Goal: Information Seeking & Learning: Learn about a topic

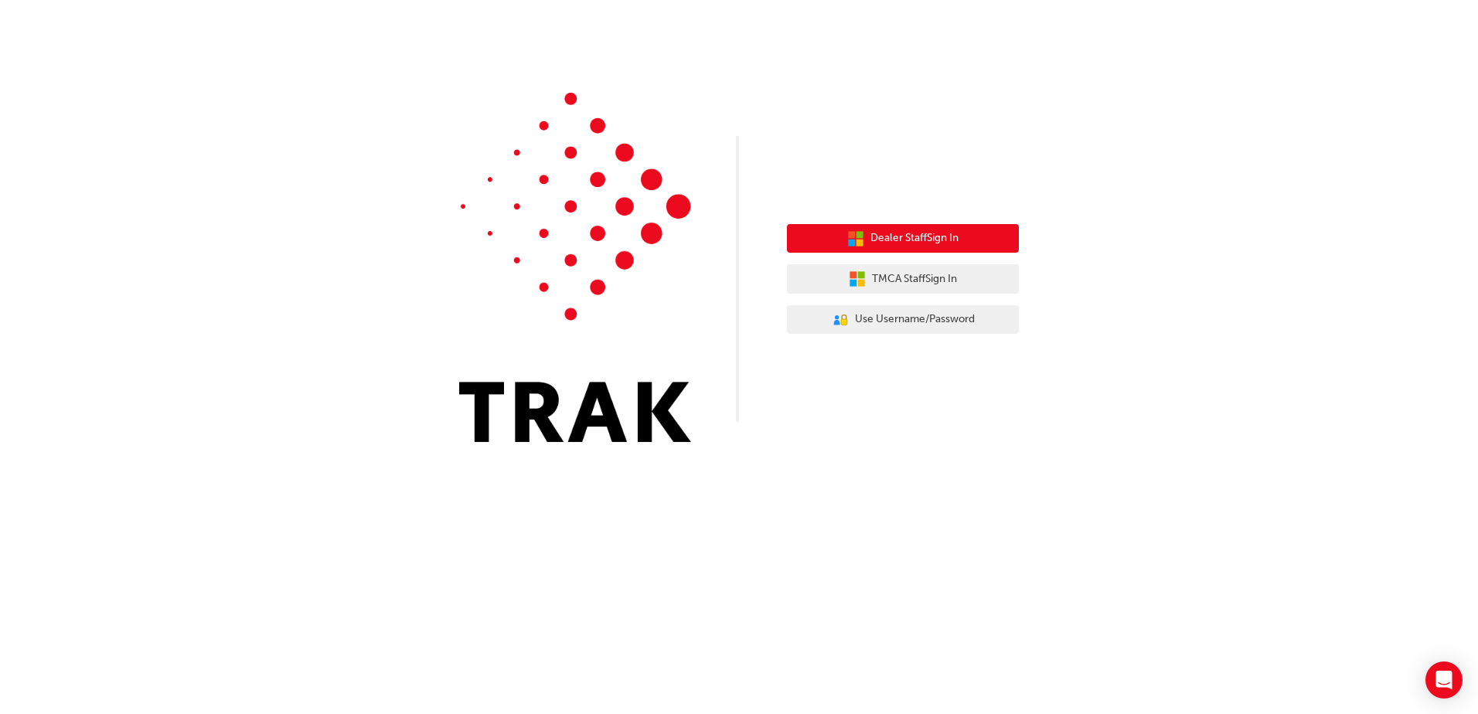
click at [918, 235] on span "Dealer Staff Sign In" at bounding box center [915, 239] width 88 height 18
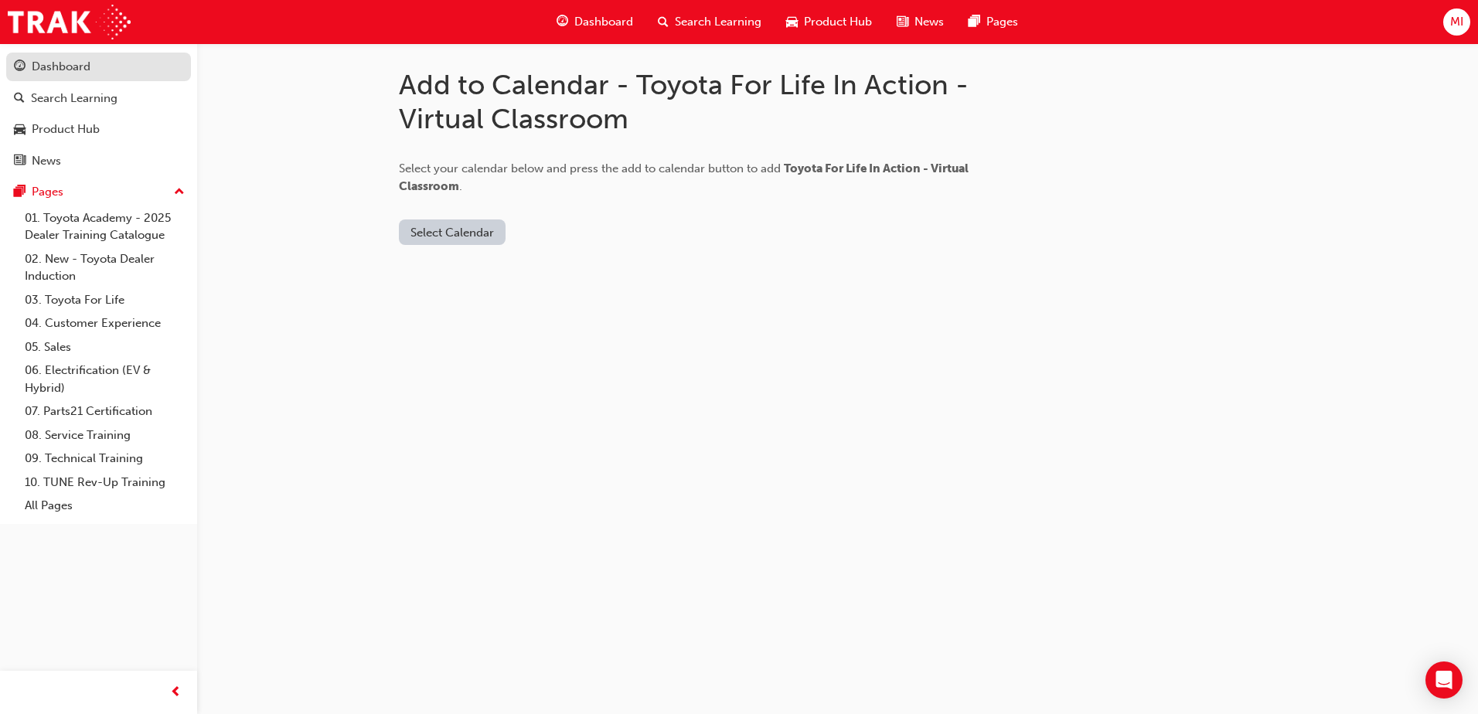
click at [85, 69] on div "Dashboard" at bounding box center [61, 67] width 59 height 18
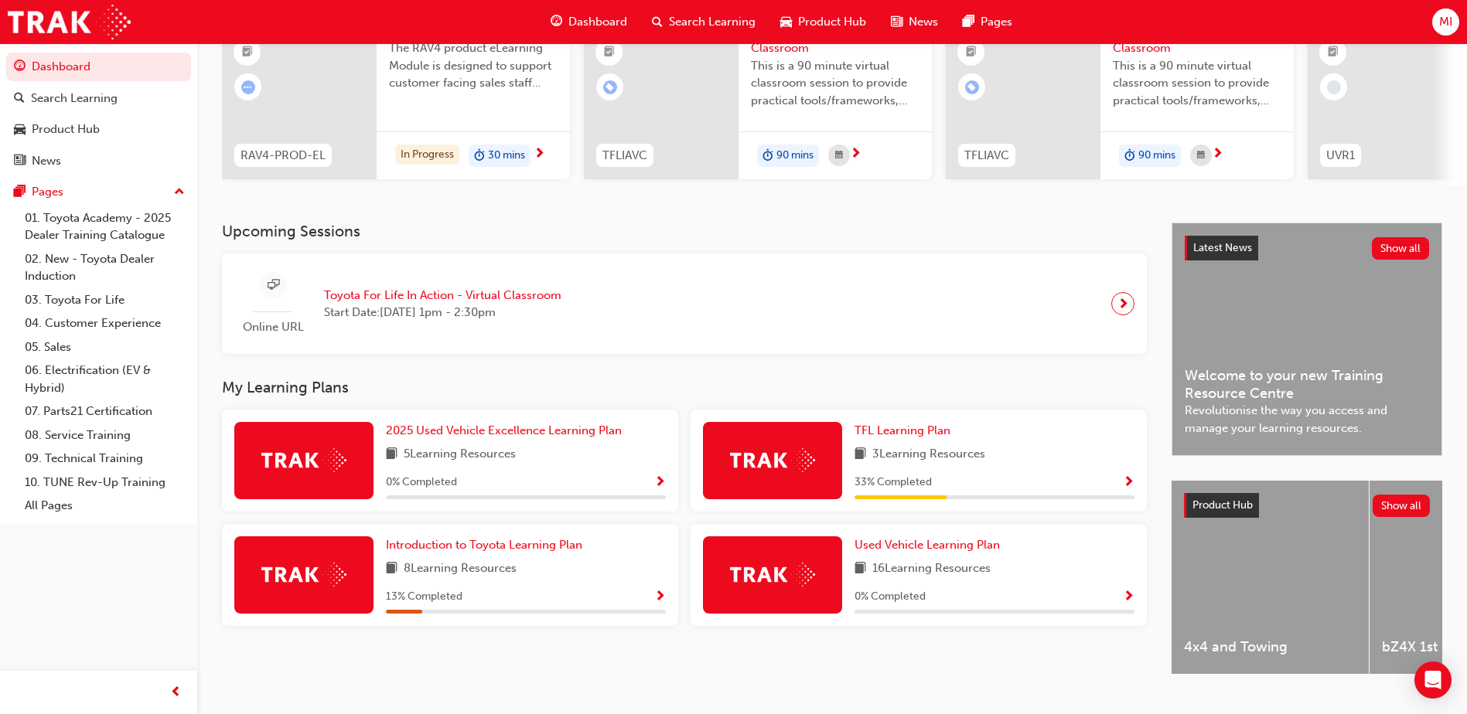
scroll to position [210, 0]
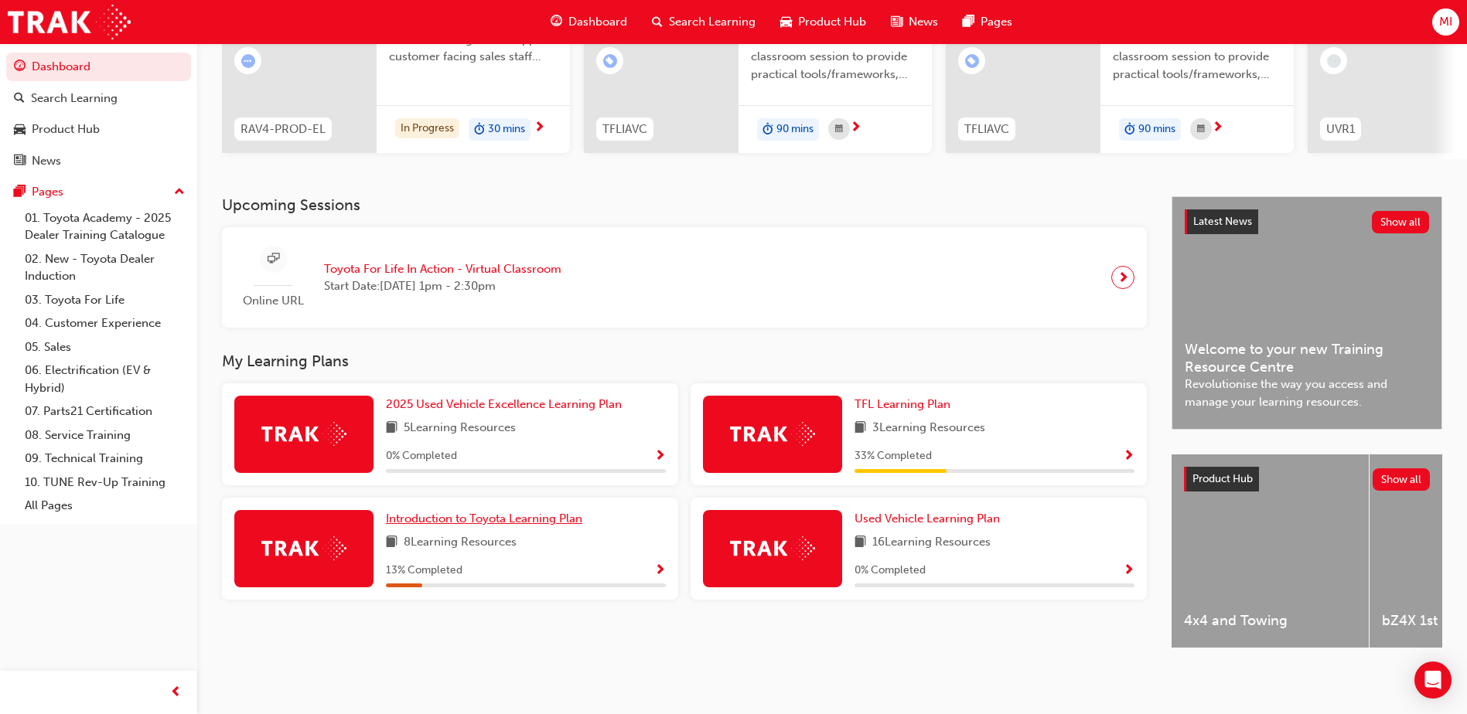
click at [417, 512] on span "Introduction to Toyota Learning Plan" at bounding box center [484, 519] width 196 height 14
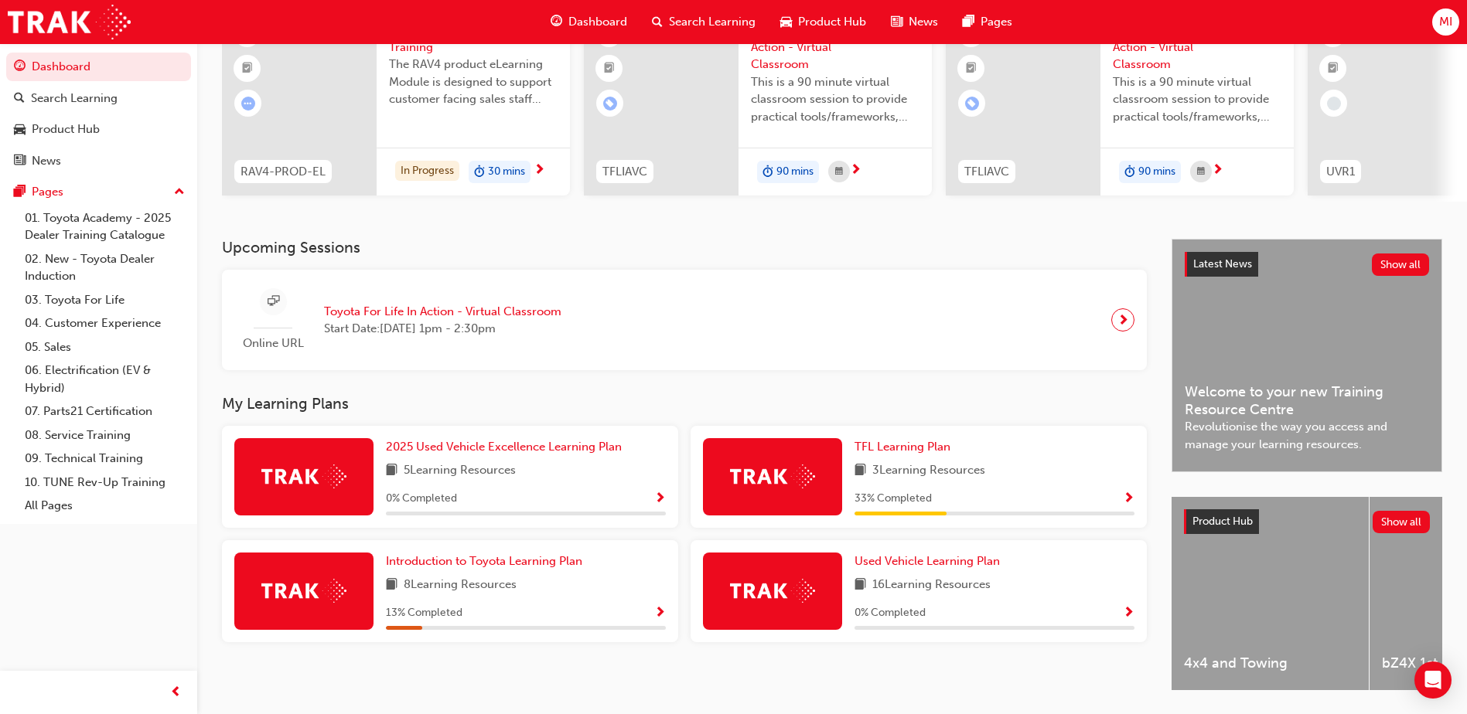
scroll to position [210, 0]
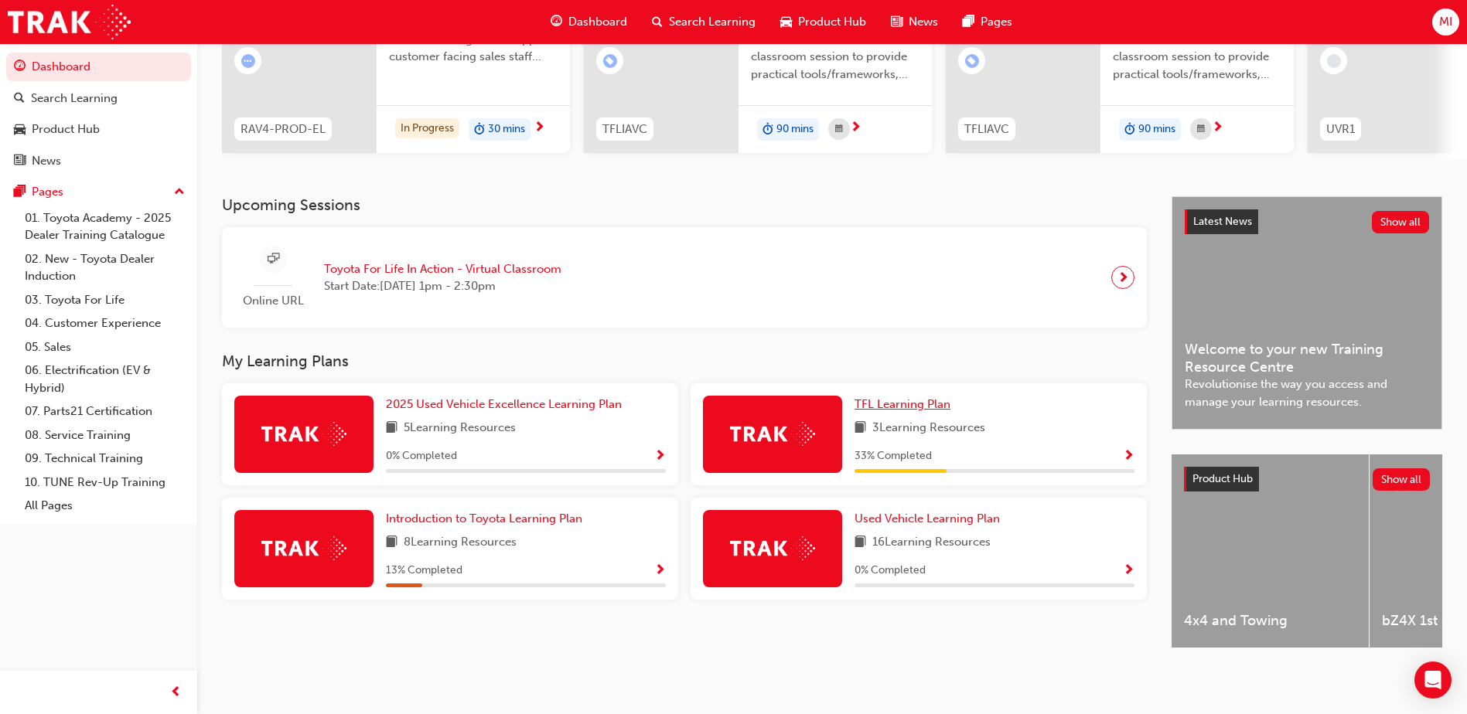
click at [914, 401] on span "TFL Learning Plan" at bounding box center [902, 404] width 96 height 14
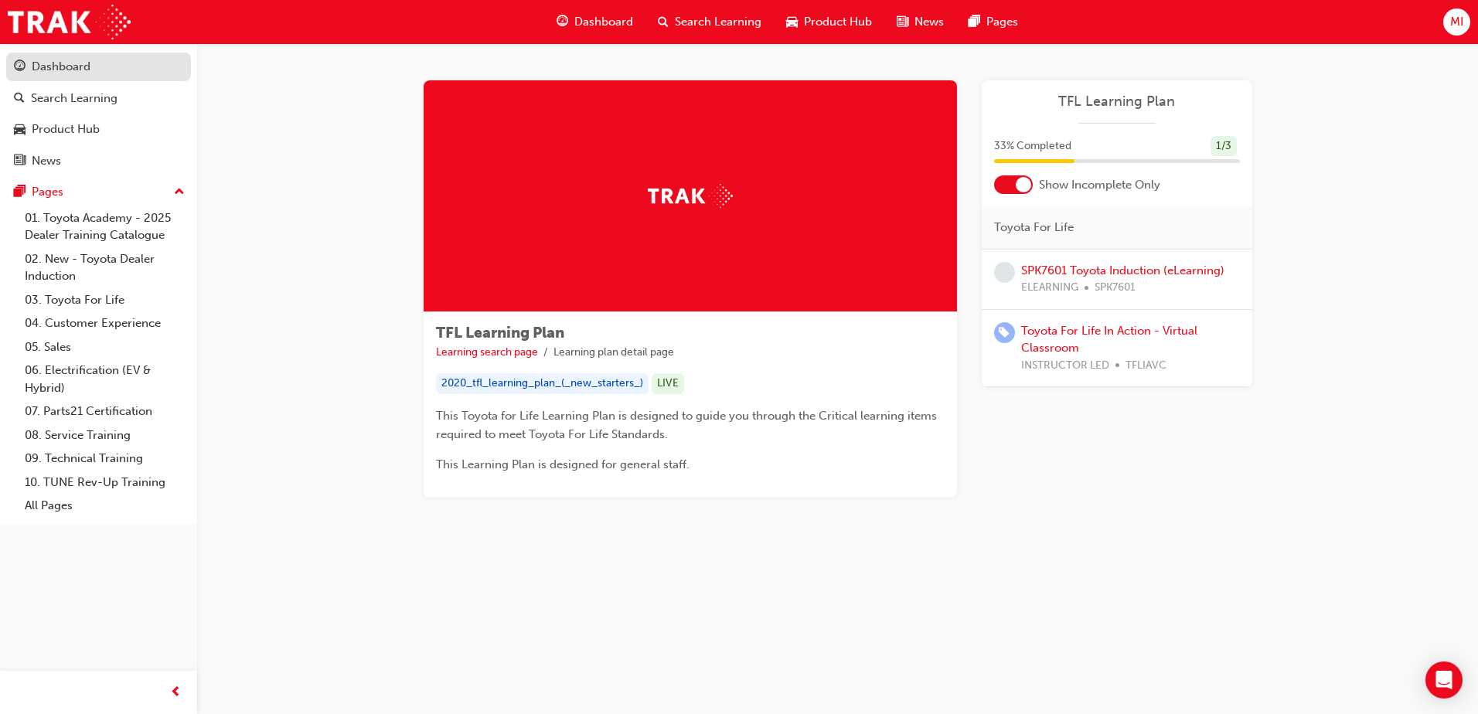
click at [56, 66] on div "Dashboard" at bounding box center [61, 67] width 59 height 18
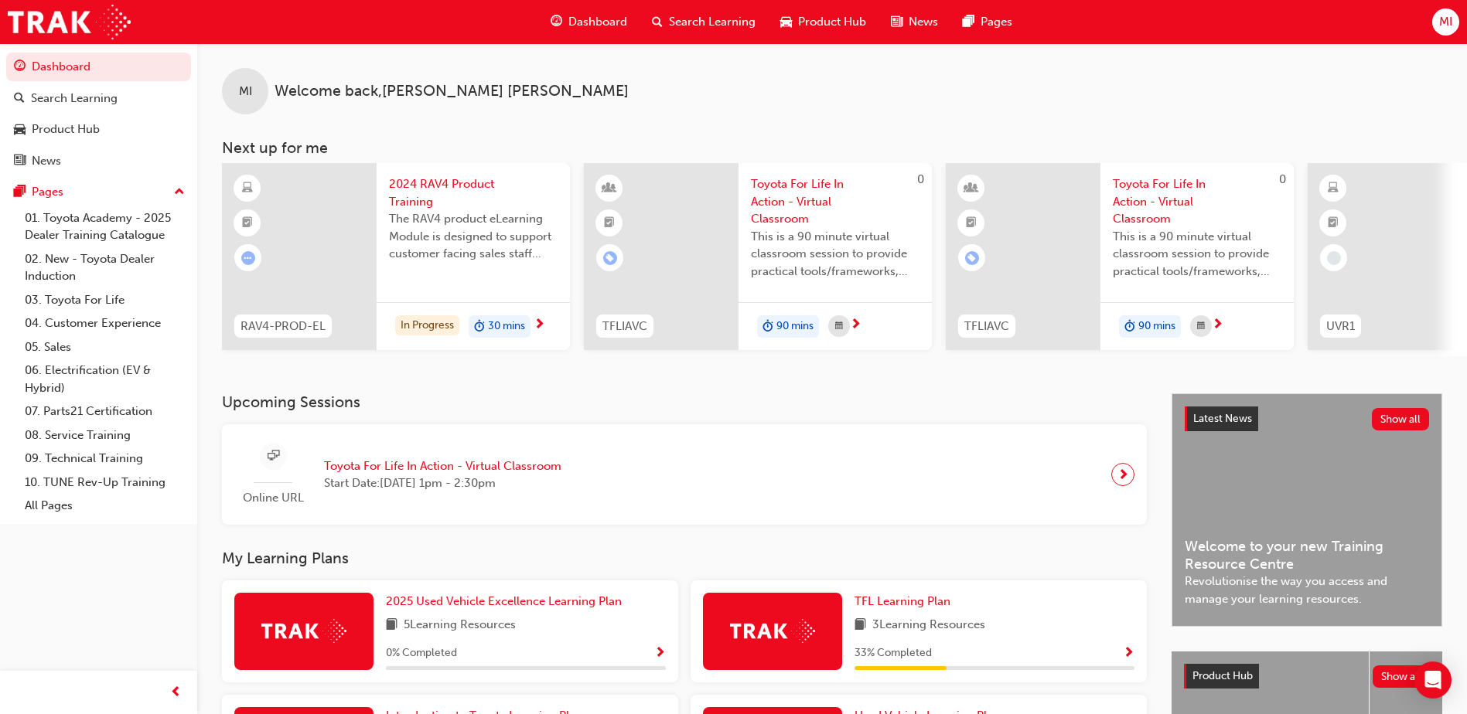
click at [605, 26] on span "Dashboard" at bounding box center [597, 22] width 59 height 18
click at [74, 73] on link "Dashboard" at bounding box center [98, 67] width 185 height 29
click at [1448, 15] on span "MI" at bounding box center [1445, 22] width 13 height 18
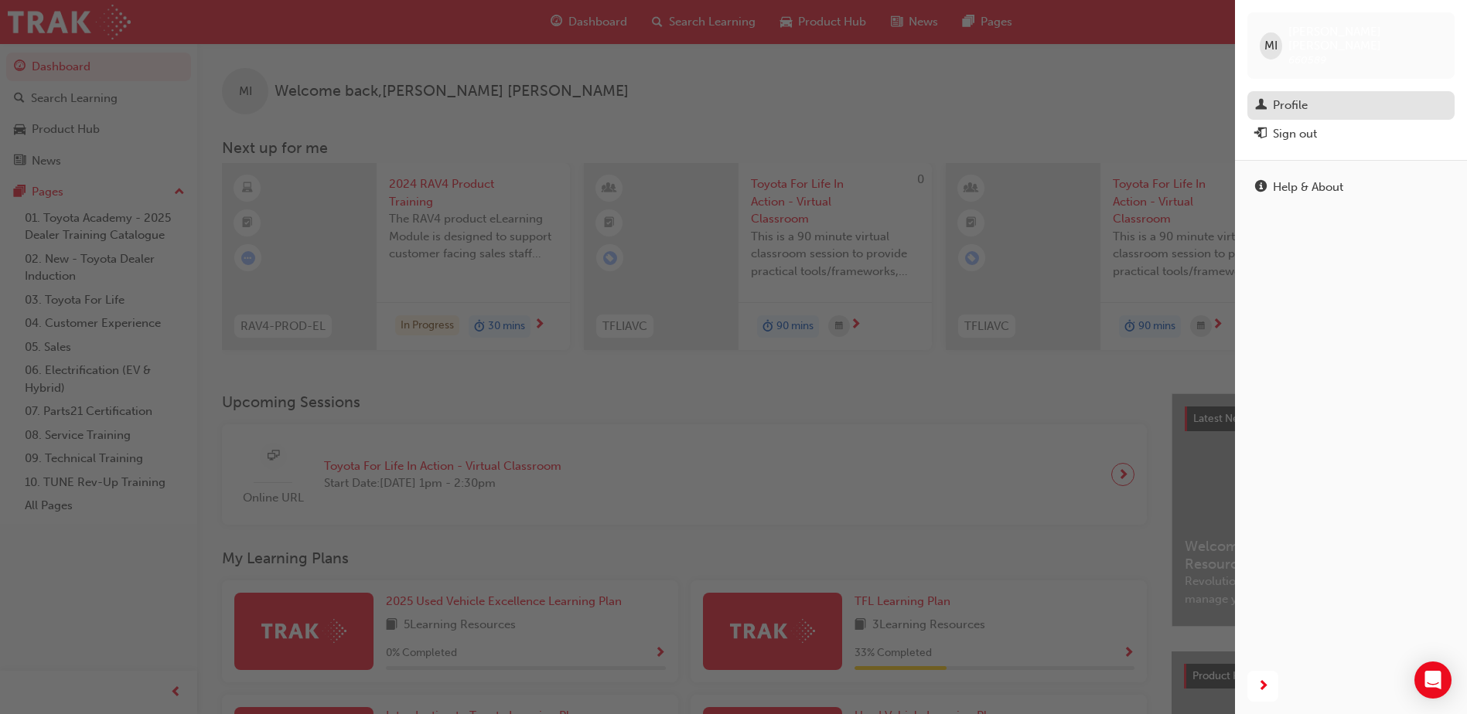
click at [1304, 97] on div "Profile" at bounding box center [1290, 106] width 35 height 18
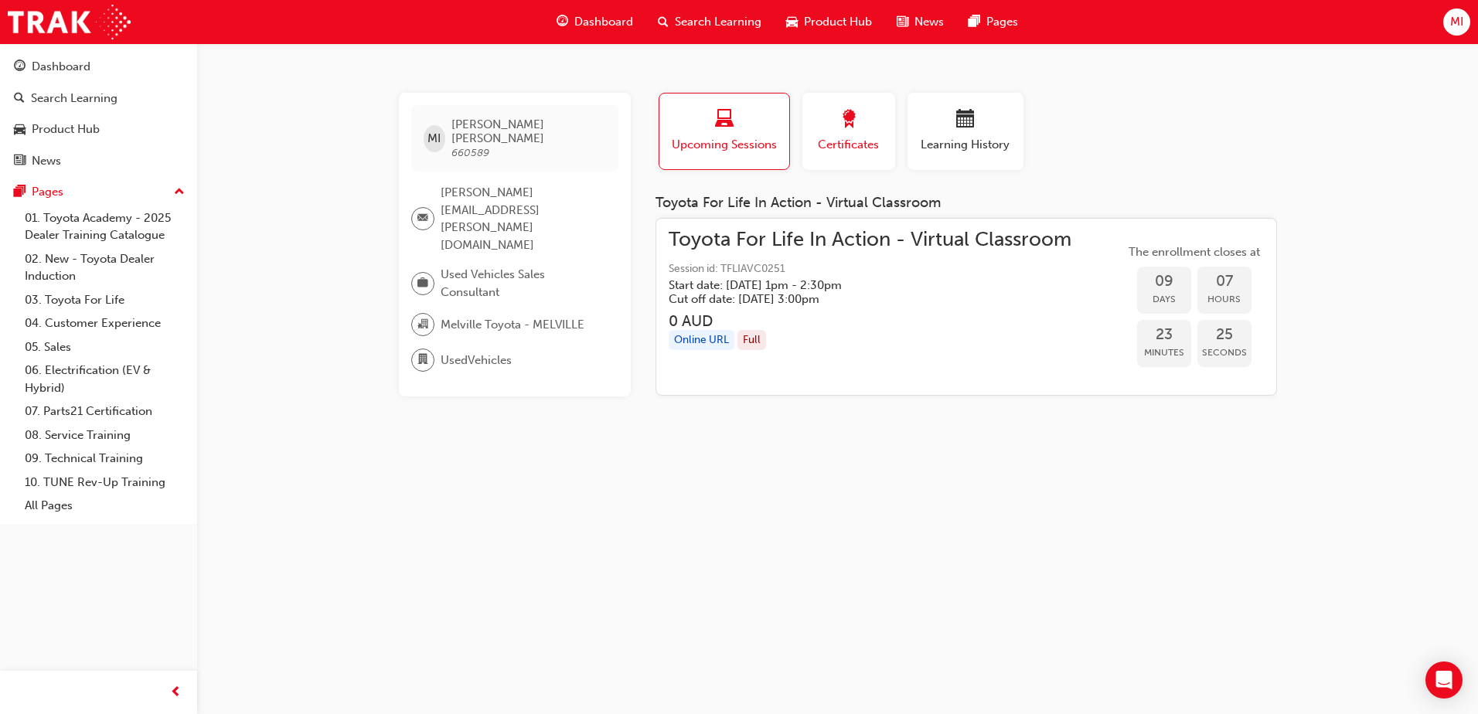
click at [880, 150] on span "Certificates" at bounding box center [849, 145] width 70 height 18
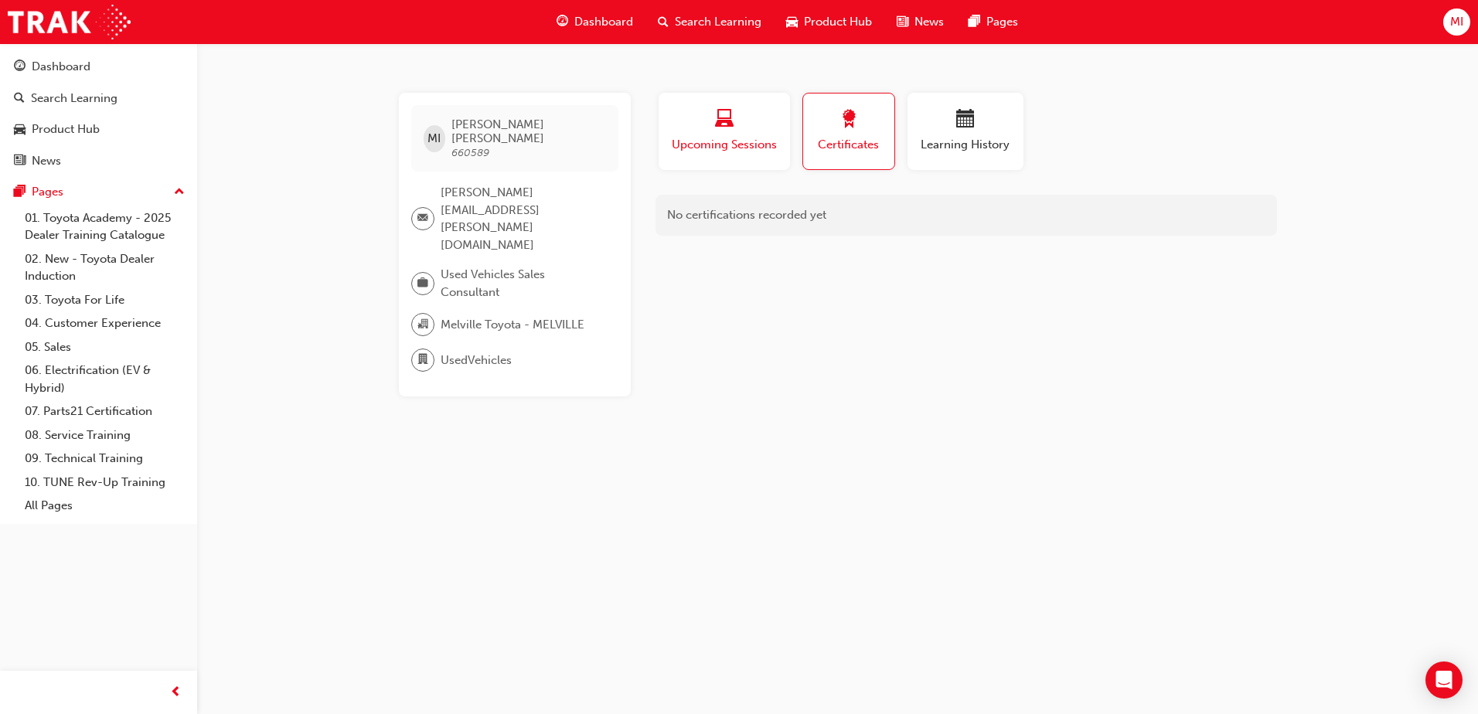
click at [738, 145] on span "Upcoming Sessions" at bounding box center [724, 145] width 108 height 18
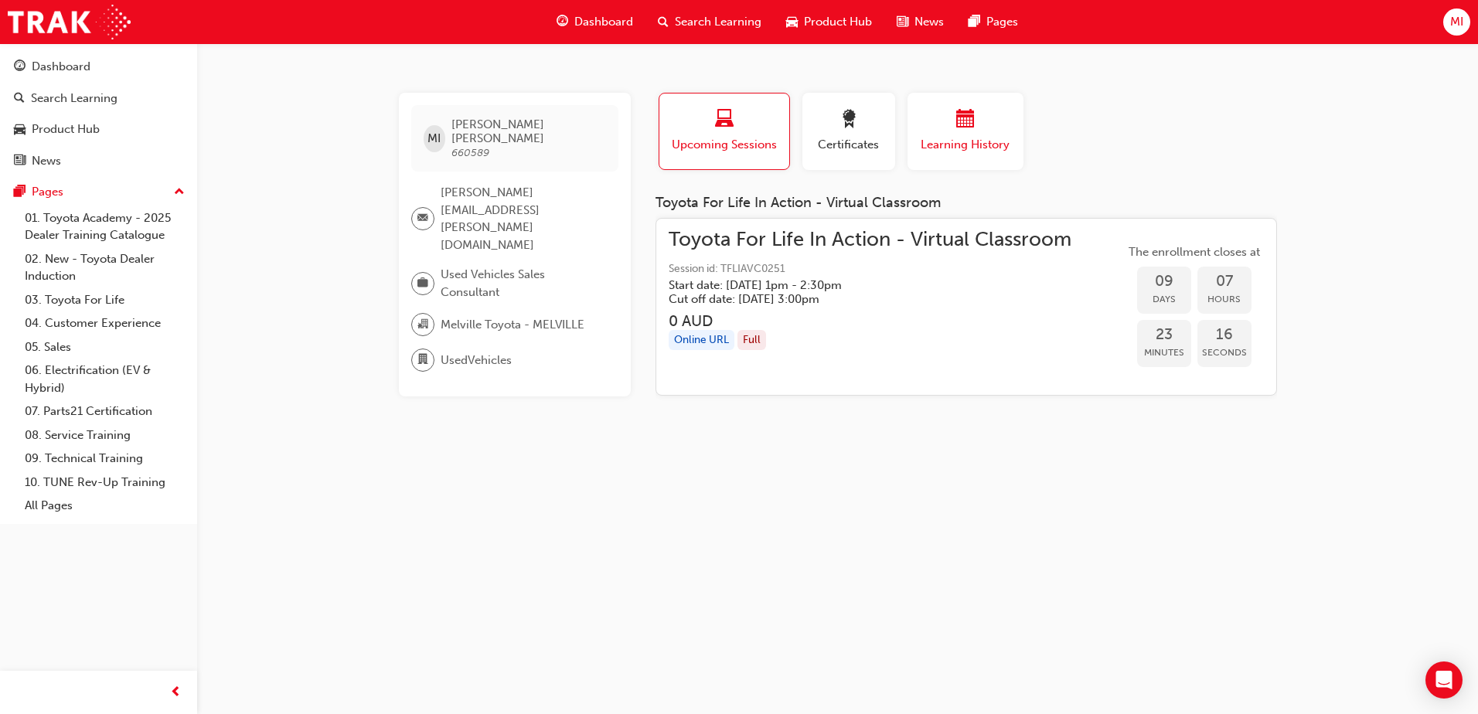
click at [977, 146] on span "Learning History" at bounding box center [965, 145] width 93 height 18
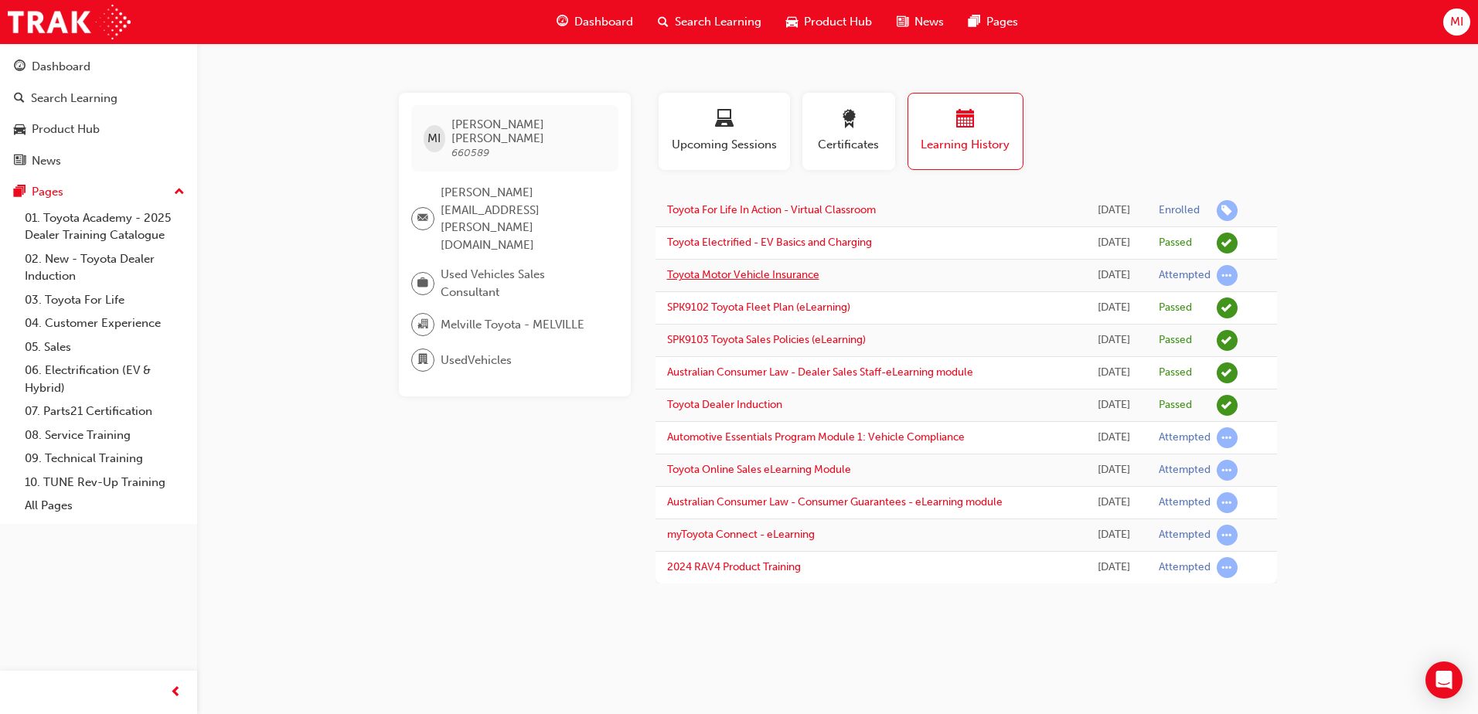
click at [807, 279] on link "Toyota Motor Vehicle Insurance" at bounding box center [743, 274] width 152 height 13
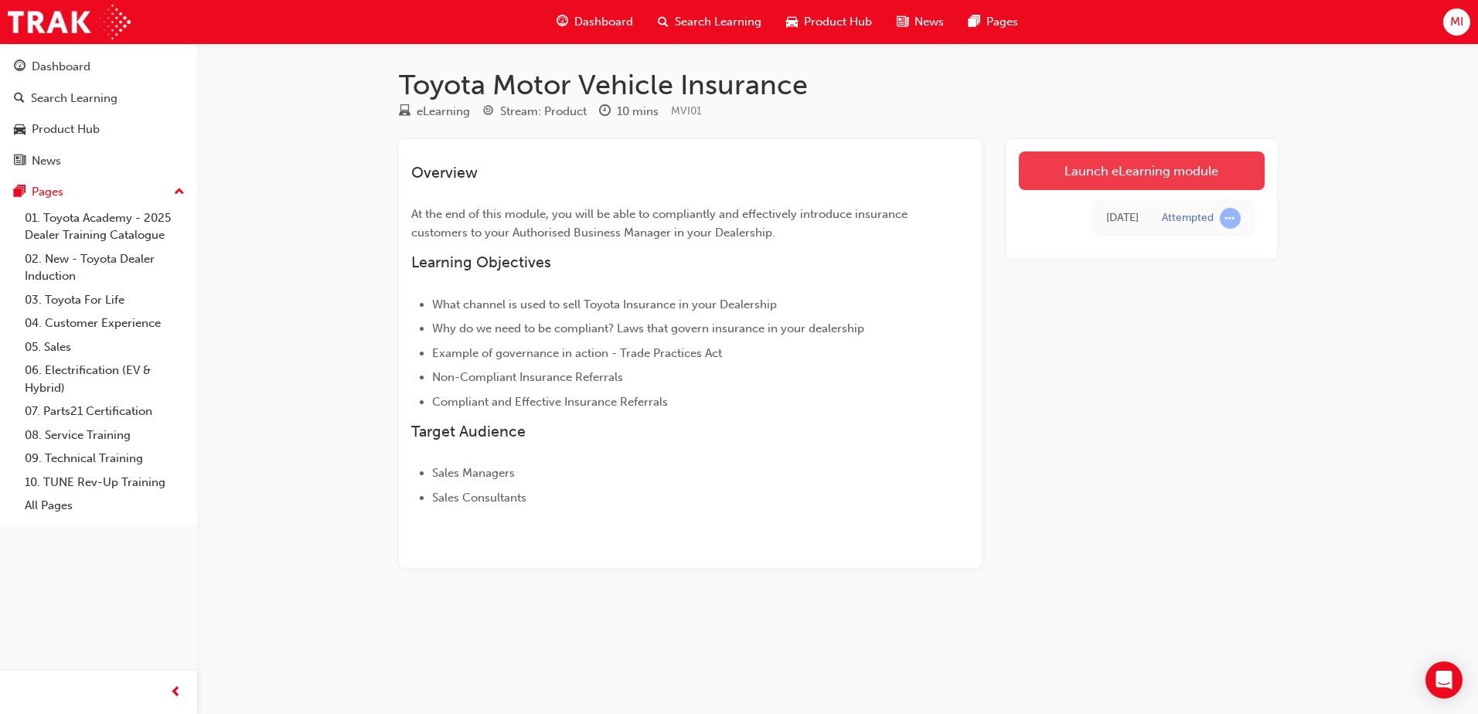
click at [1139, 174] on link "Launch eLearning module" at bounding box center [1142, 171] width 246 height 39
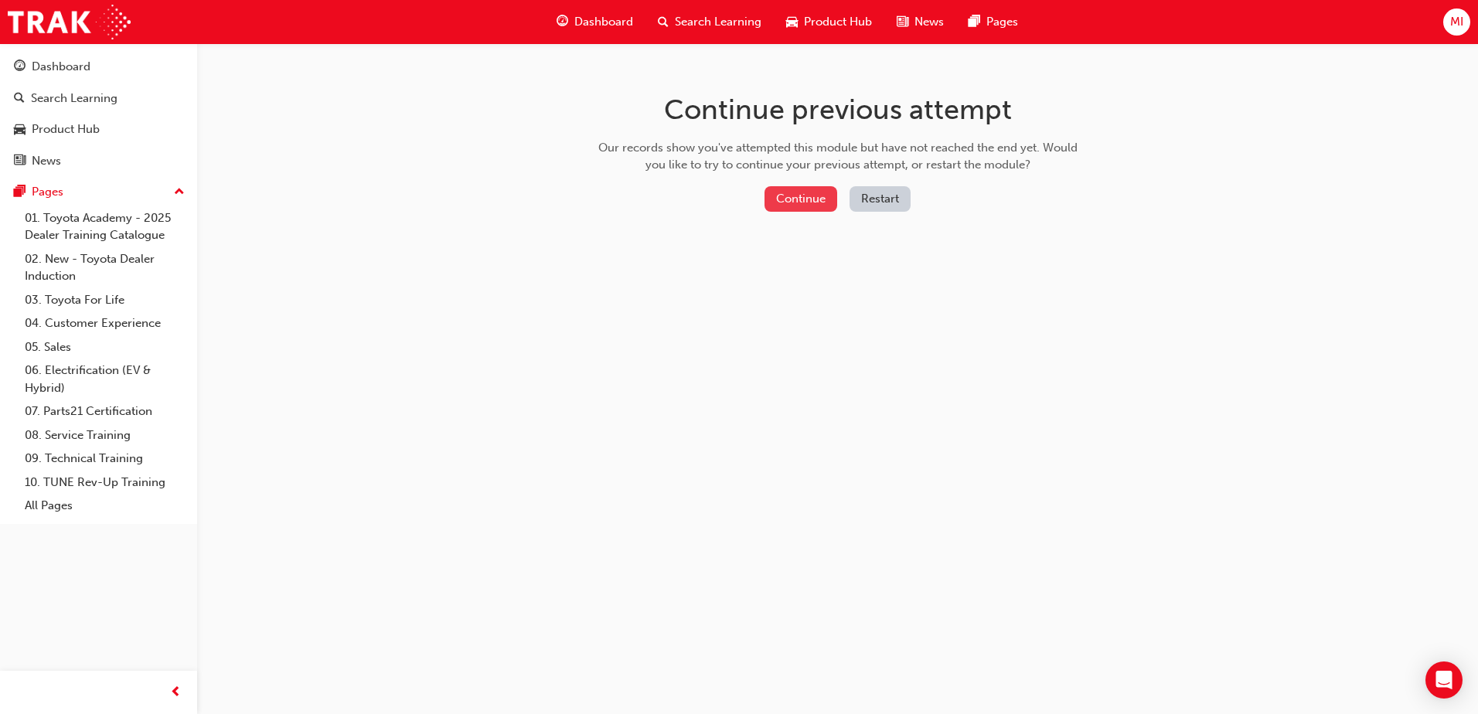
click at [826, 198] on button "Continue" at bounding box center [801, 199] width 73 height 26
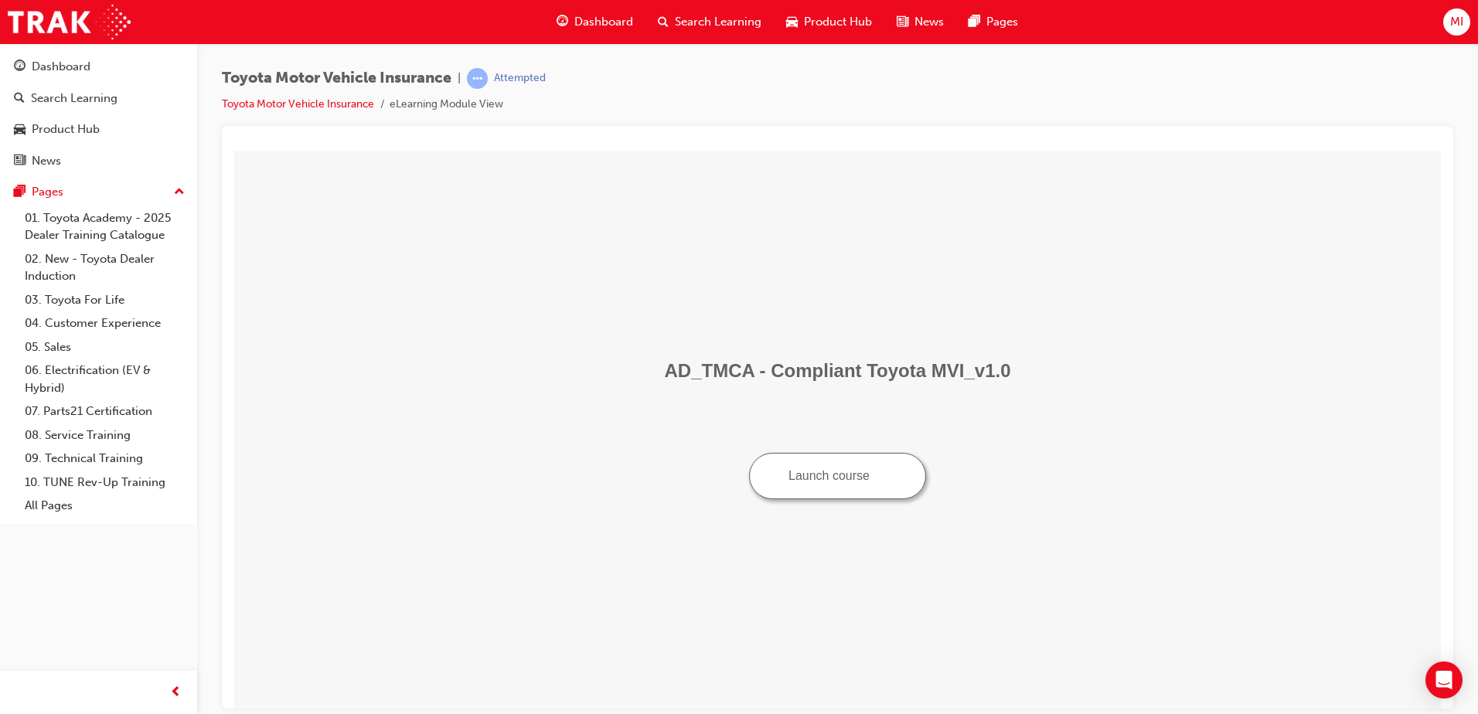
click at [883, 479] on img "Launch course: opens in new window" at bounding box center [881, 474] width 11 height 11
click at [176, 694] on span "prev-icon" at bounding box center [176, 692] width 12 height 19
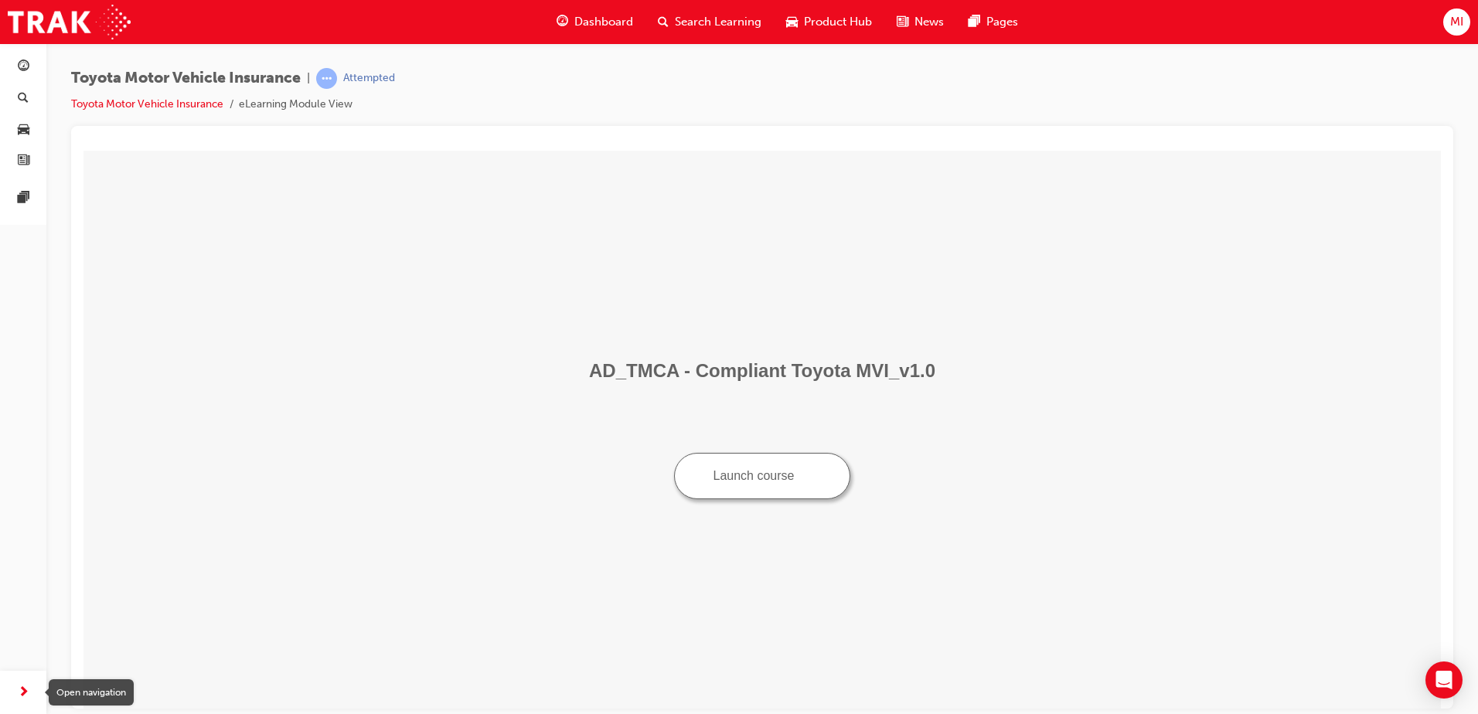
click at [24, 700] on span "next-icon" at bounding box center [24, 692] width 12 height 19
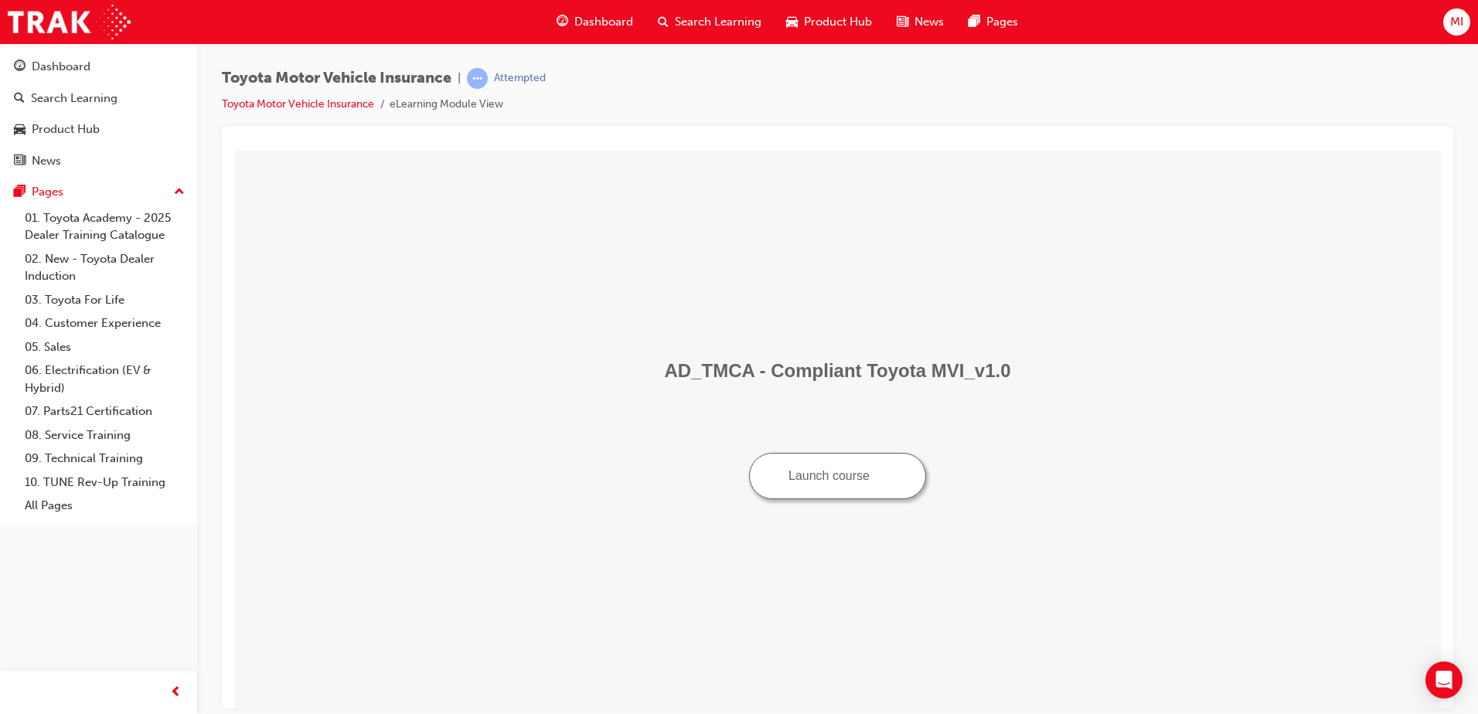
click at [1451, 22] on span "MI" at bounding box center [1456, 22] width 13 height 18
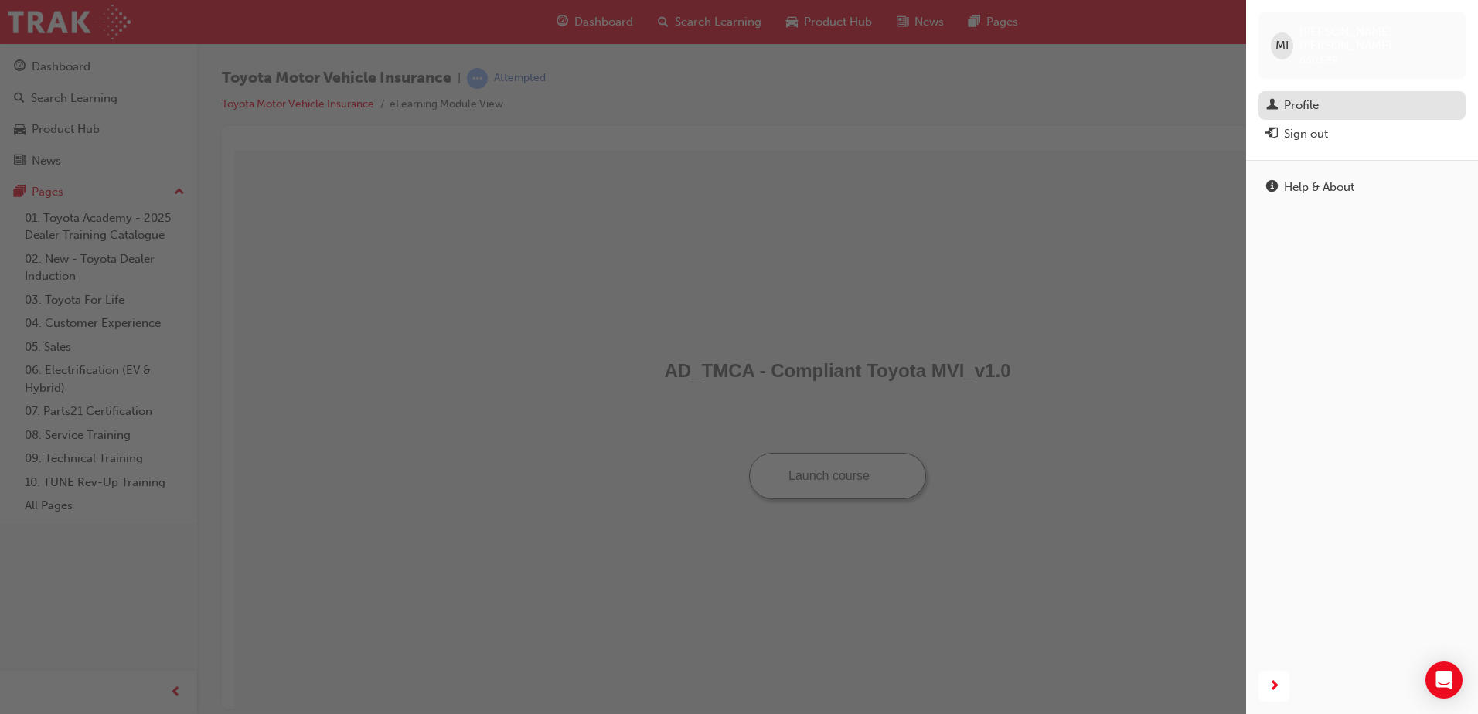
click at [1292, 97] on div "Profile" at bounding box center [1301, 106] width 35 height 18
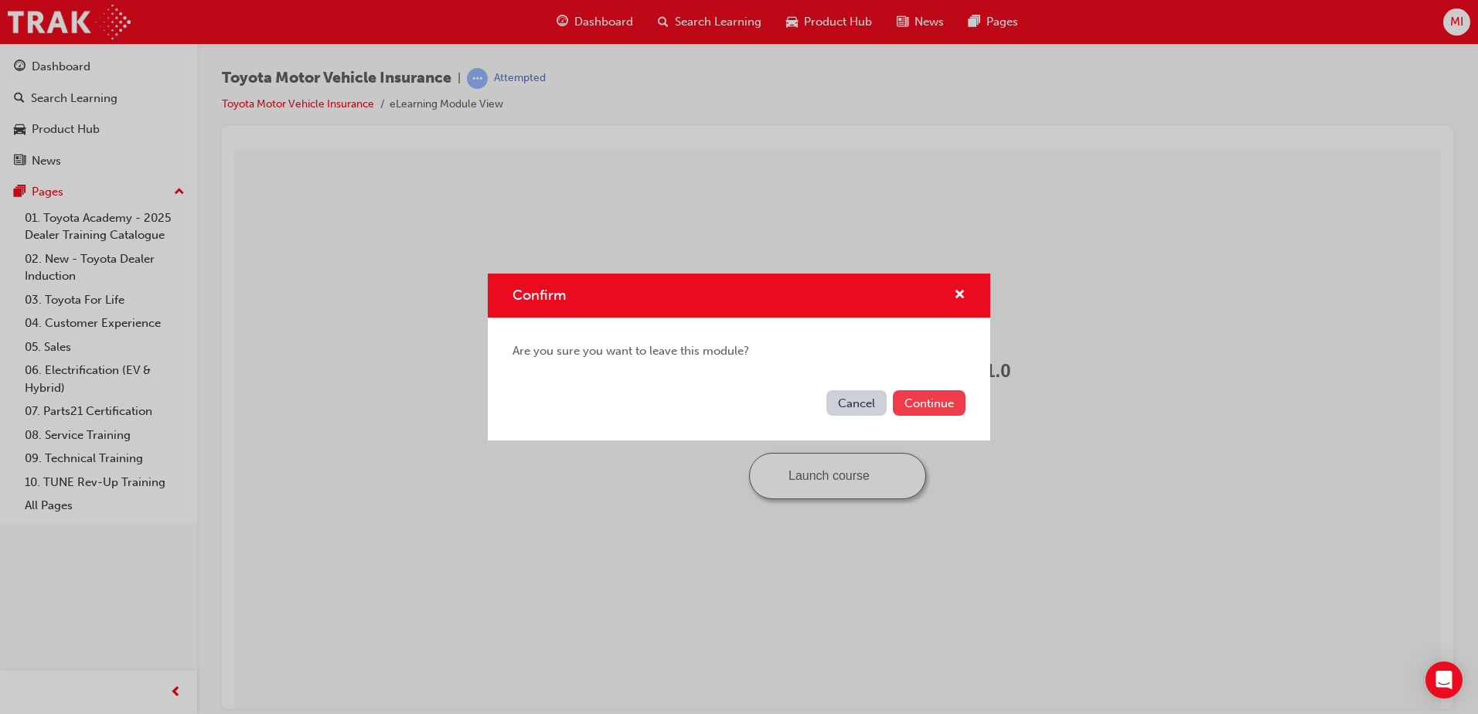
click at [918, 406] on button "Continue" at bounding box center [929, 403] width 73 height 26
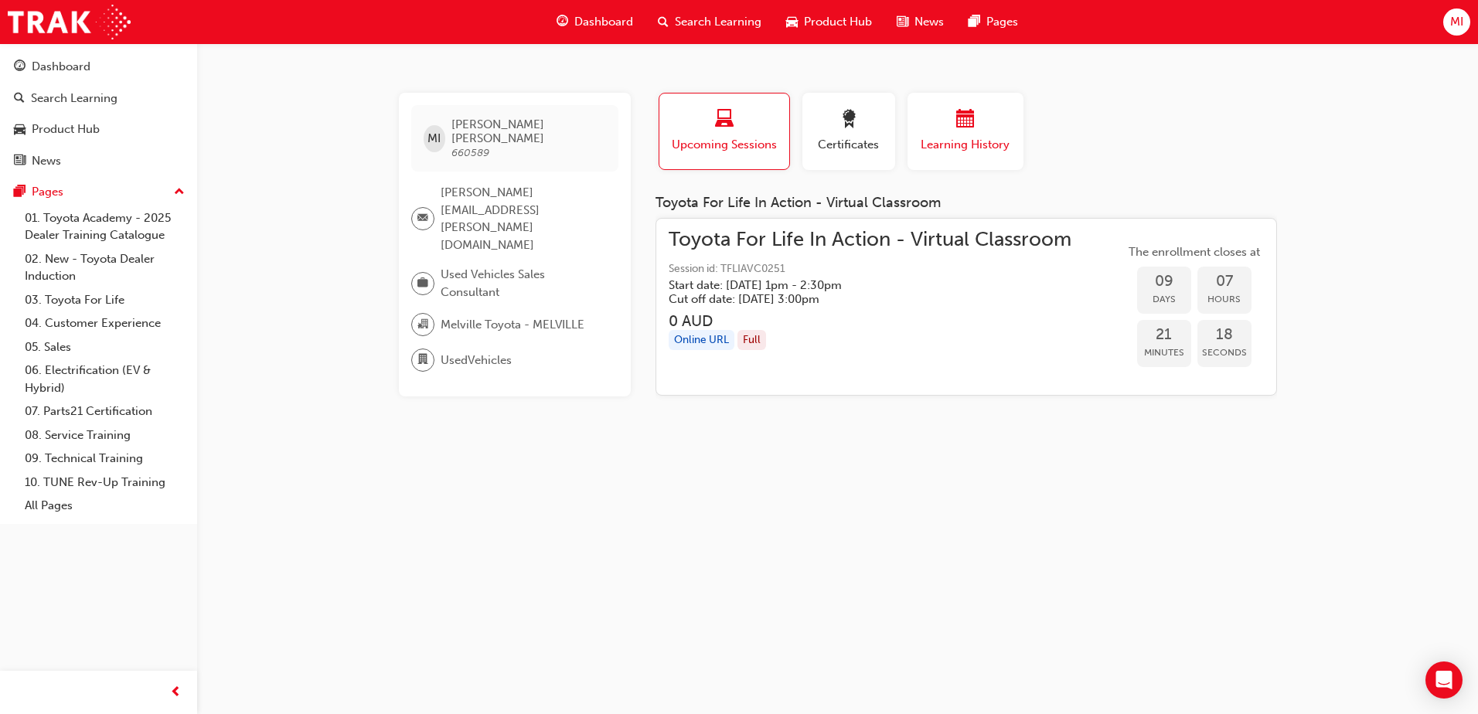
click at [951, 139] on span "Learning History" at bounding box center [965, 145] width 93 height 18
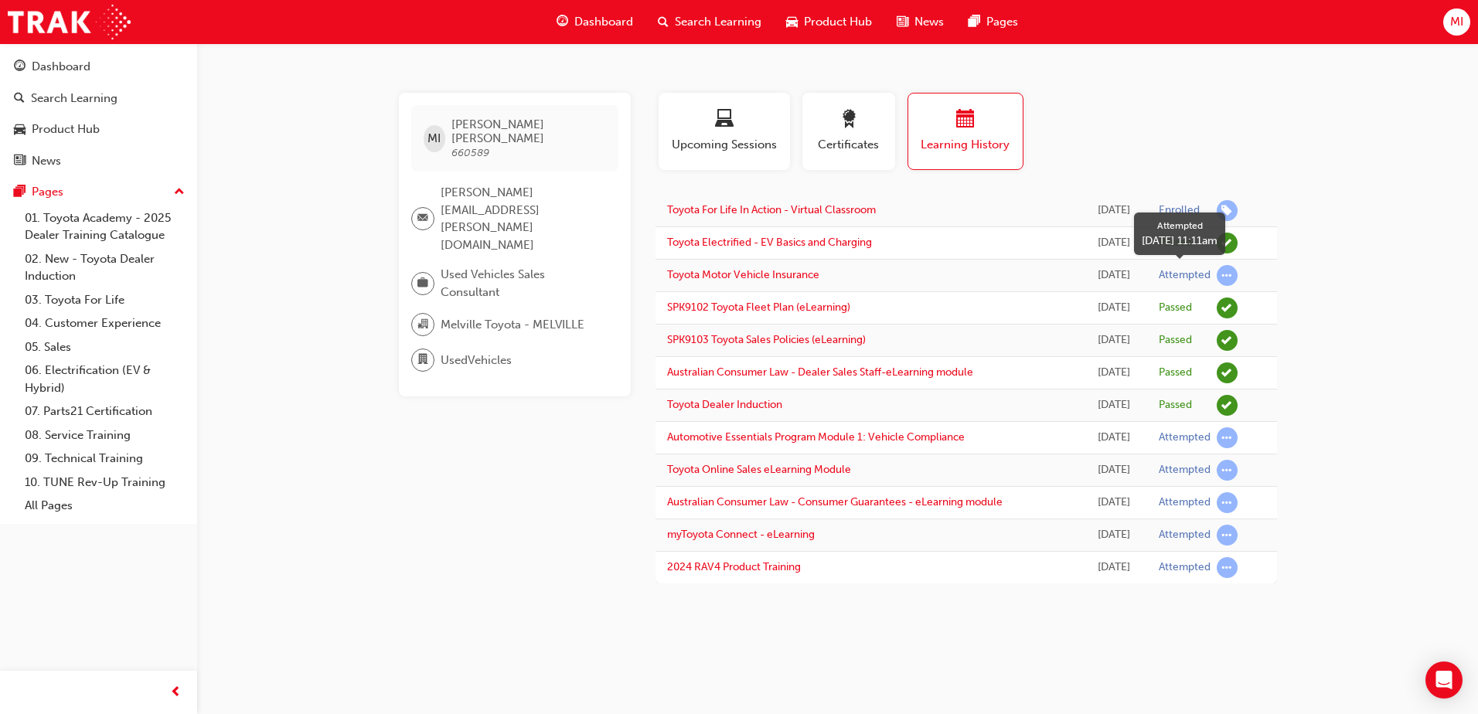
click at [1234, 274] on span "learningRecordVerb_ATTEMPT-icon" at bounding box center [1227, 275] width 21 height 21
click at [764, 271] on link "Toyota Motor Vehicle Insurance" at bounding box center [743, 274] width 152 height 13
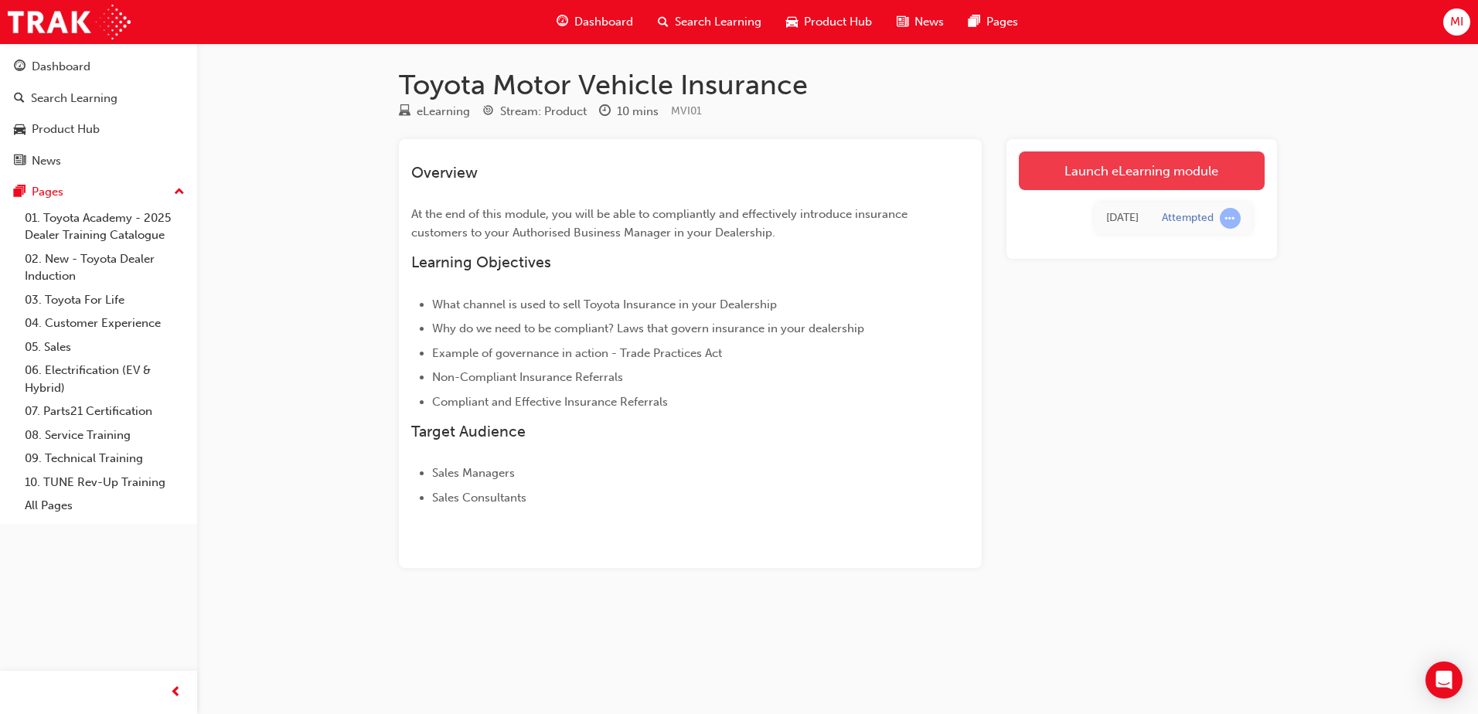
click at [1082, 171] on link "Launch eLearning module" at bounding box center [1142, 171] width 246 height 39
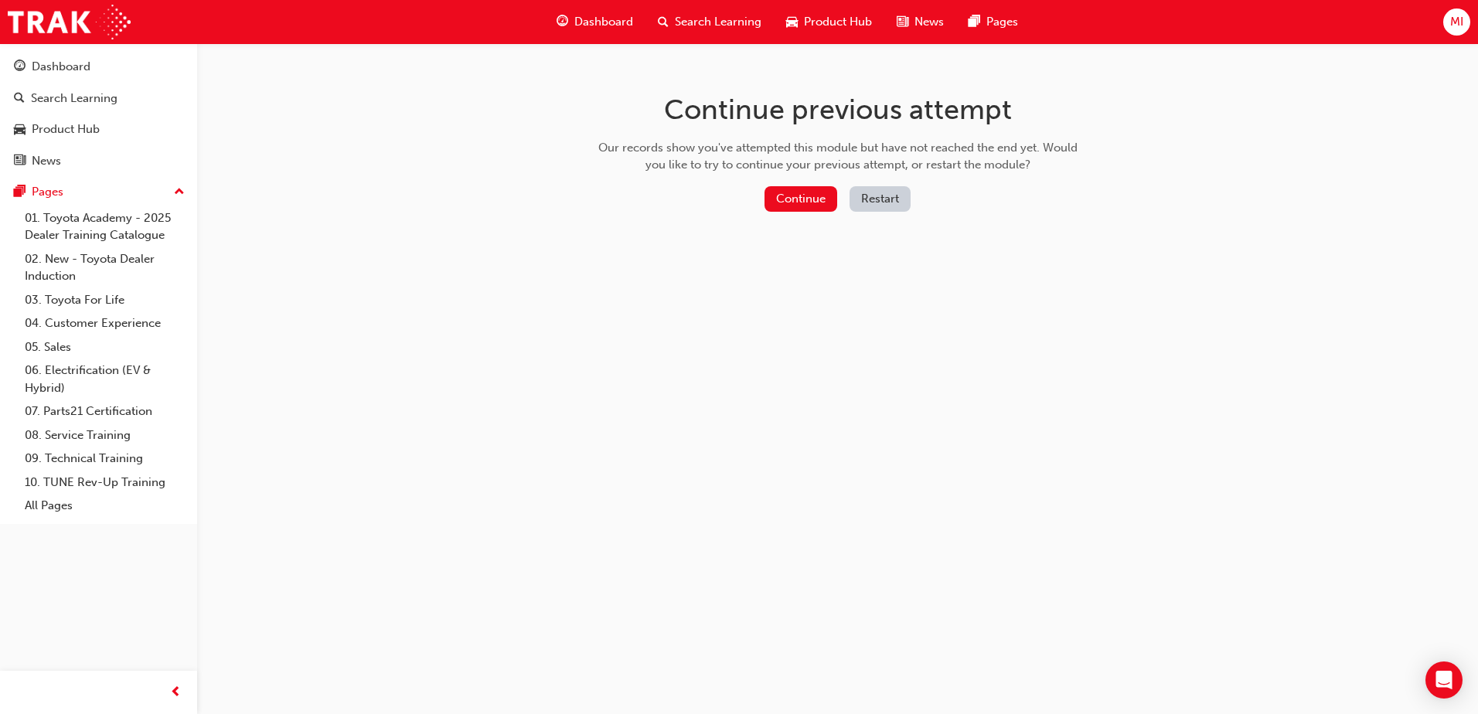
click at [880, 199] on button "Restart" at bounding box center [880, 199] width 61 height 26
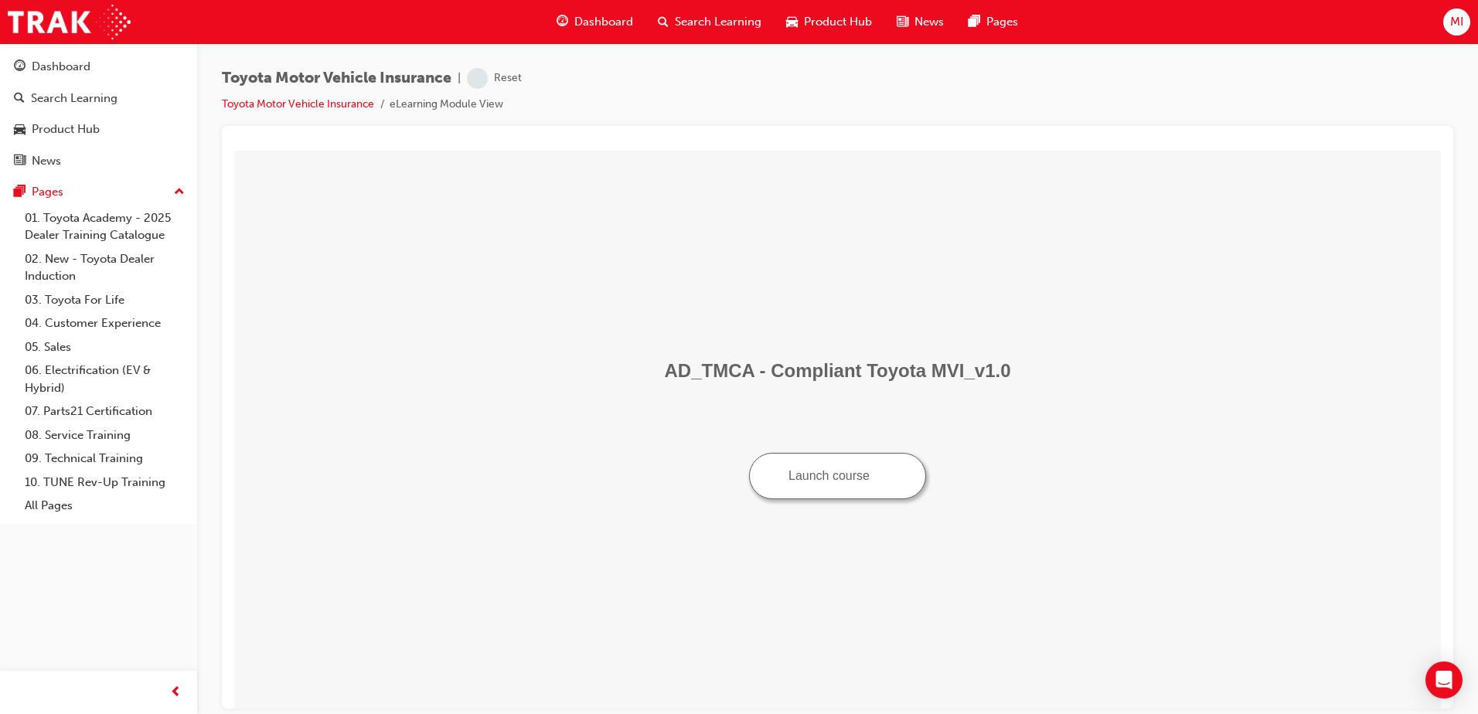
click at [881, 482] on button "Launch course" at bounding box center [837, 475] width 177 height 46
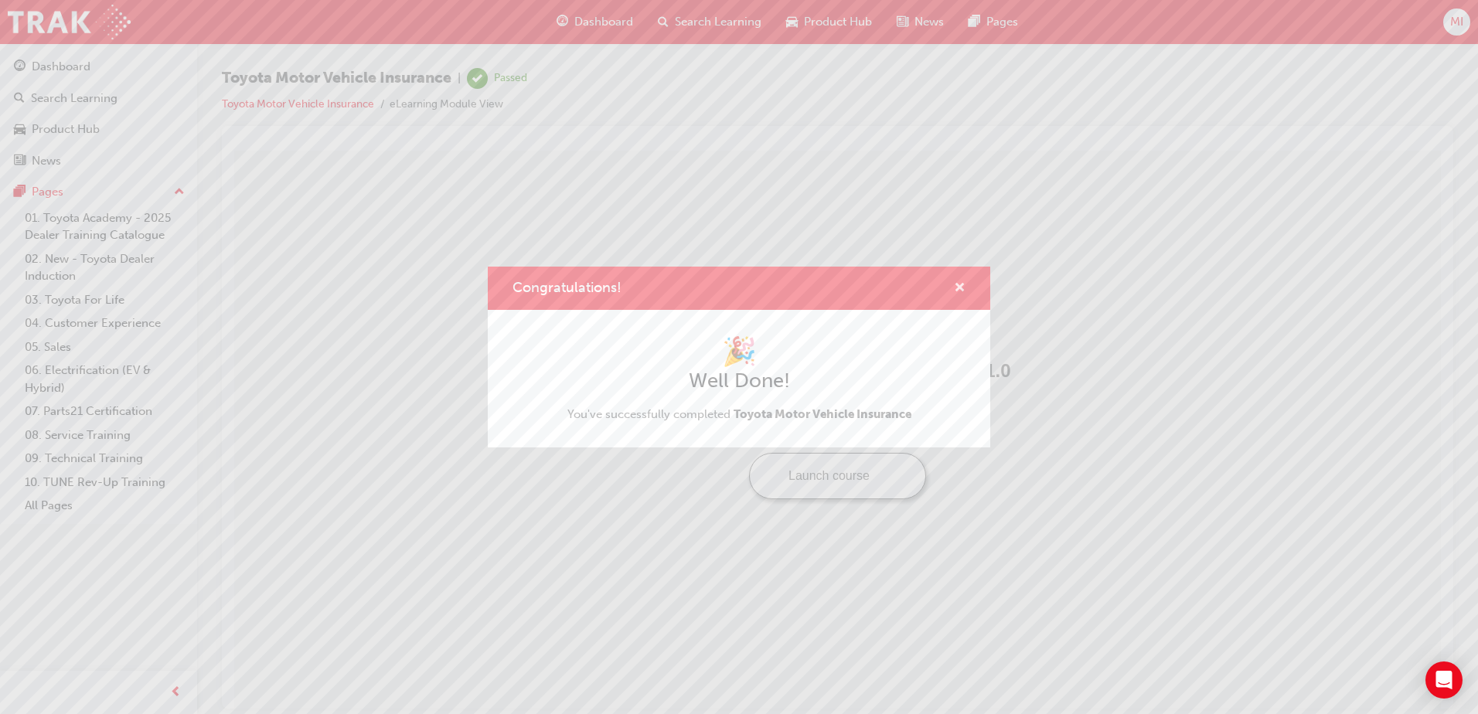
click at [962, 286] on span "cross-icon" at bounding box center [960, 289] width 12 height 14
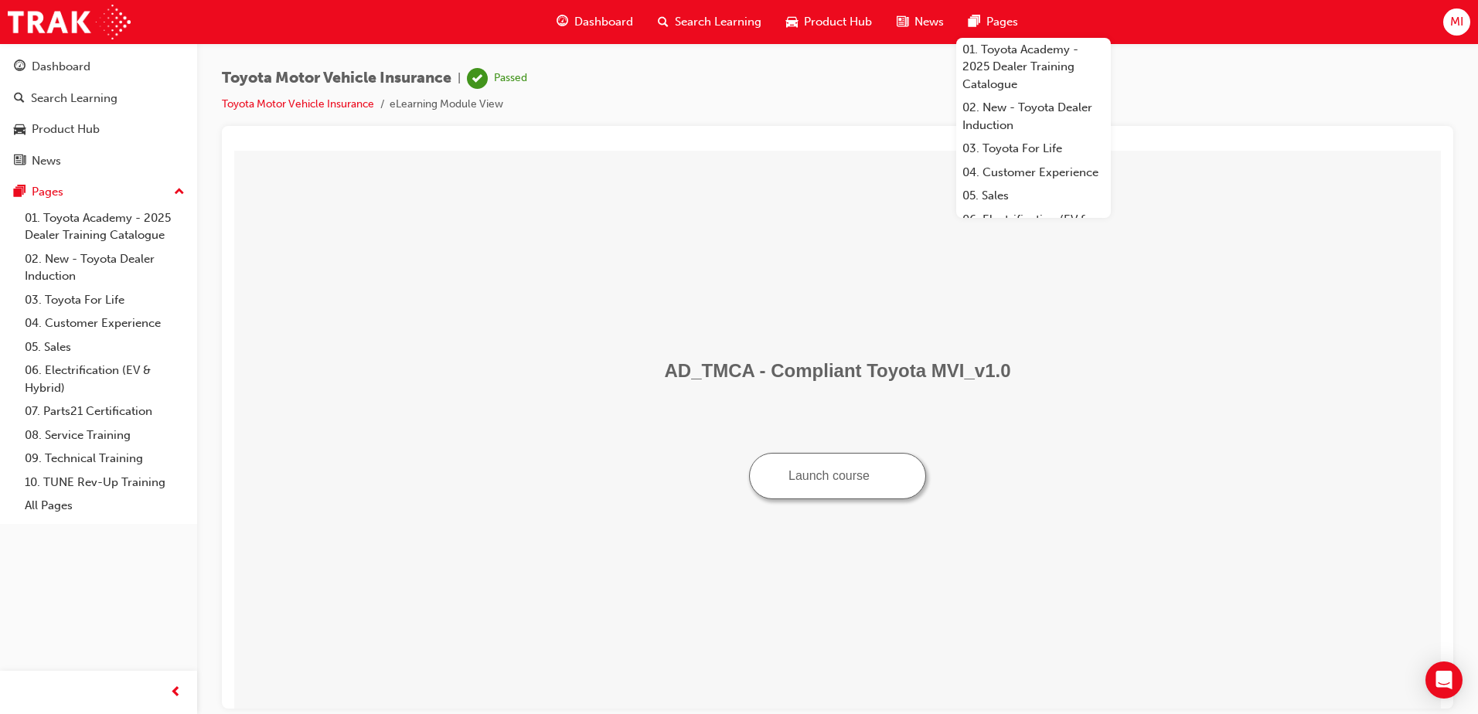
click at [1460, 19] on span "MI" at bounding box center [1456, 22] width 13 height 18
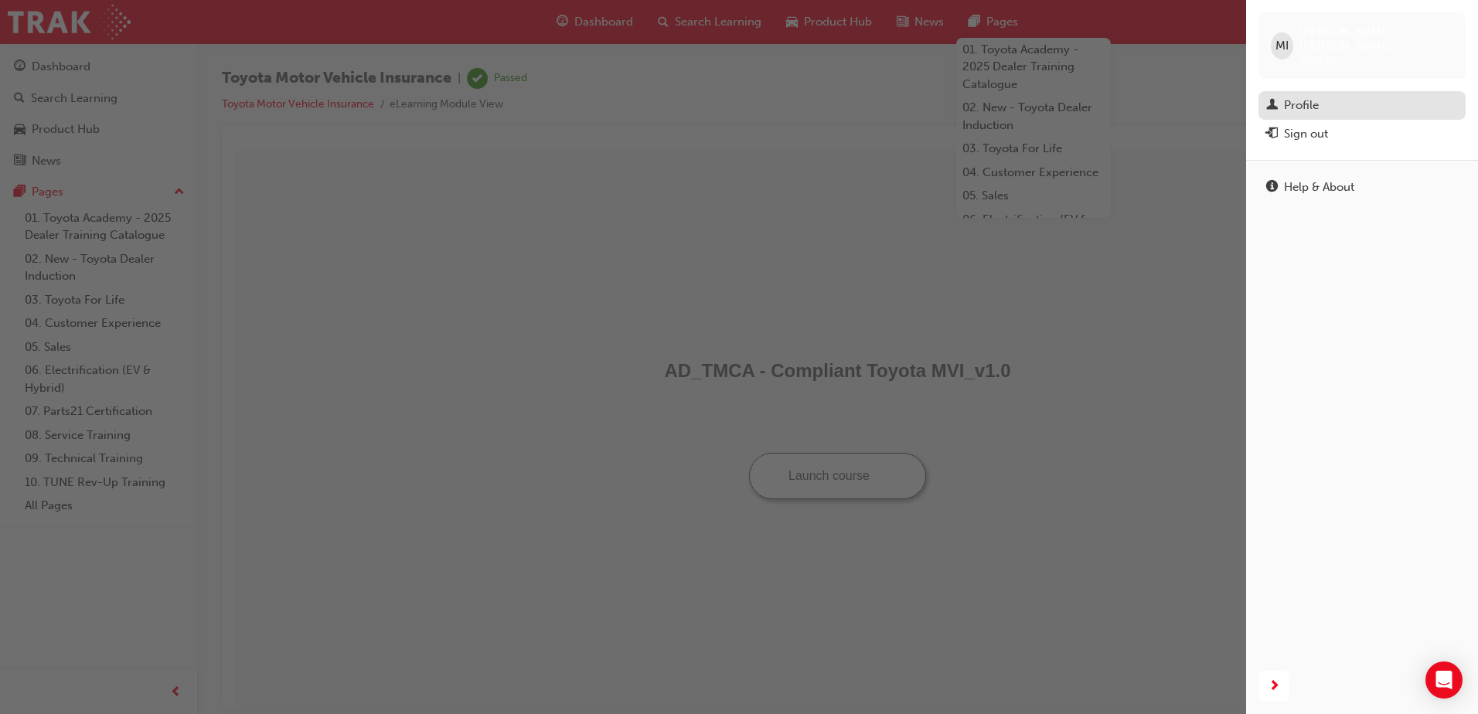
click at [1308, 97] on div "Profile" at bounding box center [1301, 106] width 35 height 18
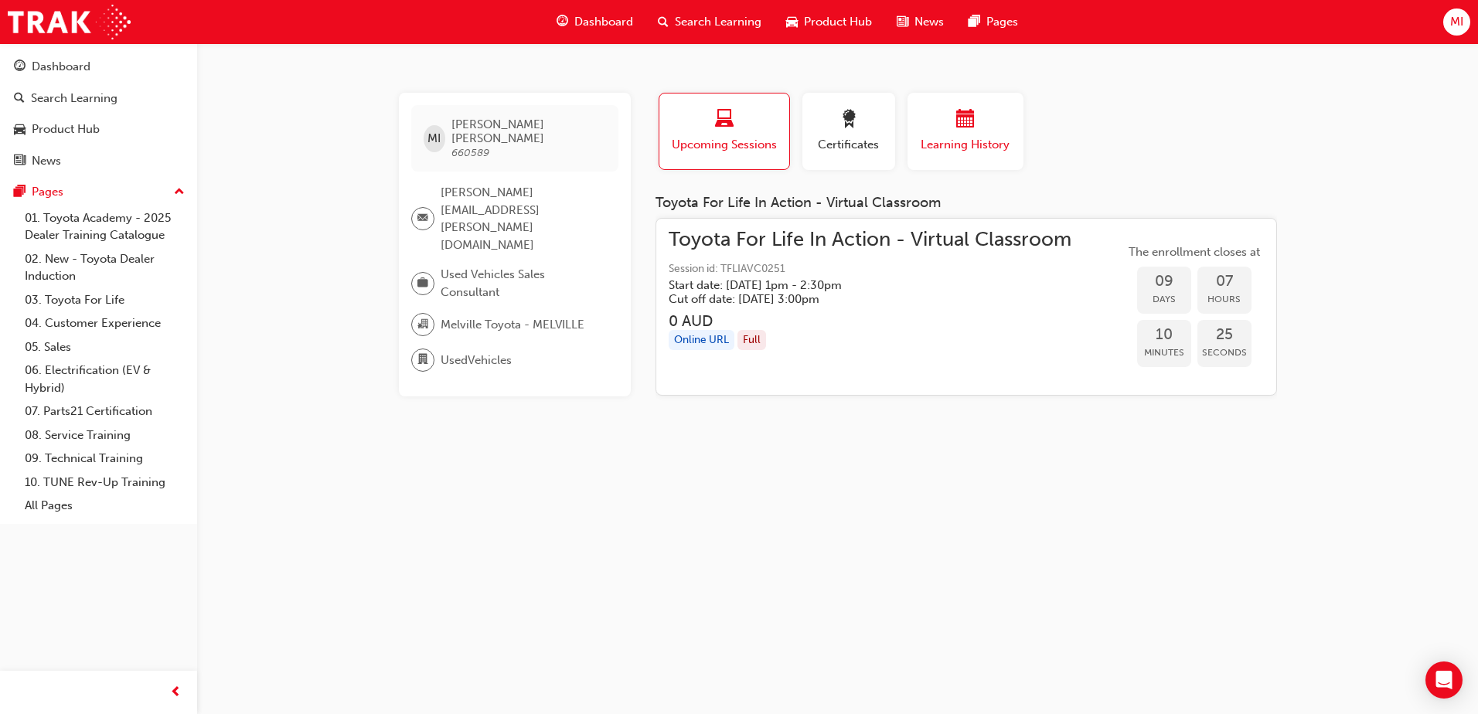
click at [966, 150] on span "Learning History" at bounding box center [965, 145] width 93 height 18
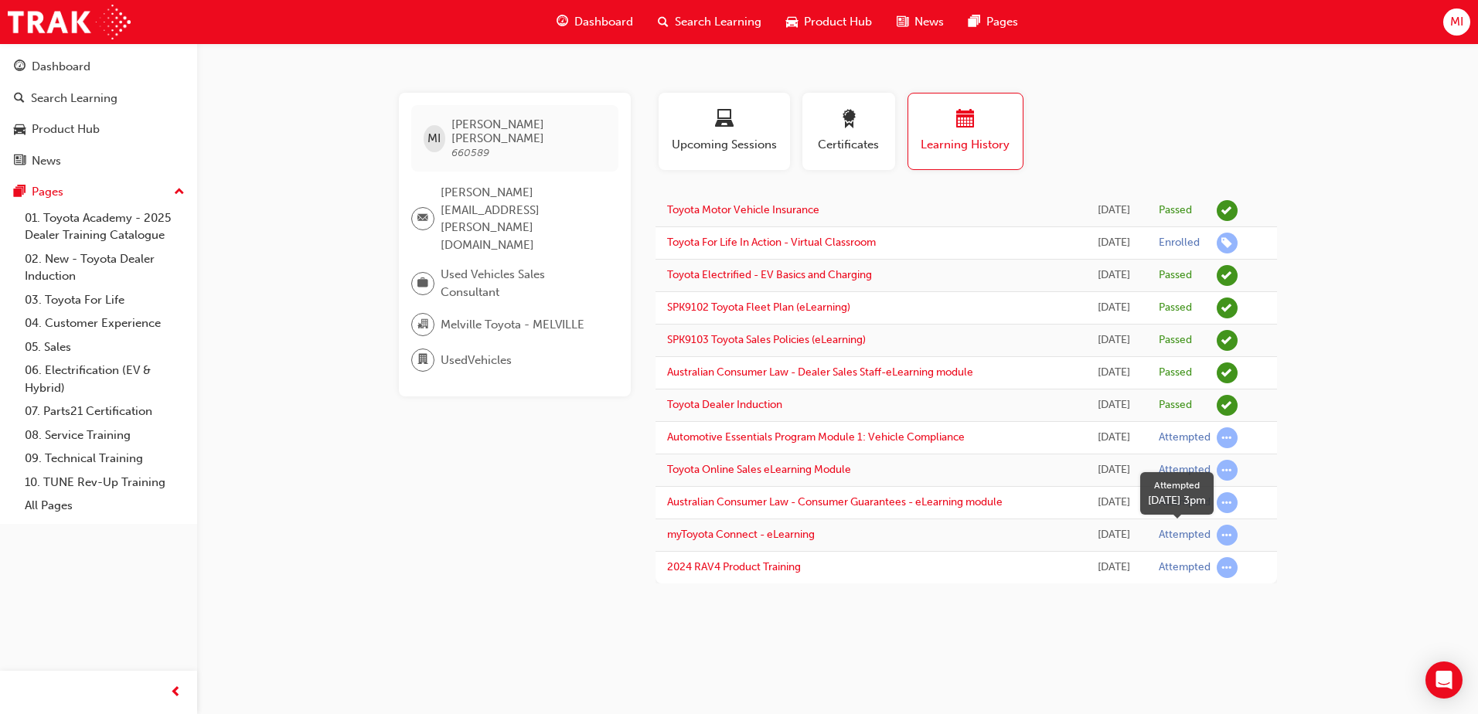
click at [1222, 533] on span "learningRecordVerb_ATTEMPT-icon" at bounding box center [1227, 535] width 21 height 21
click at [761, 537] on link "myToyota Connect - eLearning" at bounding box center [741, 534] width 148 height 13
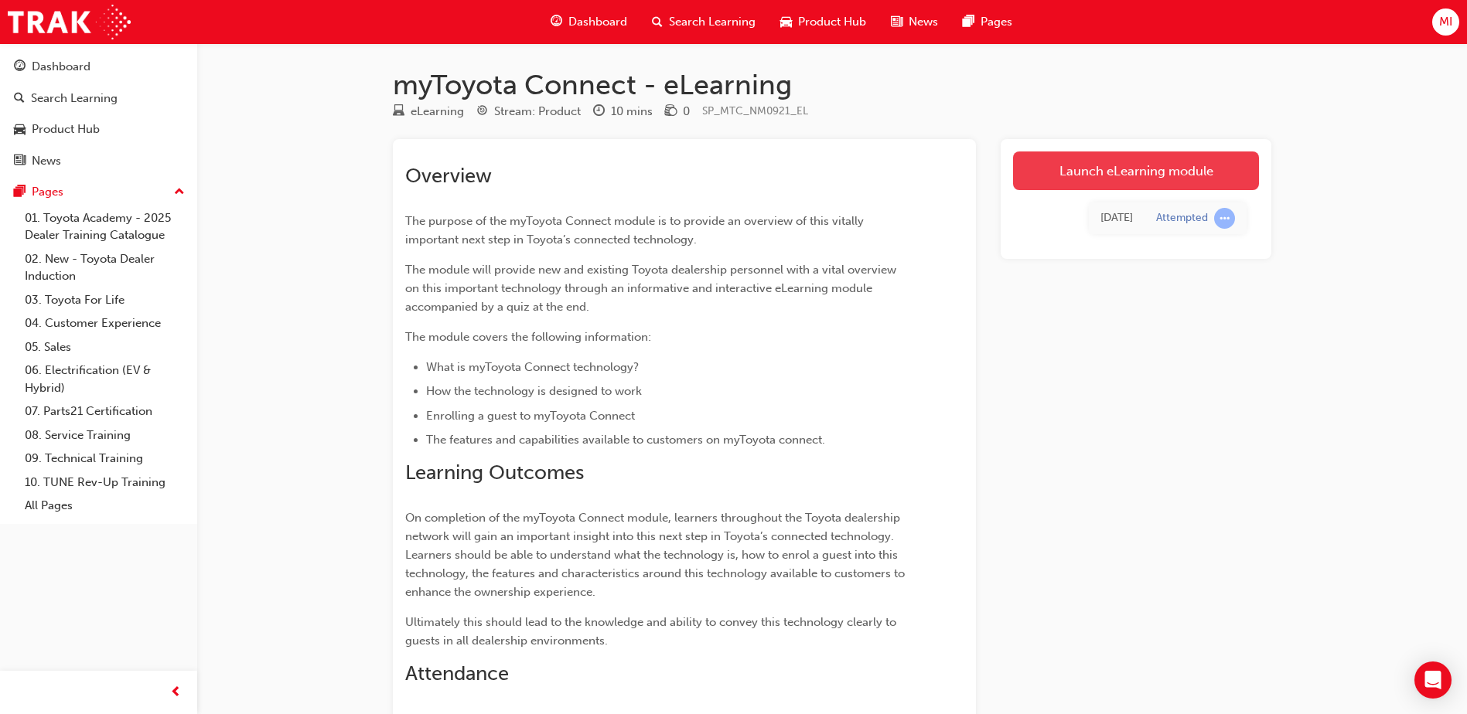
click at [1119, 183] on link "Launch eLearning module" at bounding box center [1136, 171] width 246 height 39
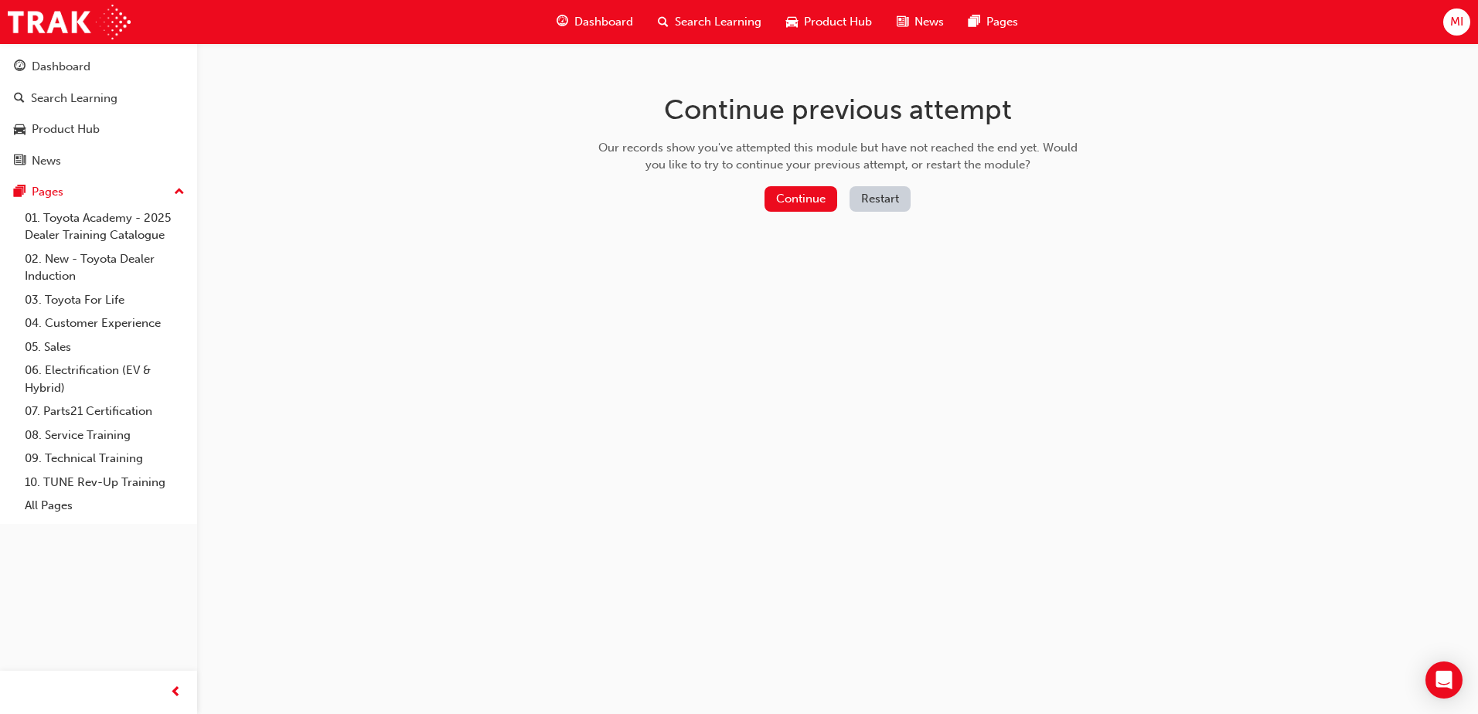
click at [872, 197] on button "Restart" at bounding box center [880, 199] width 61 height 26
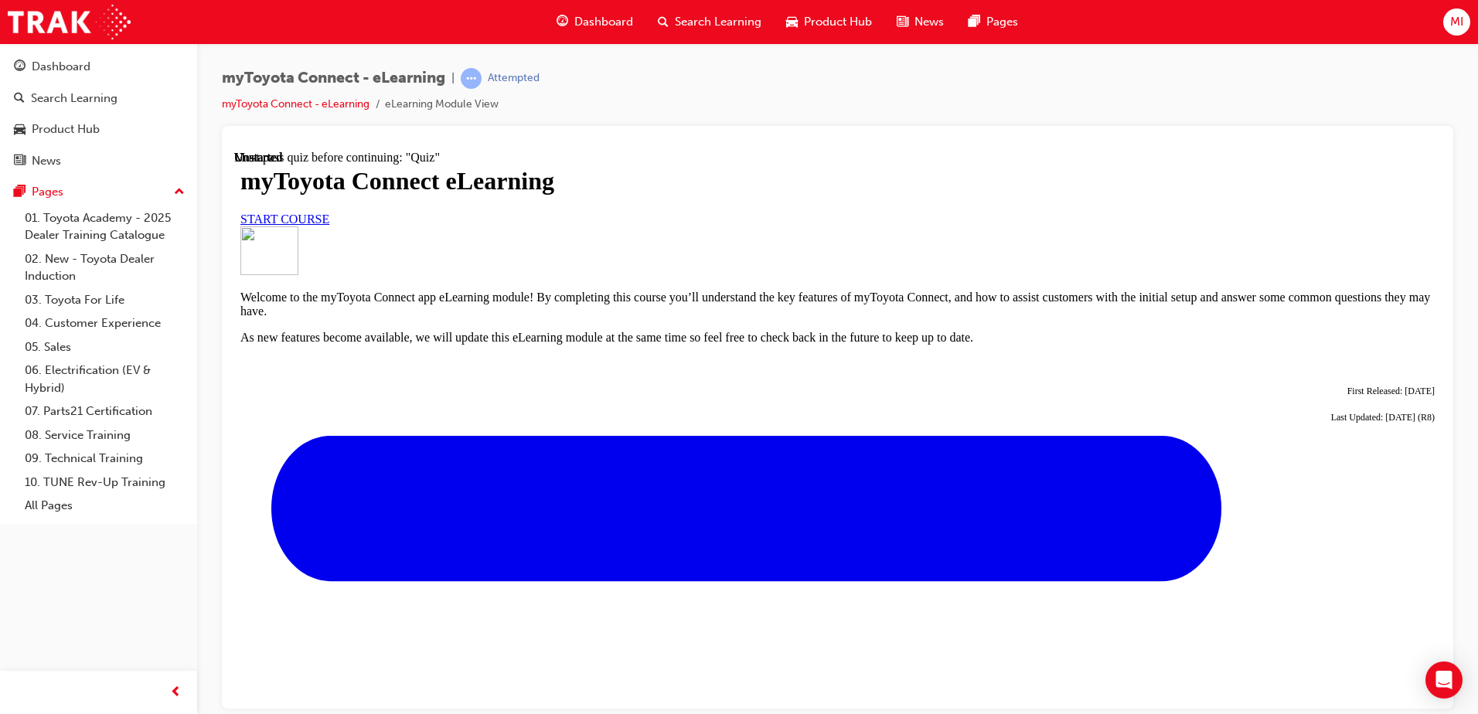
scroll to position [457, 0]
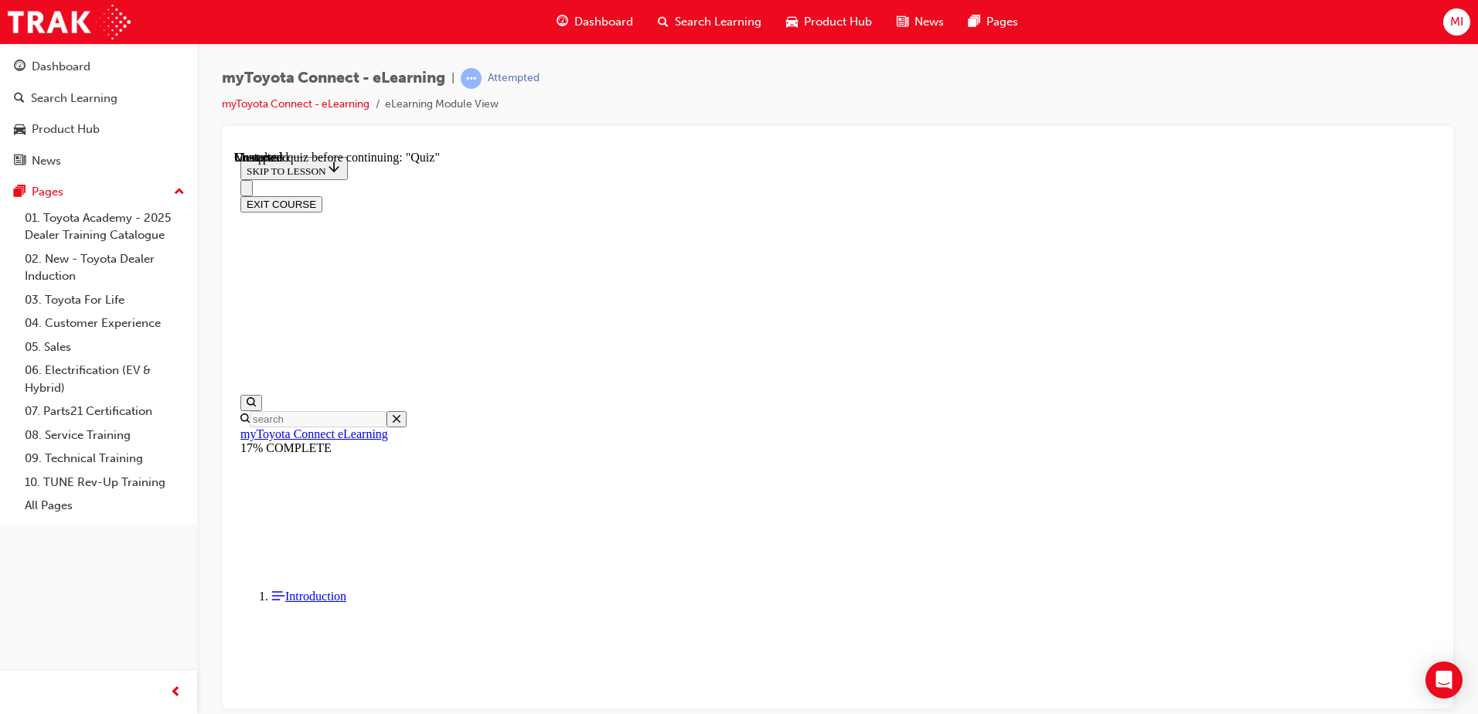
scroll to position [1344, 0]
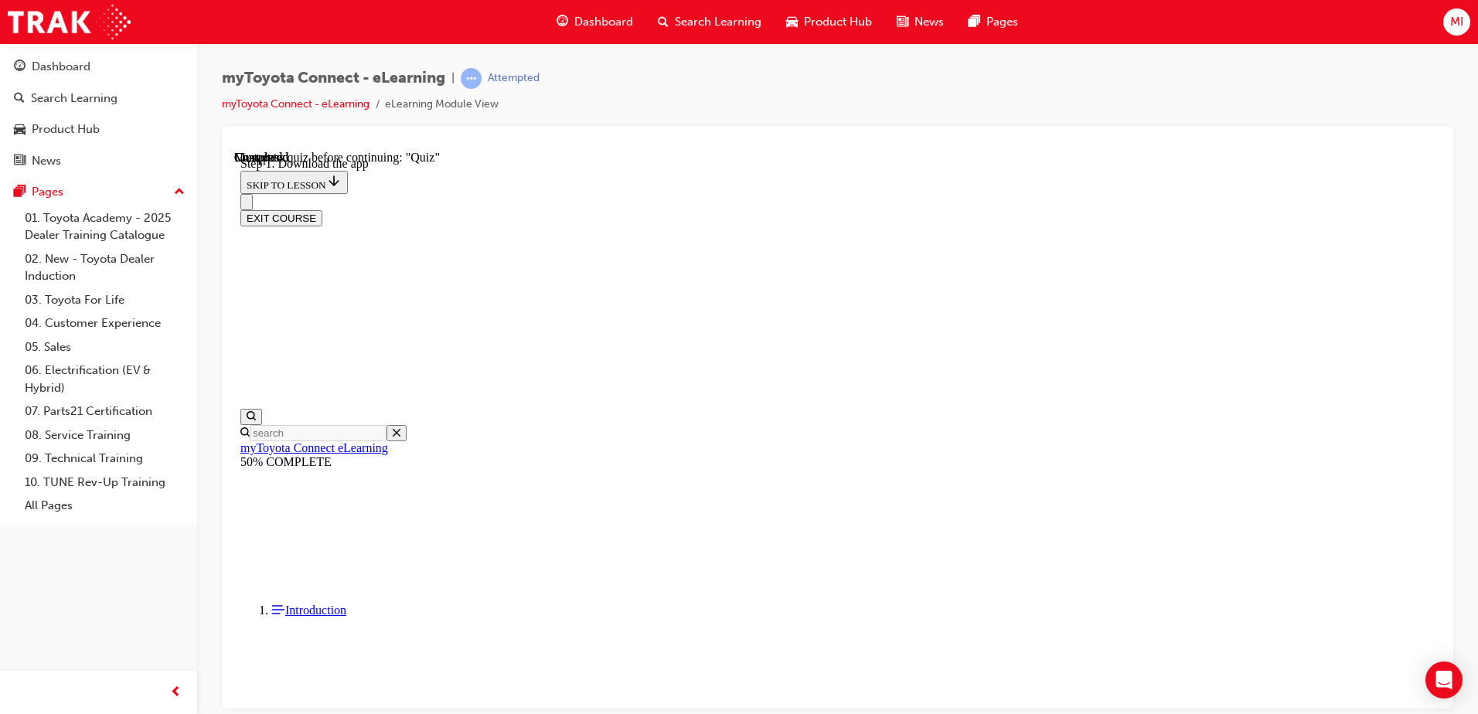
scroll to position [397, 0]
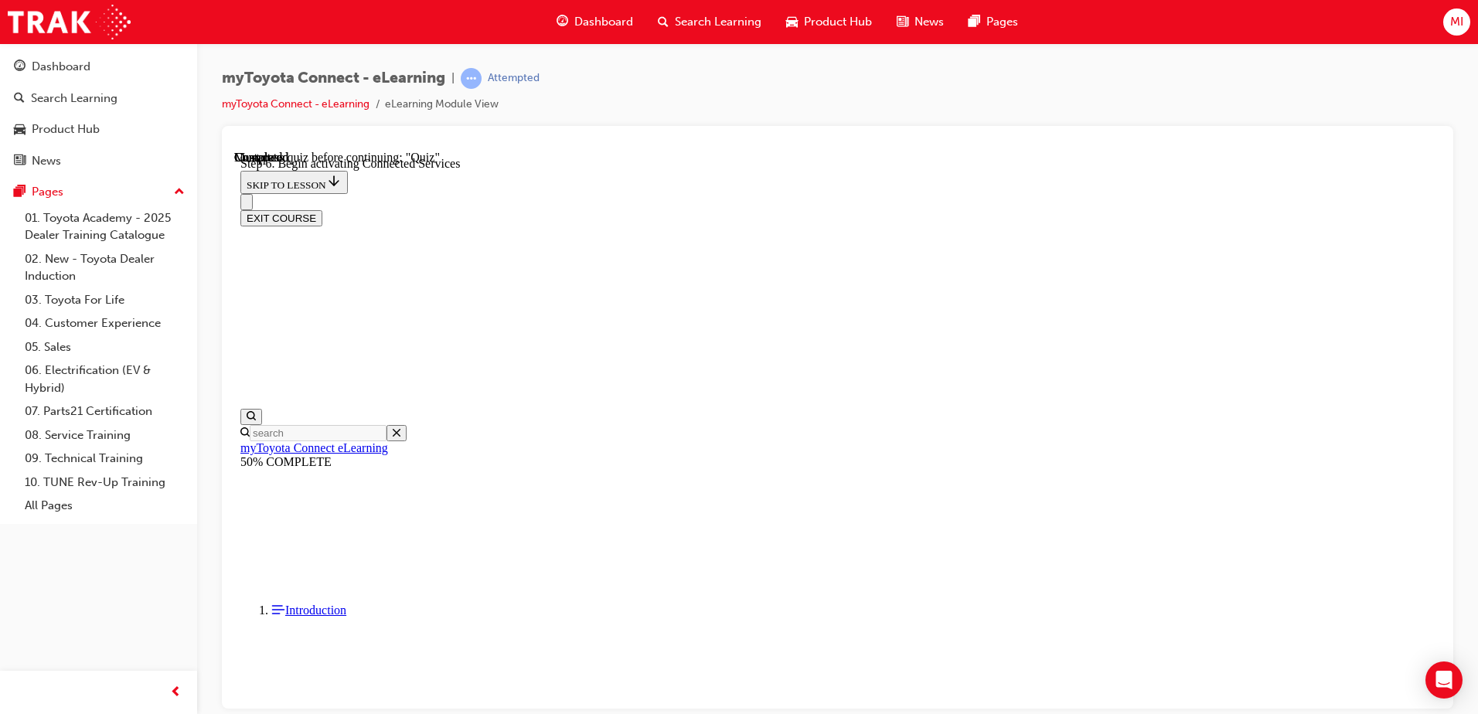
scroll to position [243, 0]
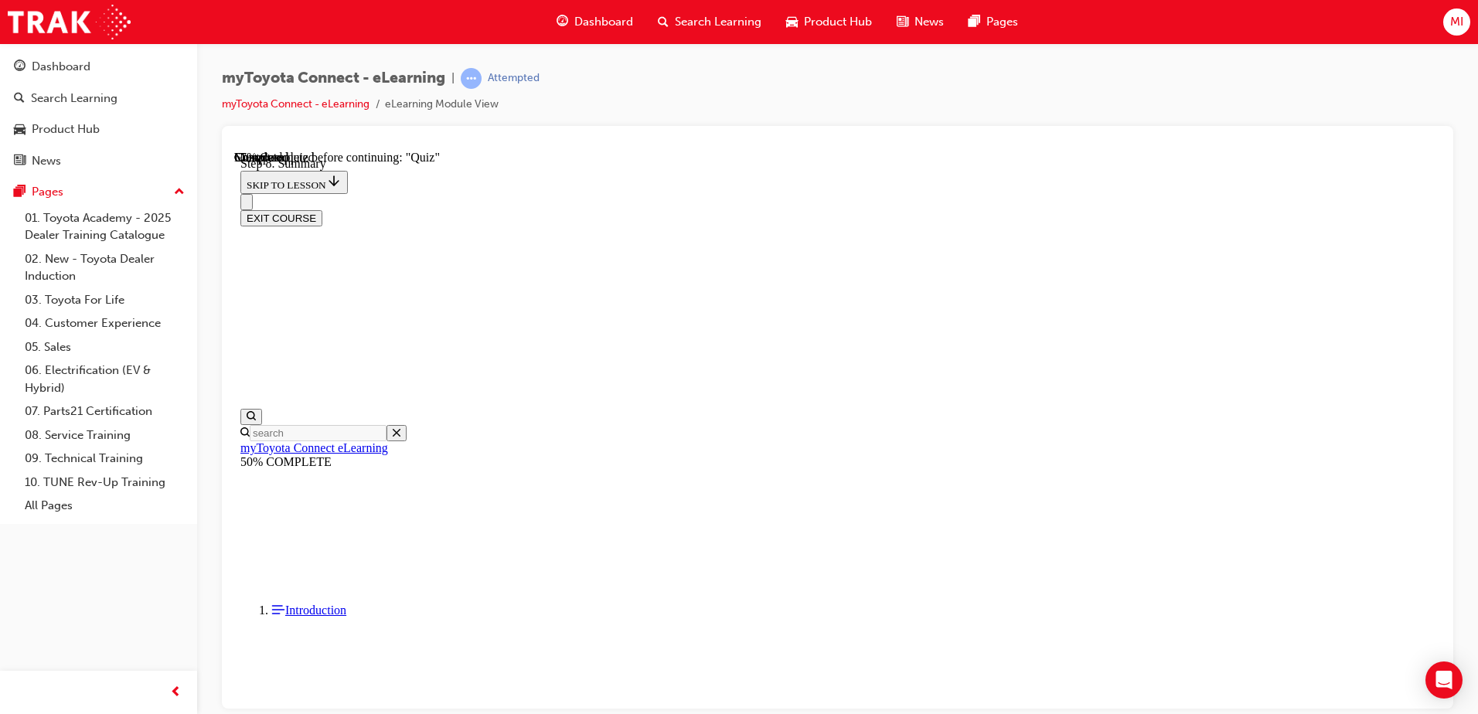
scroll to position [744, 0]
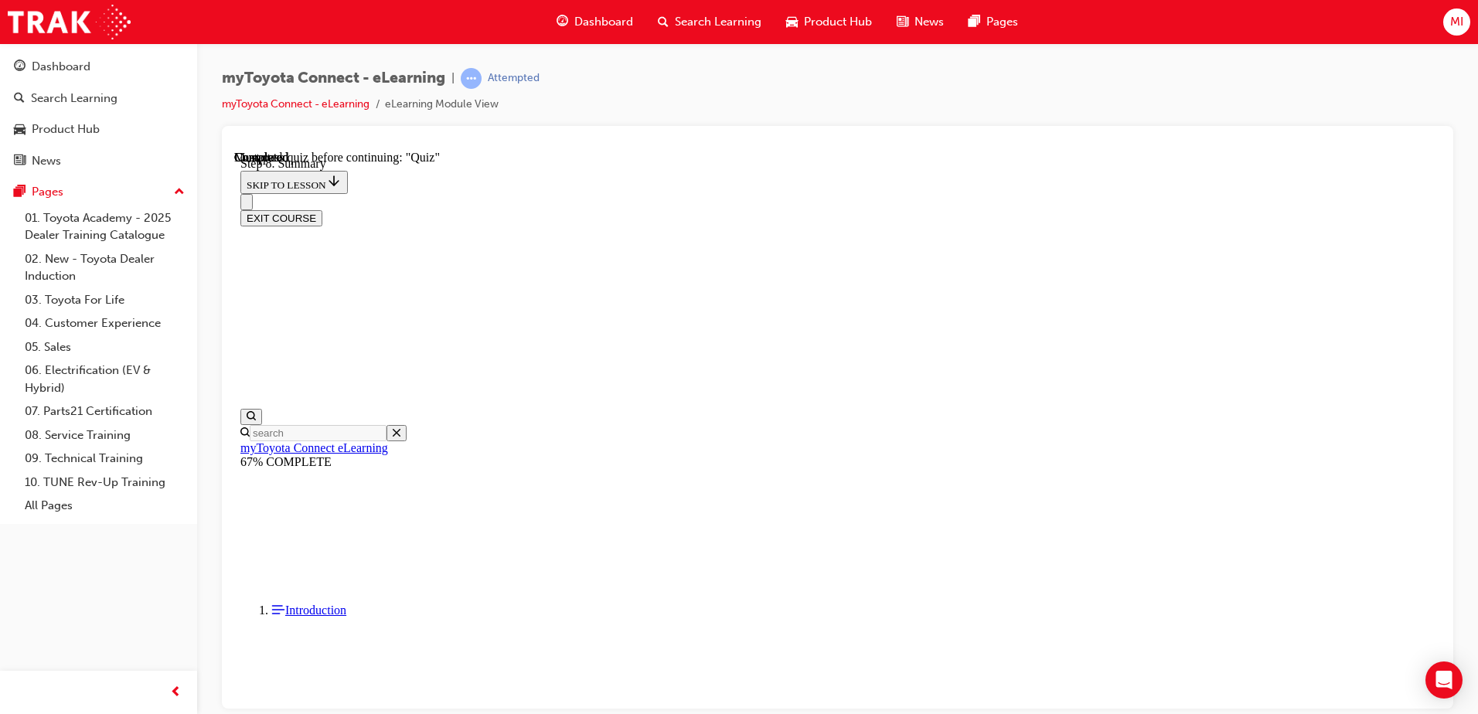
scroll to position [1440, 0]
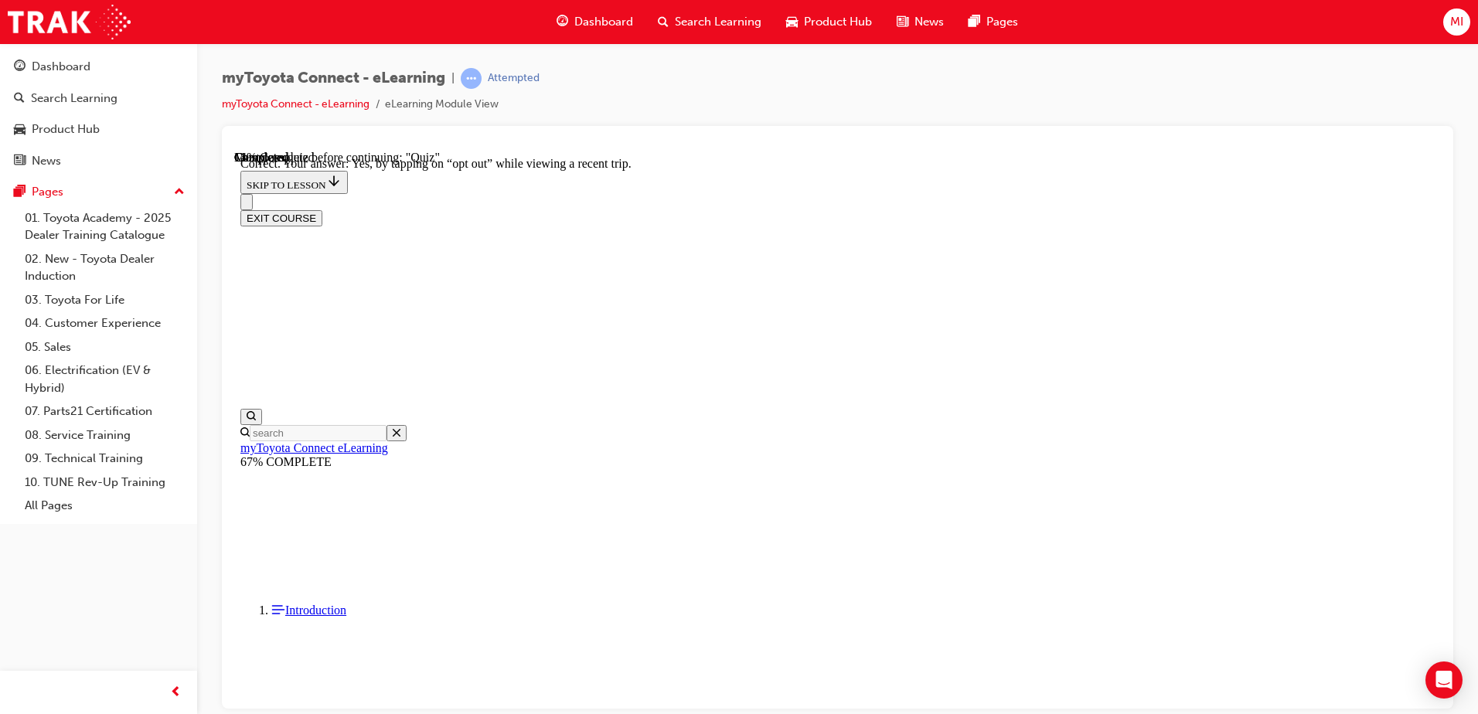
scroll to position [173, 0]
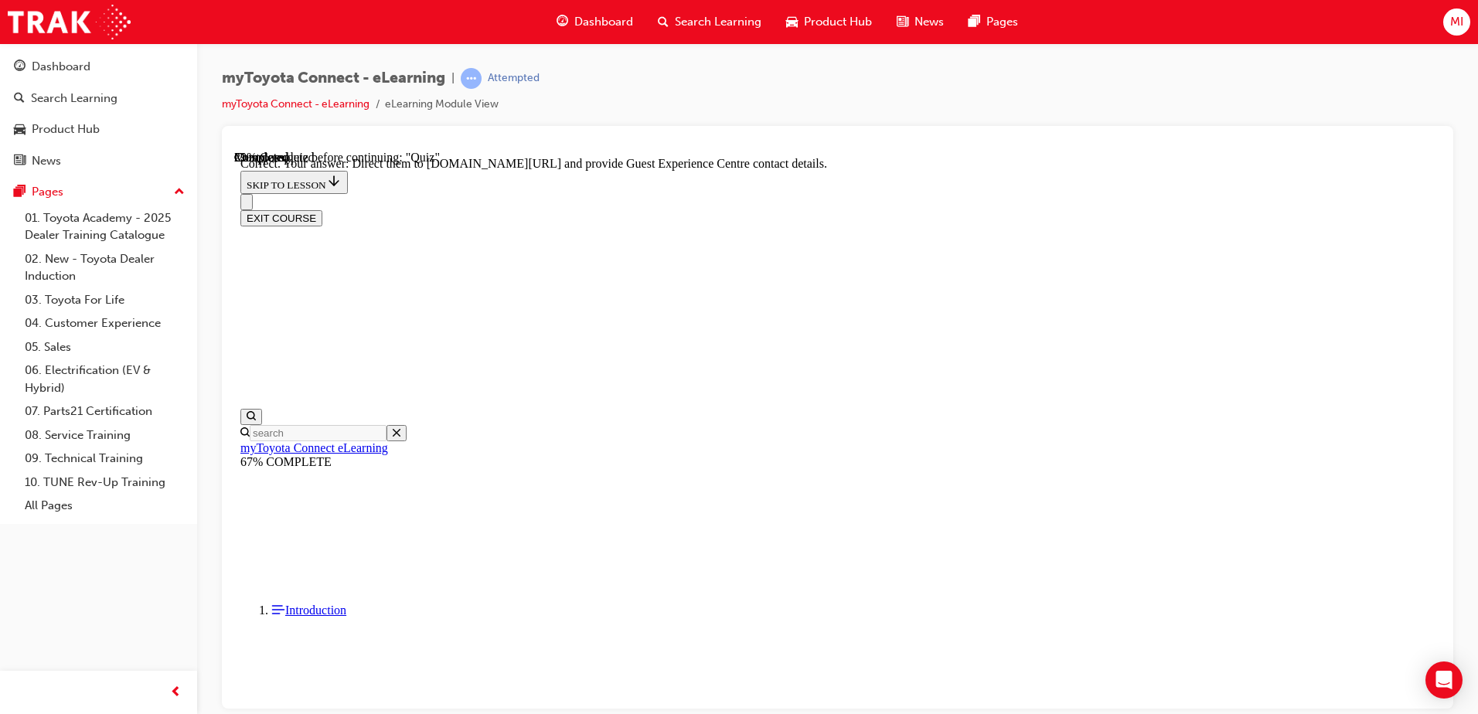
scroll to position [312, 0]
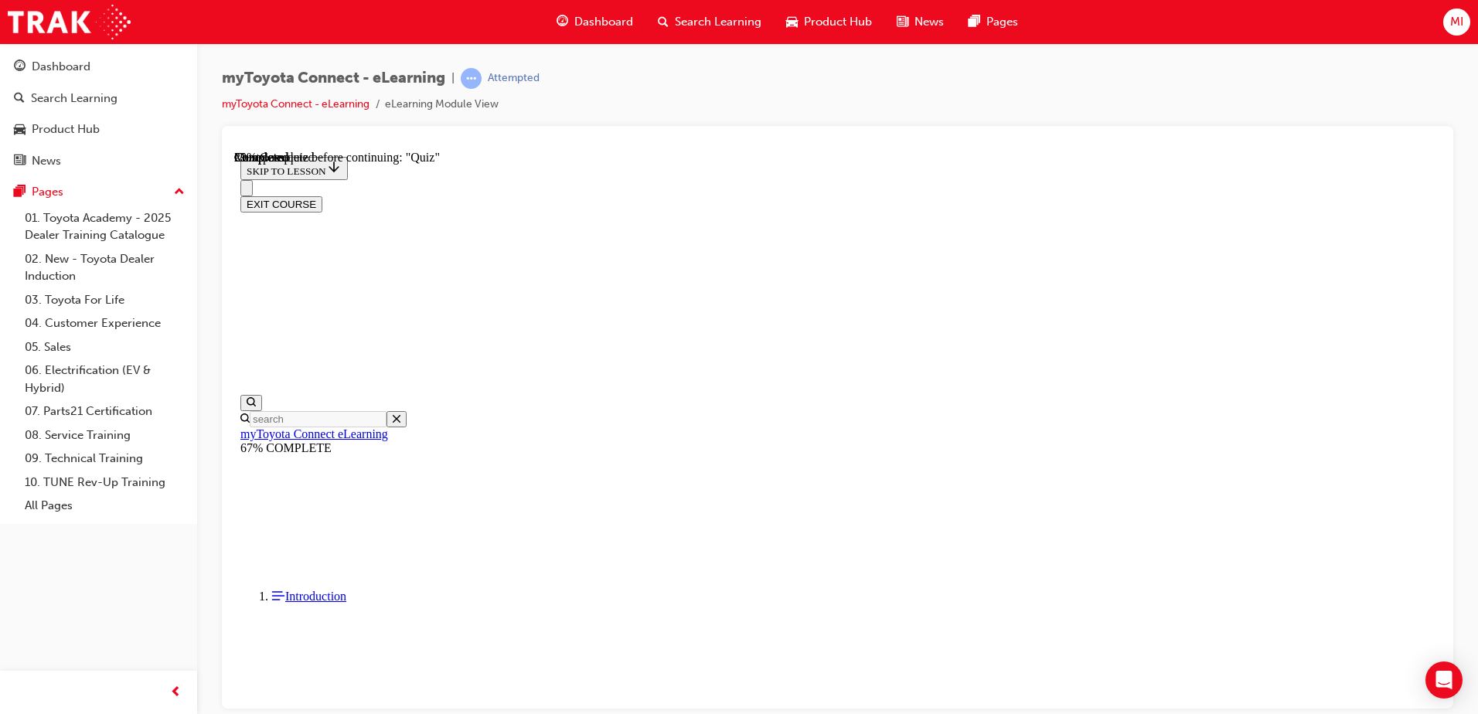
scroll to position [155, 0]
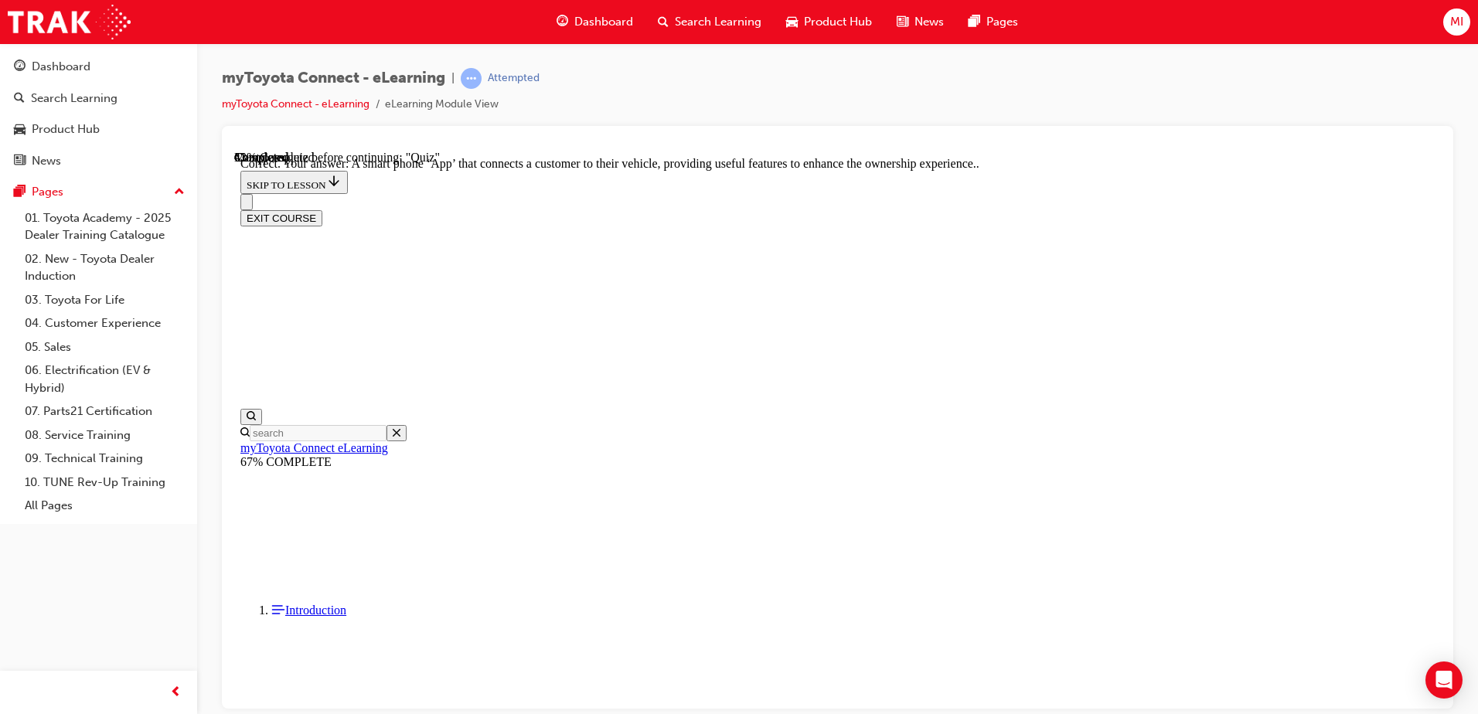
scroll to position [281, 0]
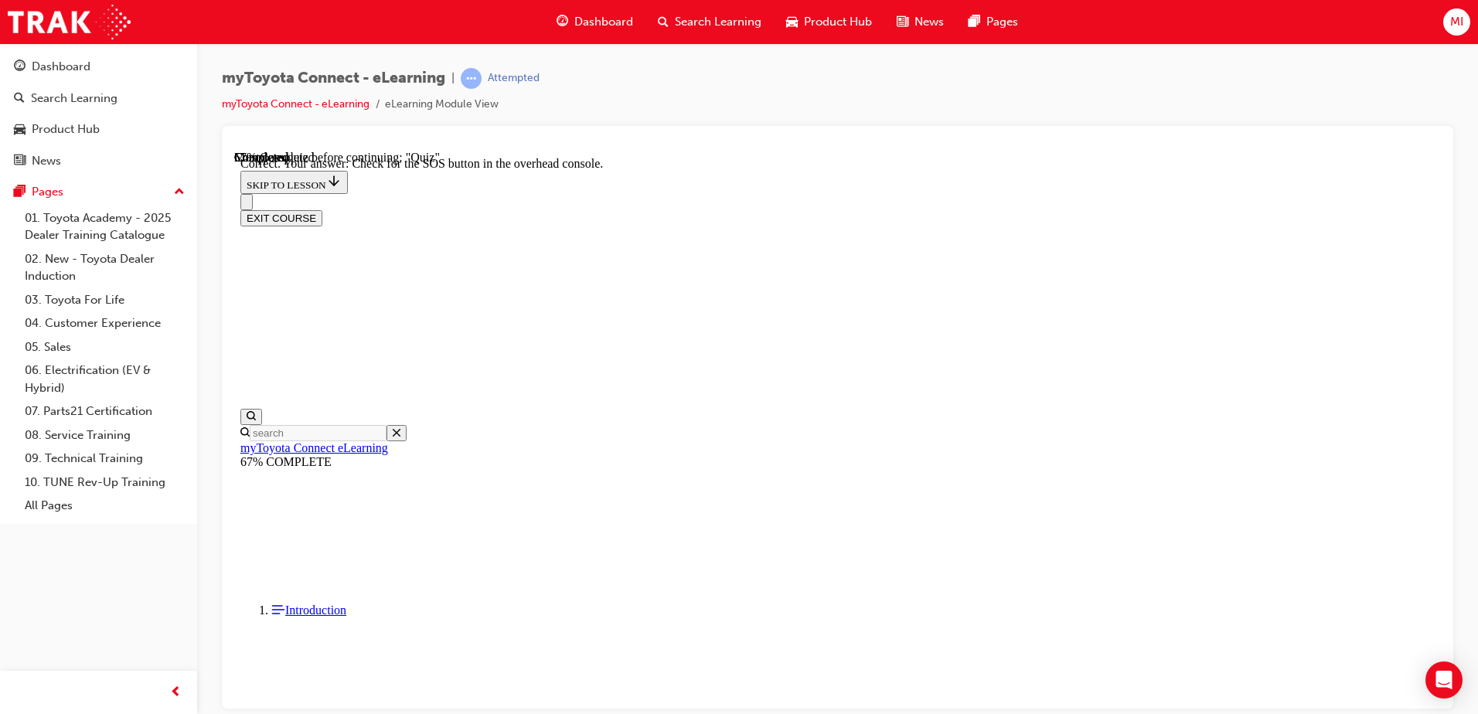
scroll to position [235, 0]
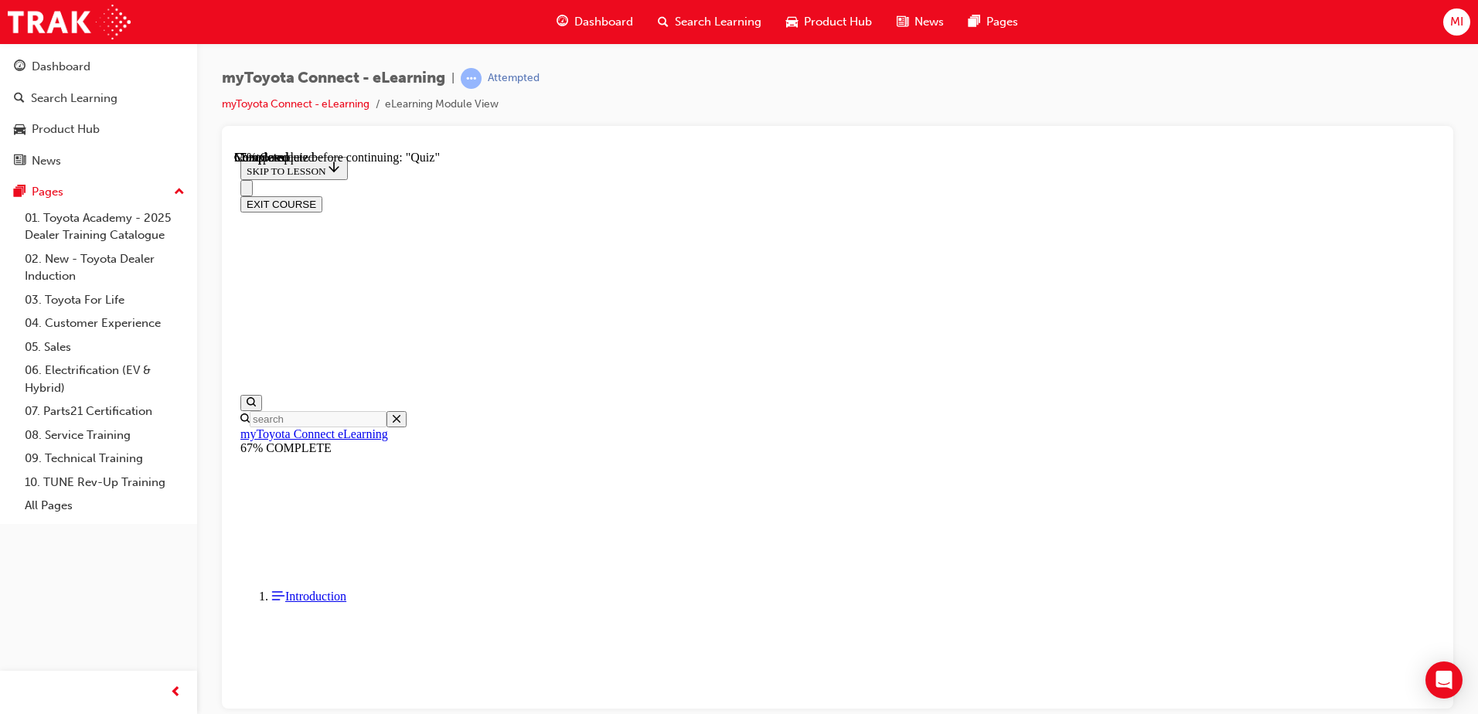
scroll to position [129, 0]
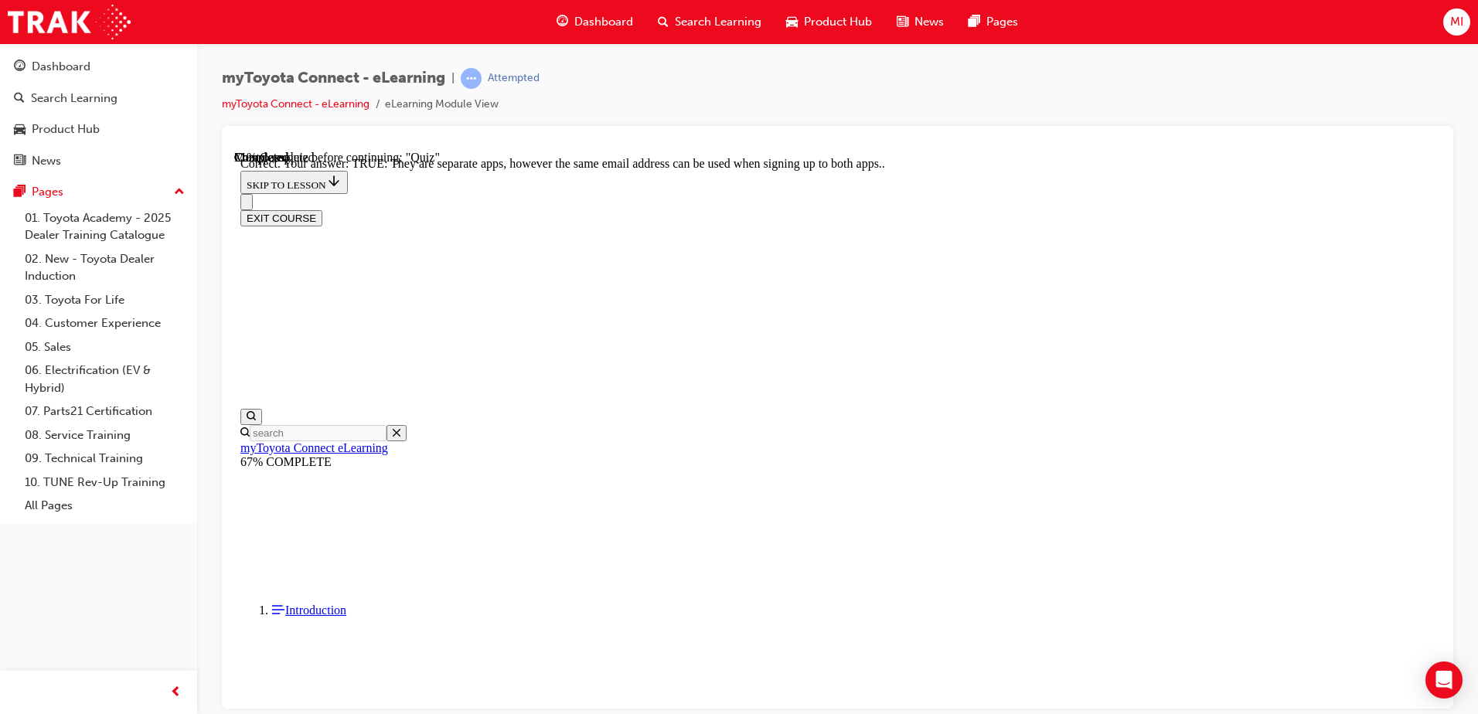
scroll to position [178, 0]
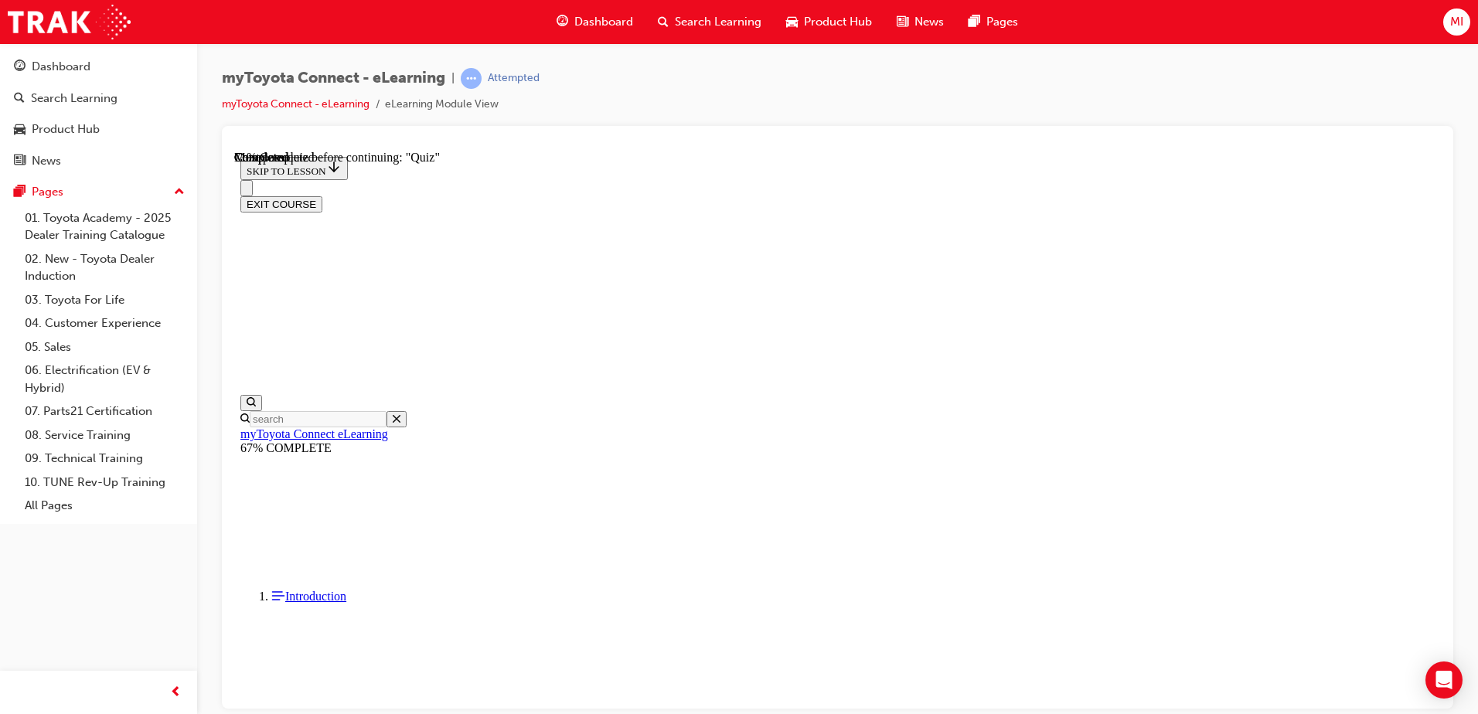
scroll to position [156, 0]
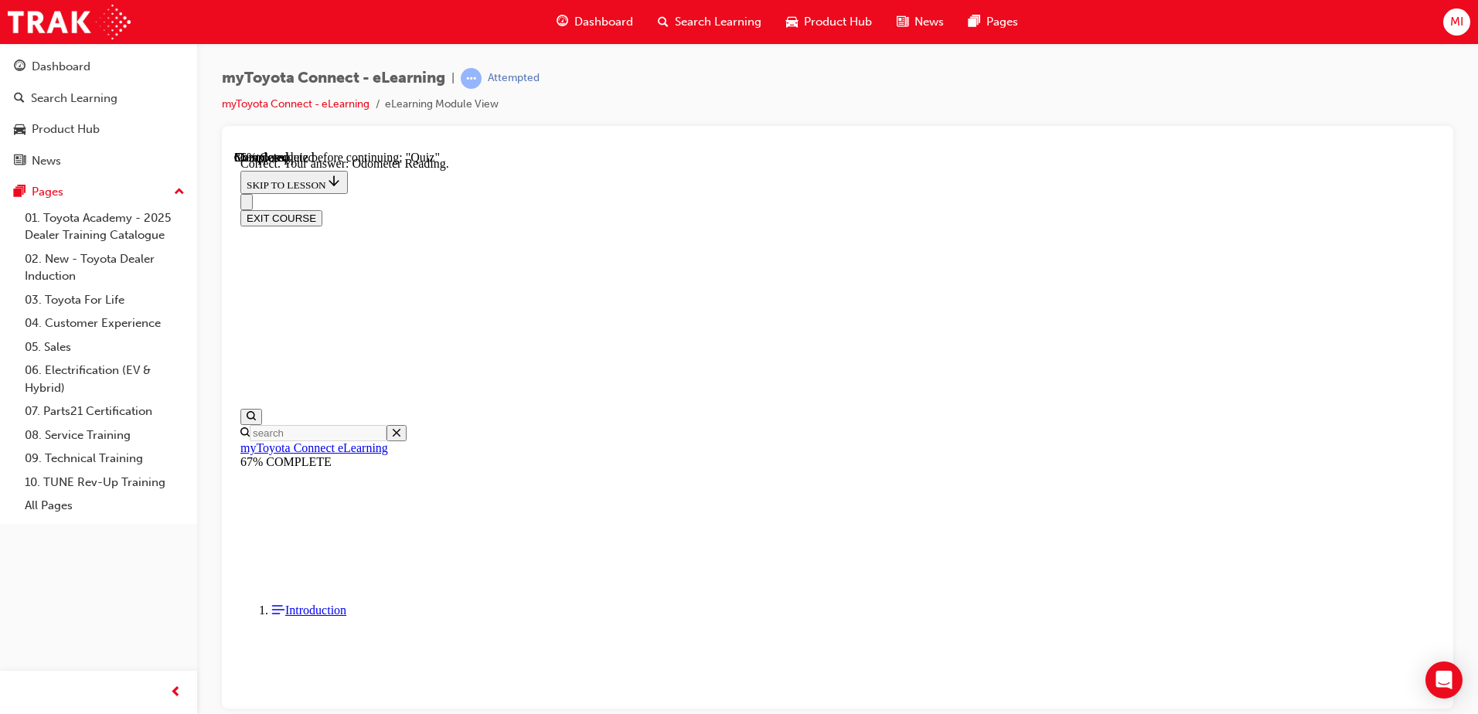
scroll to position [297, 0]
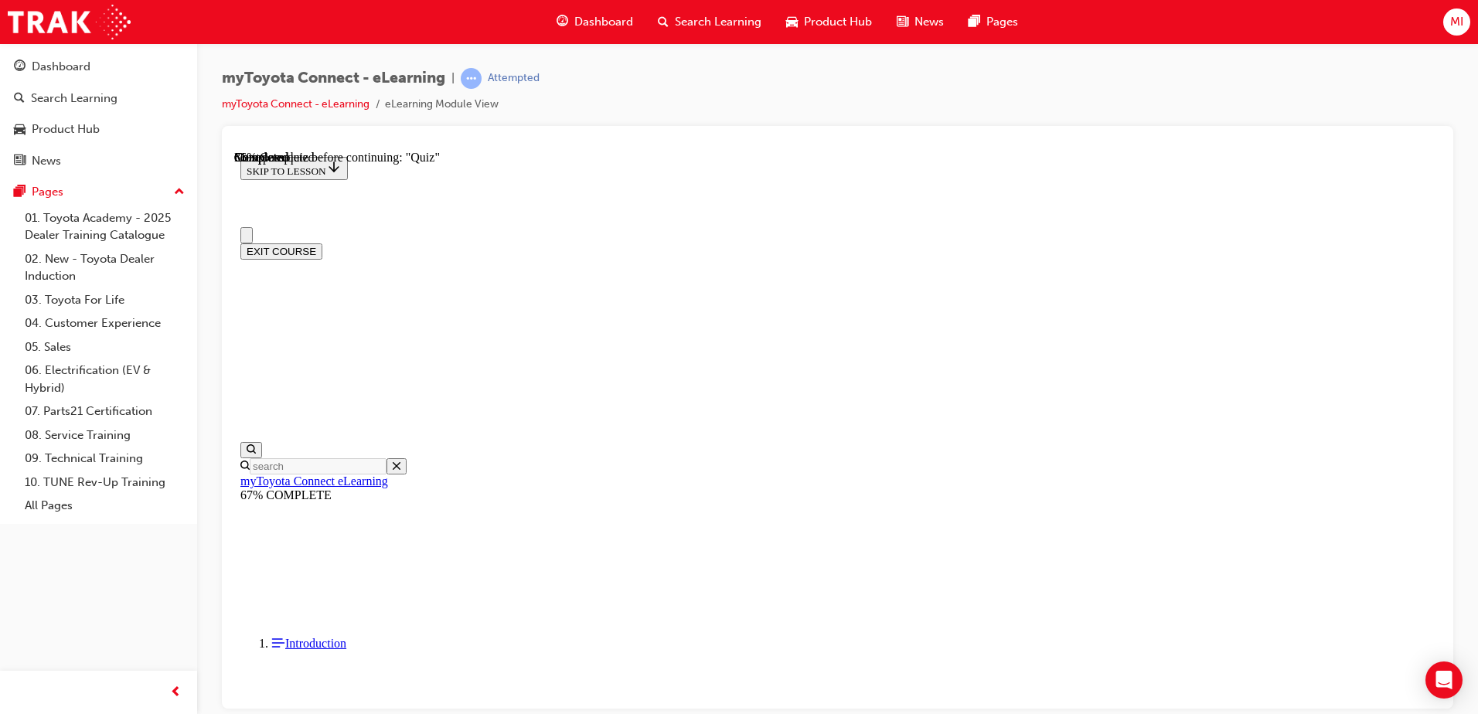
scroll to position [77, 0]
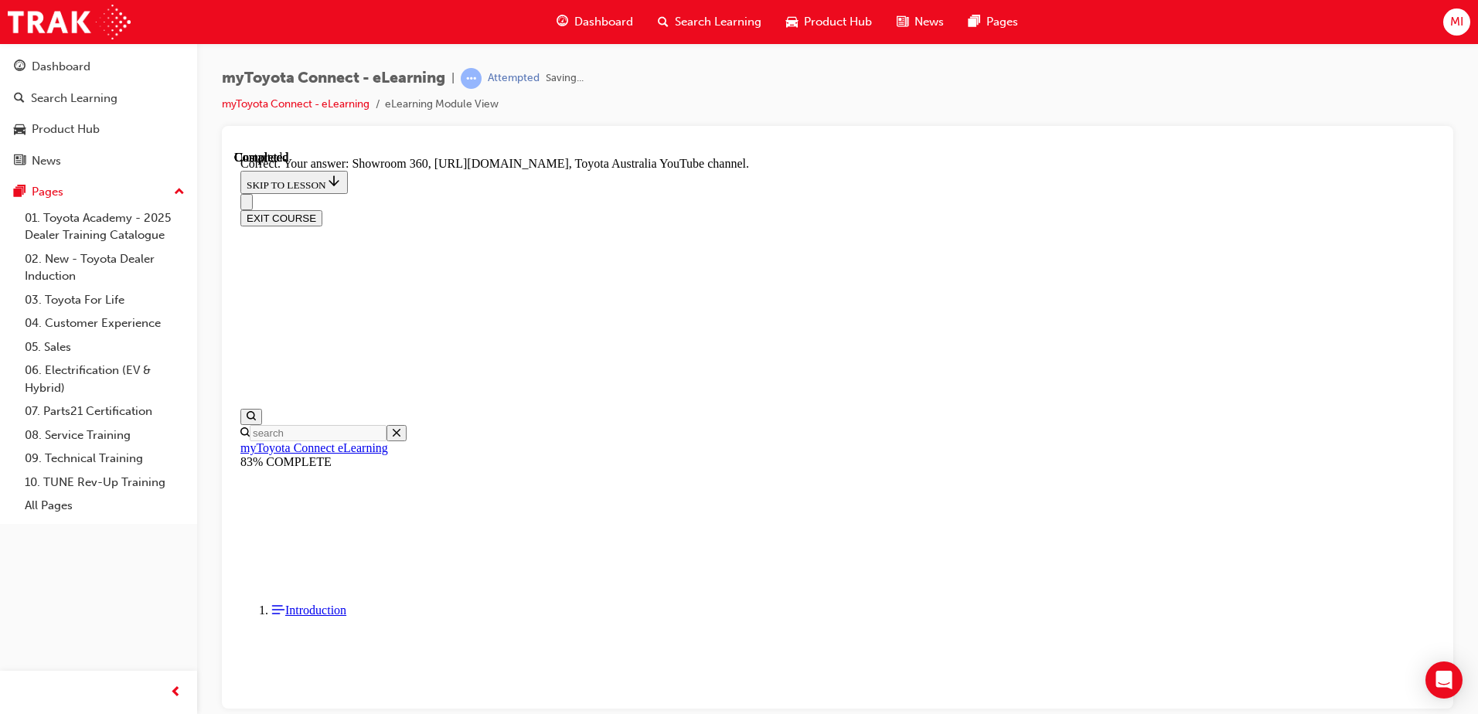
scroll to position [312, 0]
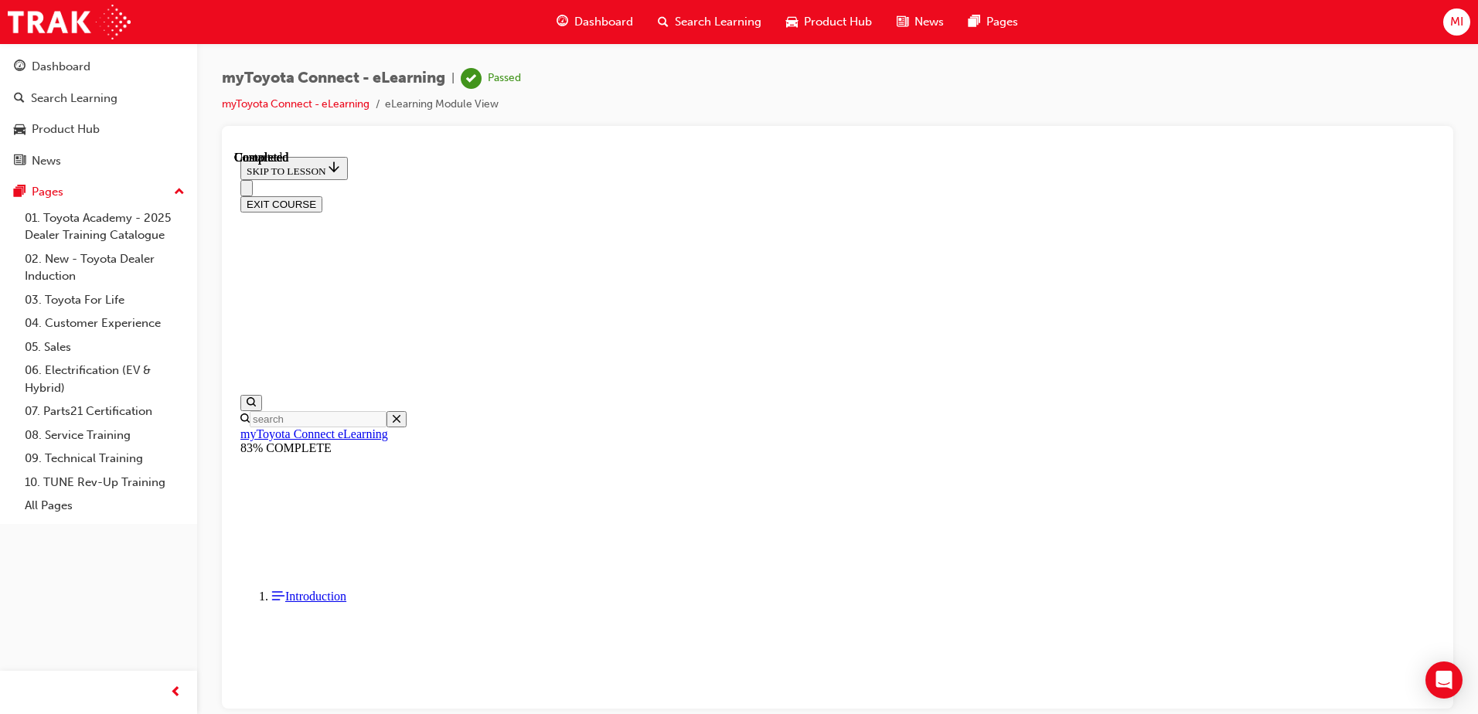
scroll to position [281, 0]
click at [1232, 91] on div "myToyota Connect - eLearning | Passed myToyota Connect - eLearning eLearning Mo…" at bounding box center [838, 97] width 1232 height 58
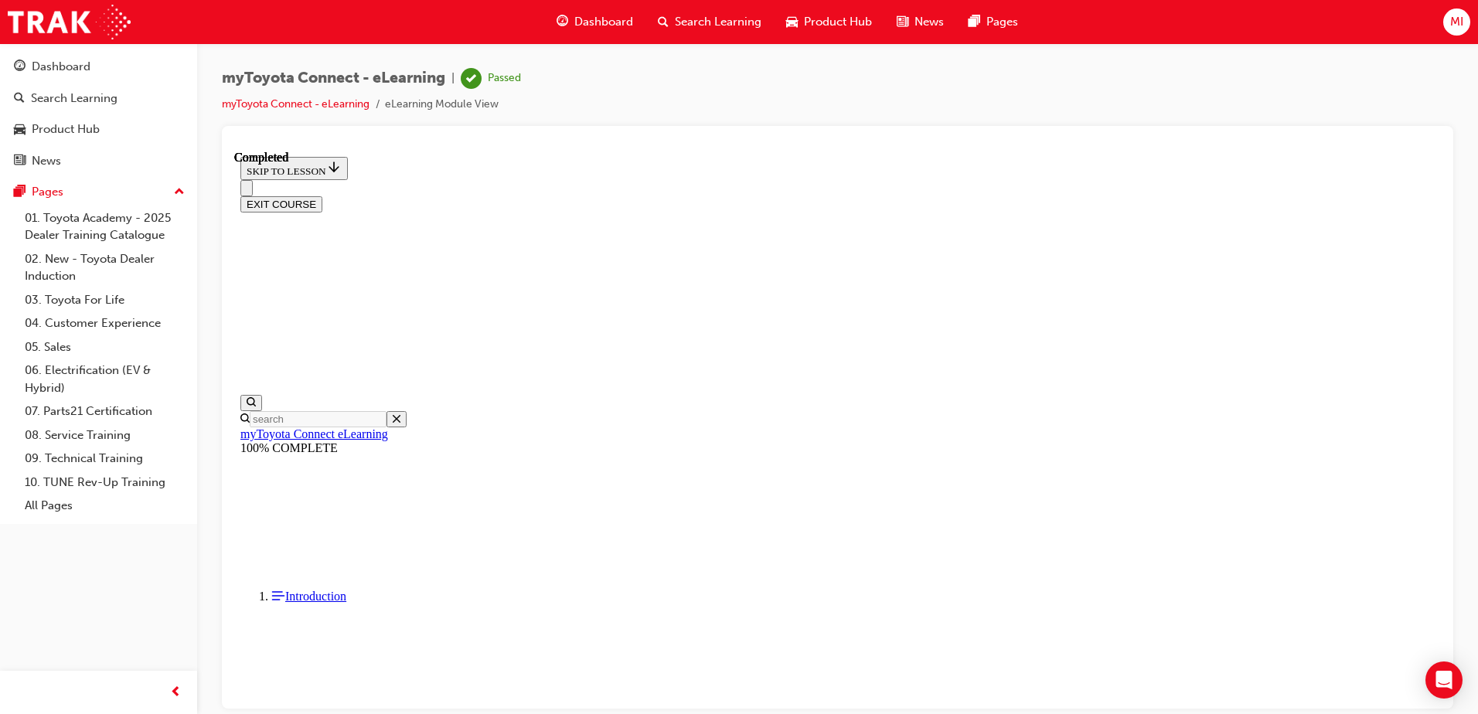
click at [322, 196] on button "EXIT COURSE" at bounding box center [281, 204] width 82 height 16
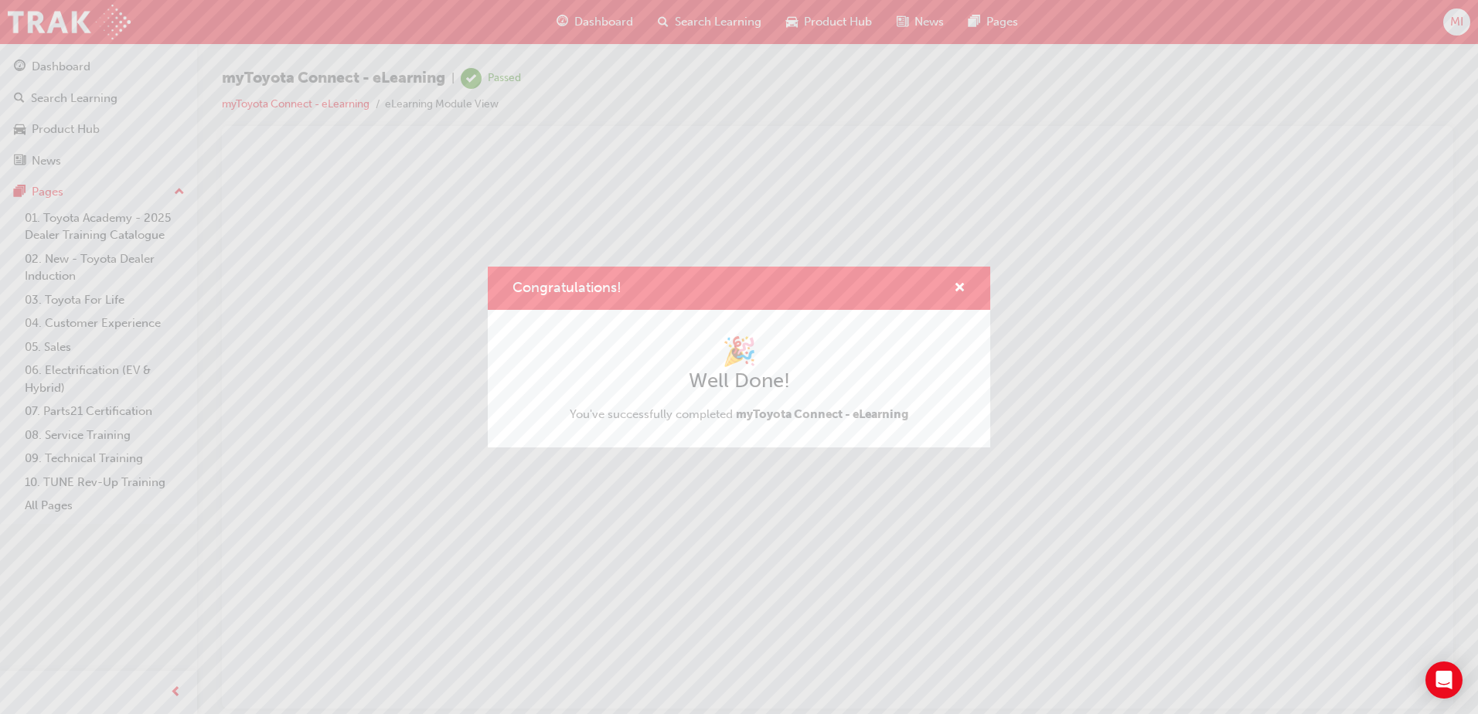
scroll to position [0, 0]
click at [960, 288] on span "cross-icon" at bounding box center [960, 289] width 12 height 14
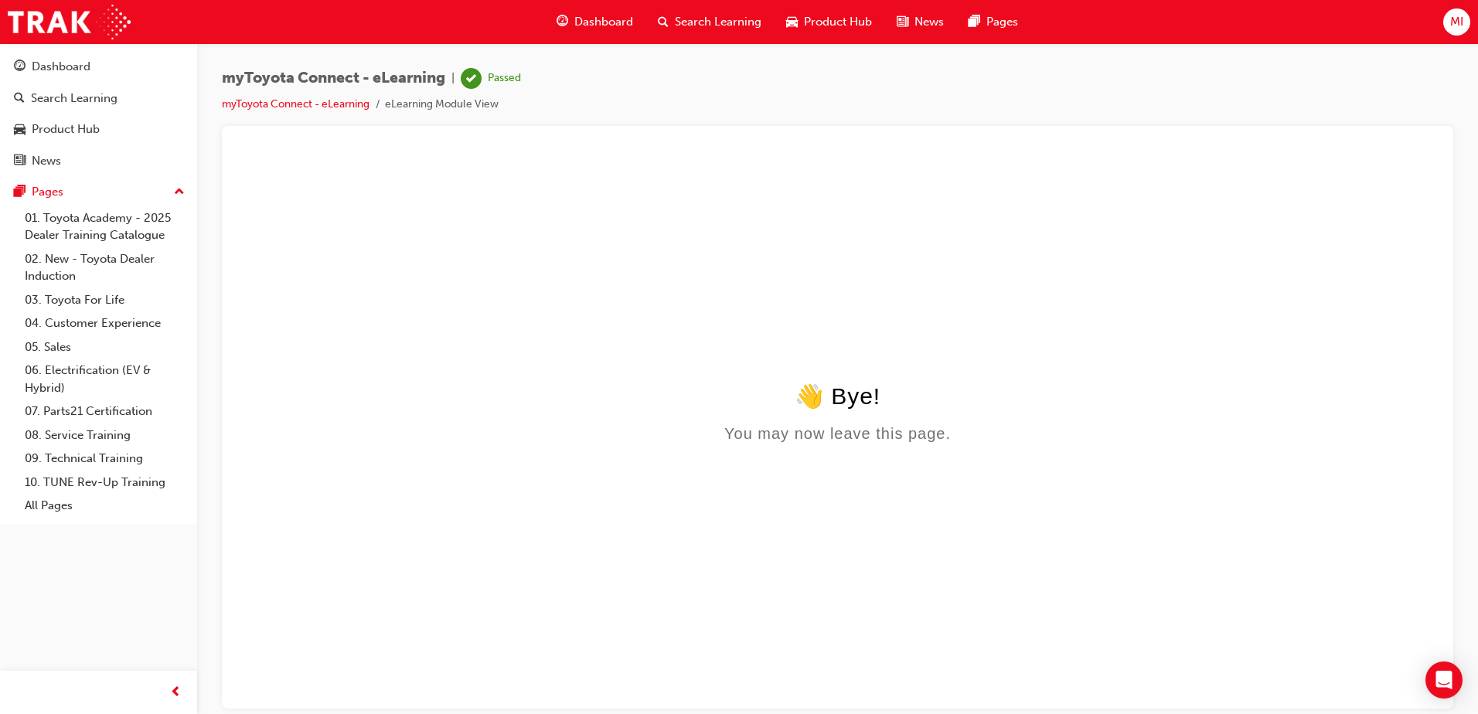
click at [1454, 22] on span "MI" at bounding box center [1456, 22] width 13 height 18
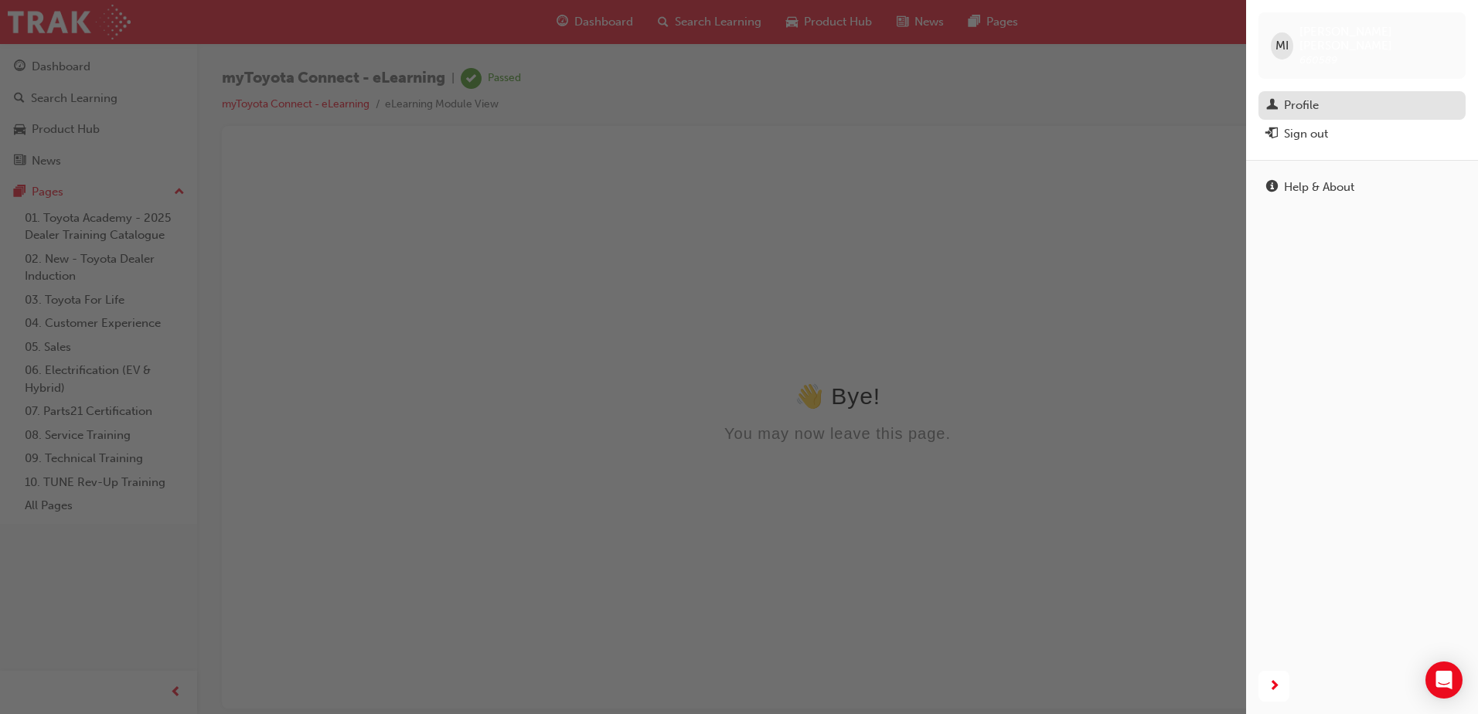
click at [1290, 97] on div "Profile" at bounding box center [1301, 106] width 35 height 18
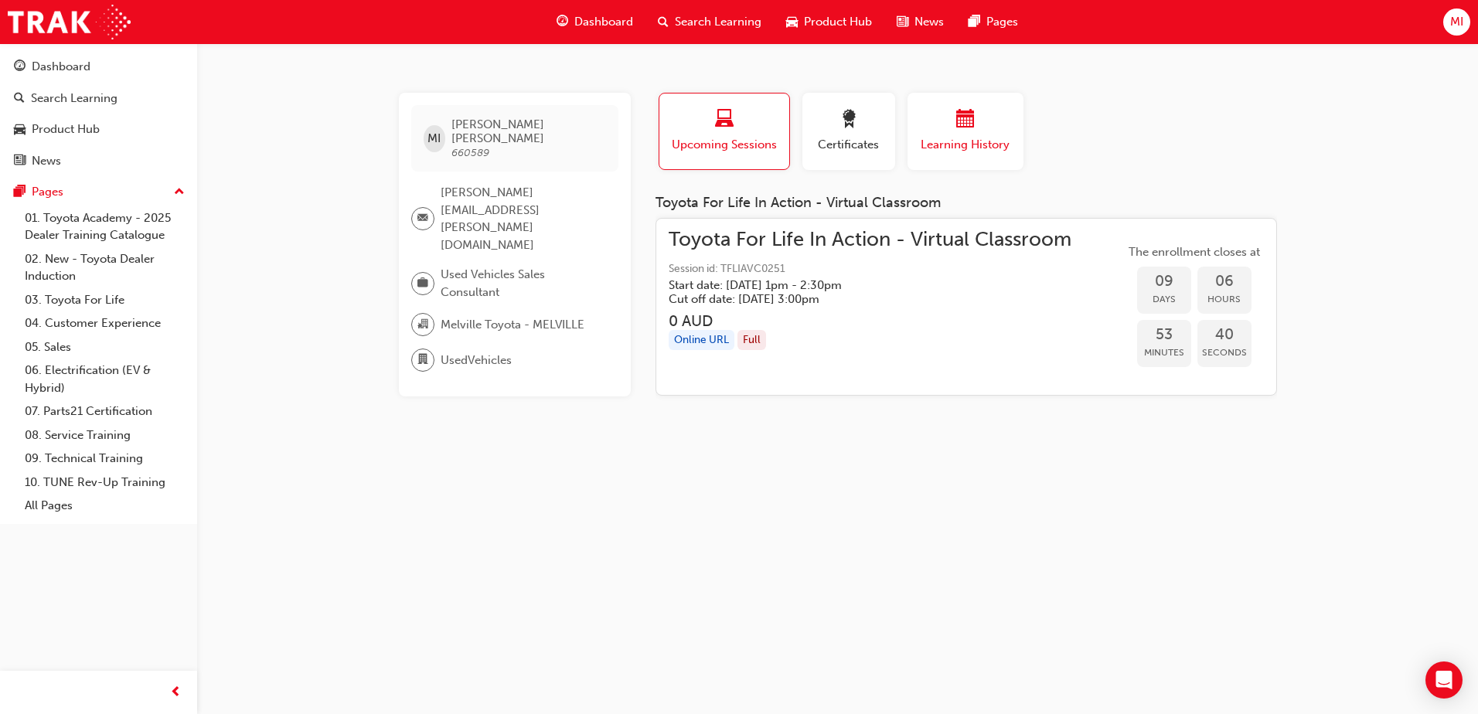
click at [977, 143] on span "Learning History" at bounding box center [965, 145] width 93 height 18
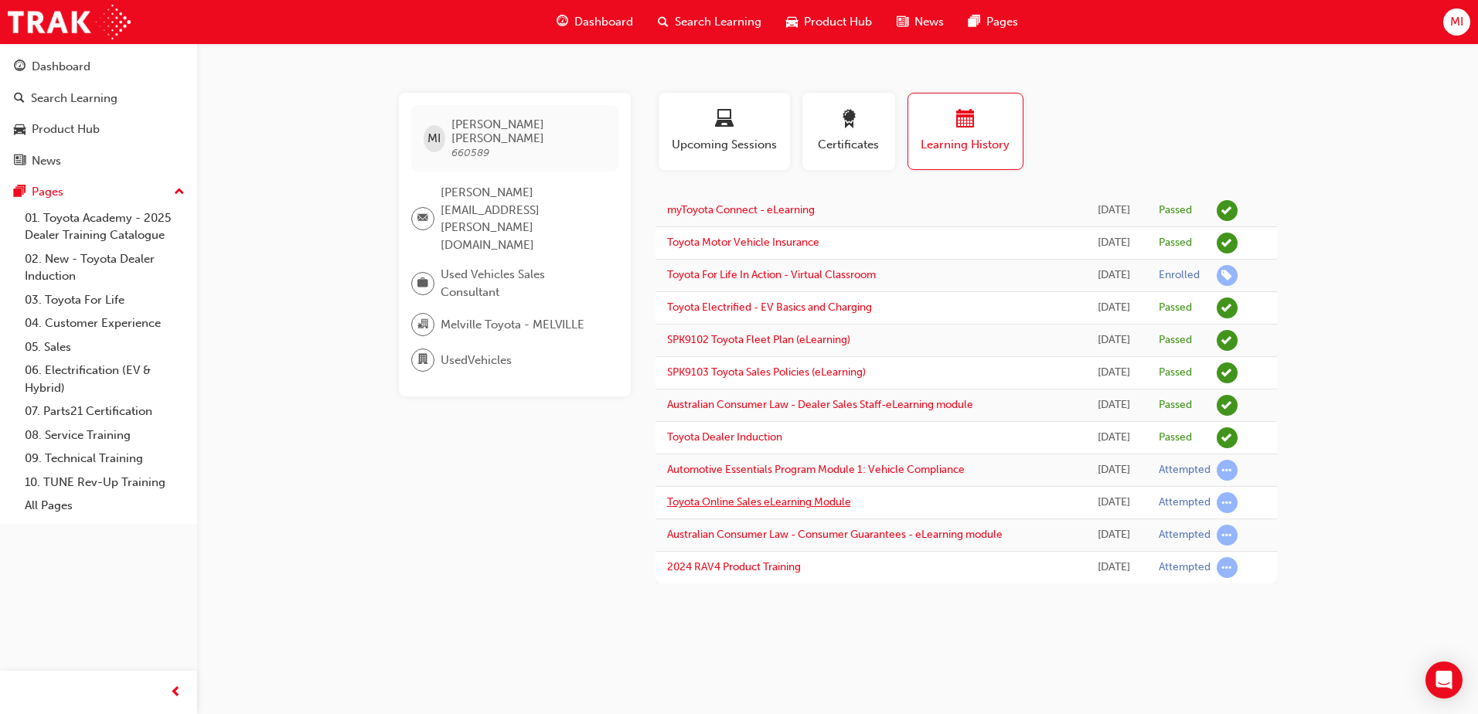
click at [837, 504] on link "Toyota Online Sales eLearning Module" at bounding box center [759, 502] width 184 height 13
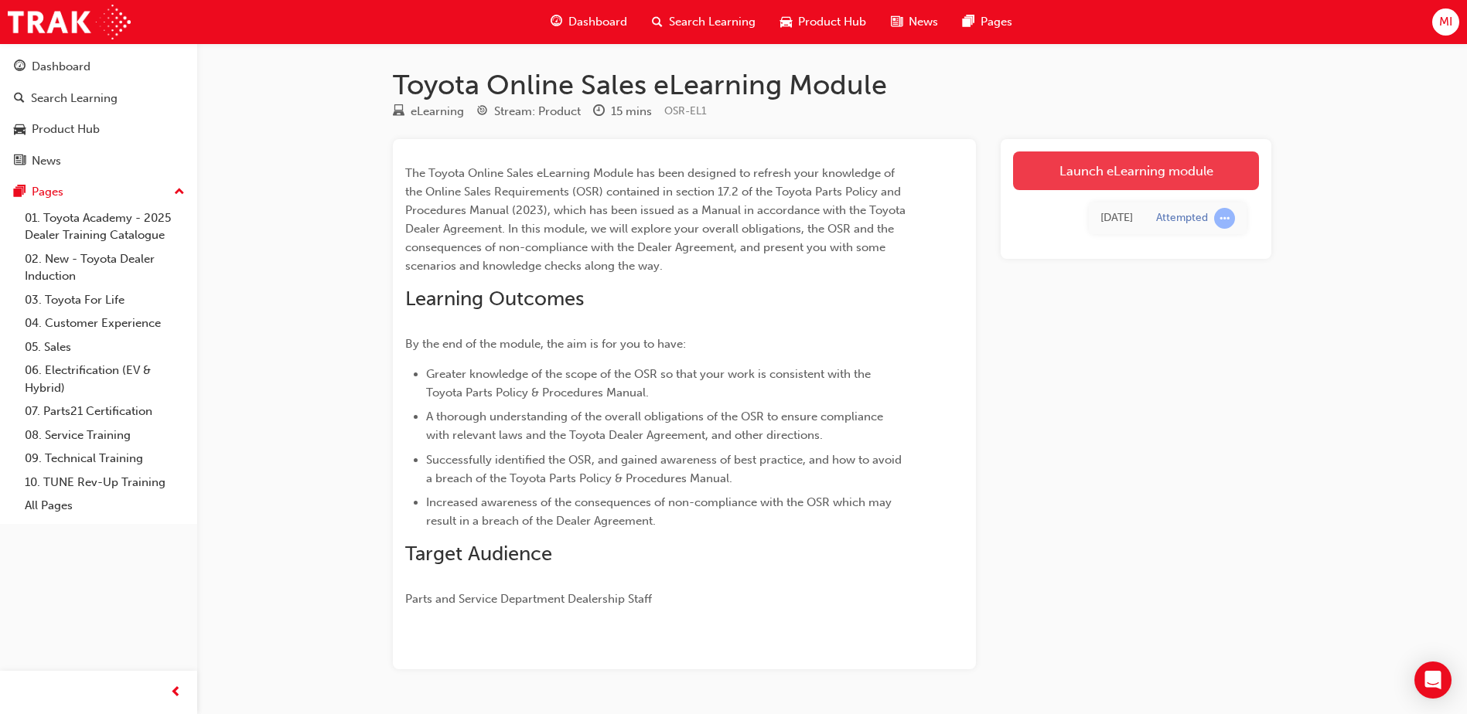
click at [1166, 176] on link "Launch eLearning module" at bounding box center [1136, 171] width 246 height 39
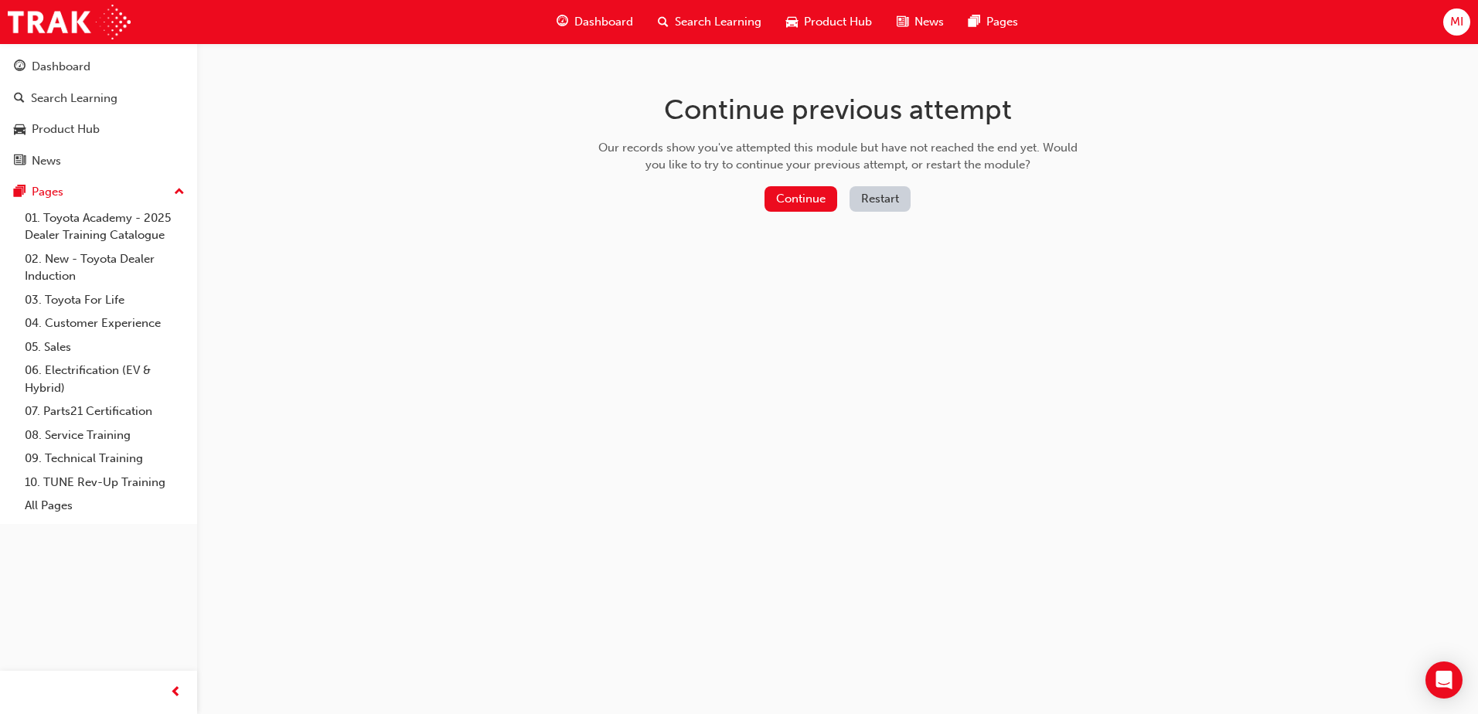
click at [891, 200] on button "Restart" at bounding box center [880, 199] width 61 height 26
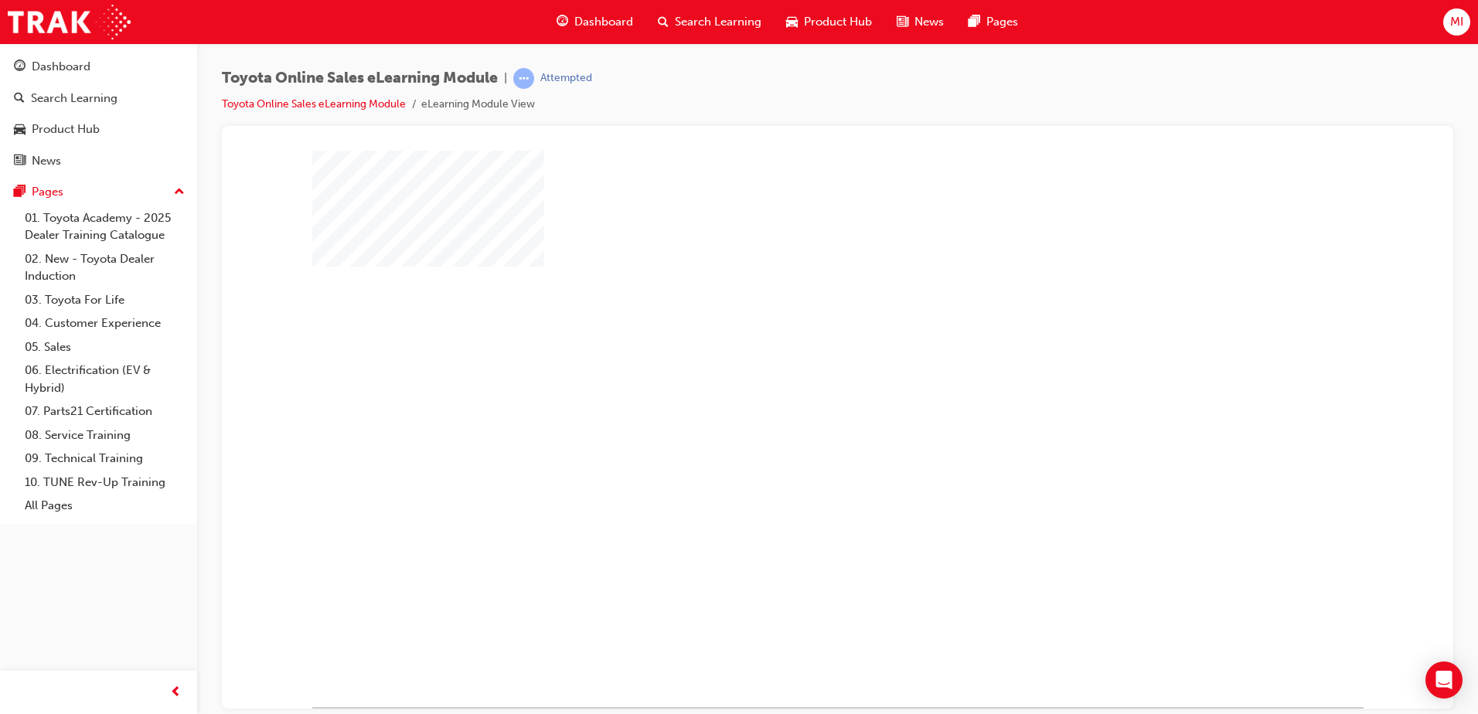
click at [793, 383] on div "play" at bounding box center [793, 383] width 0 height 0
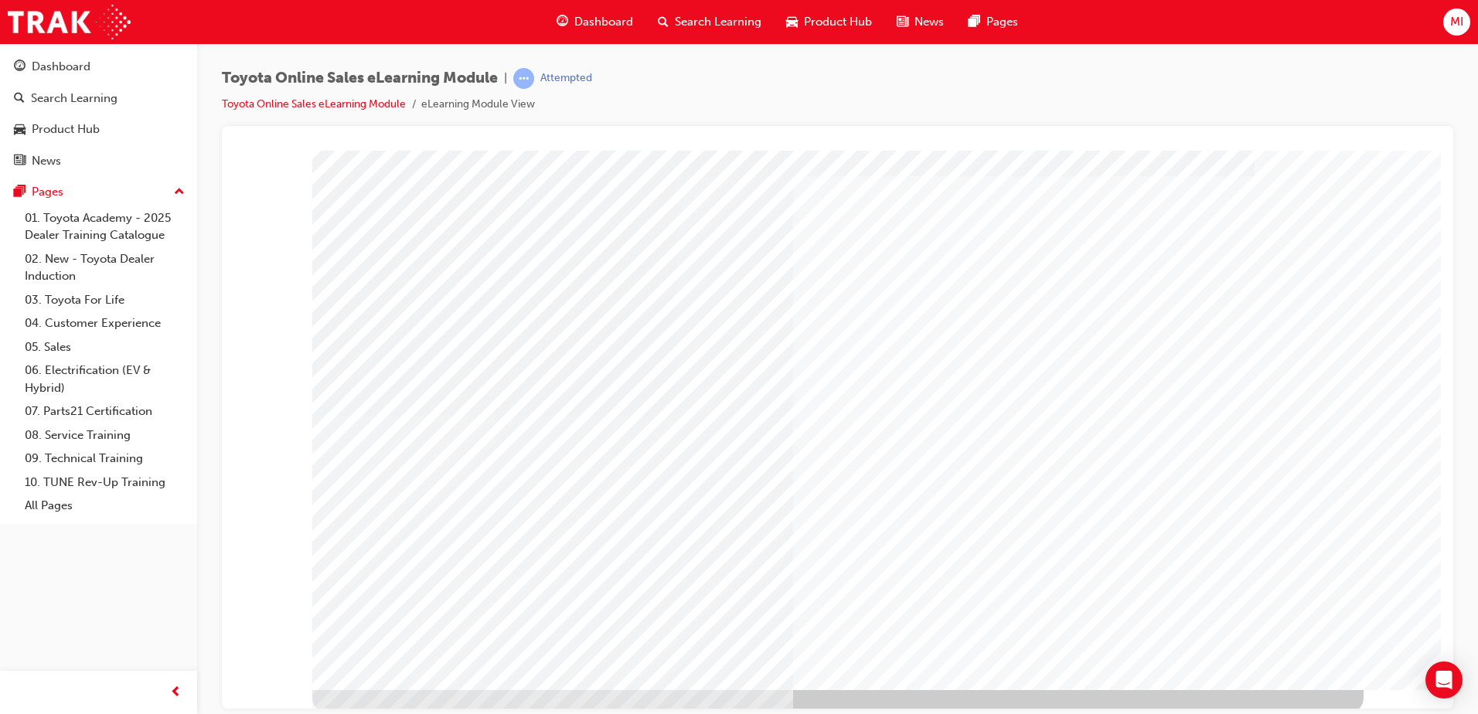
scroll to position [22, 0]
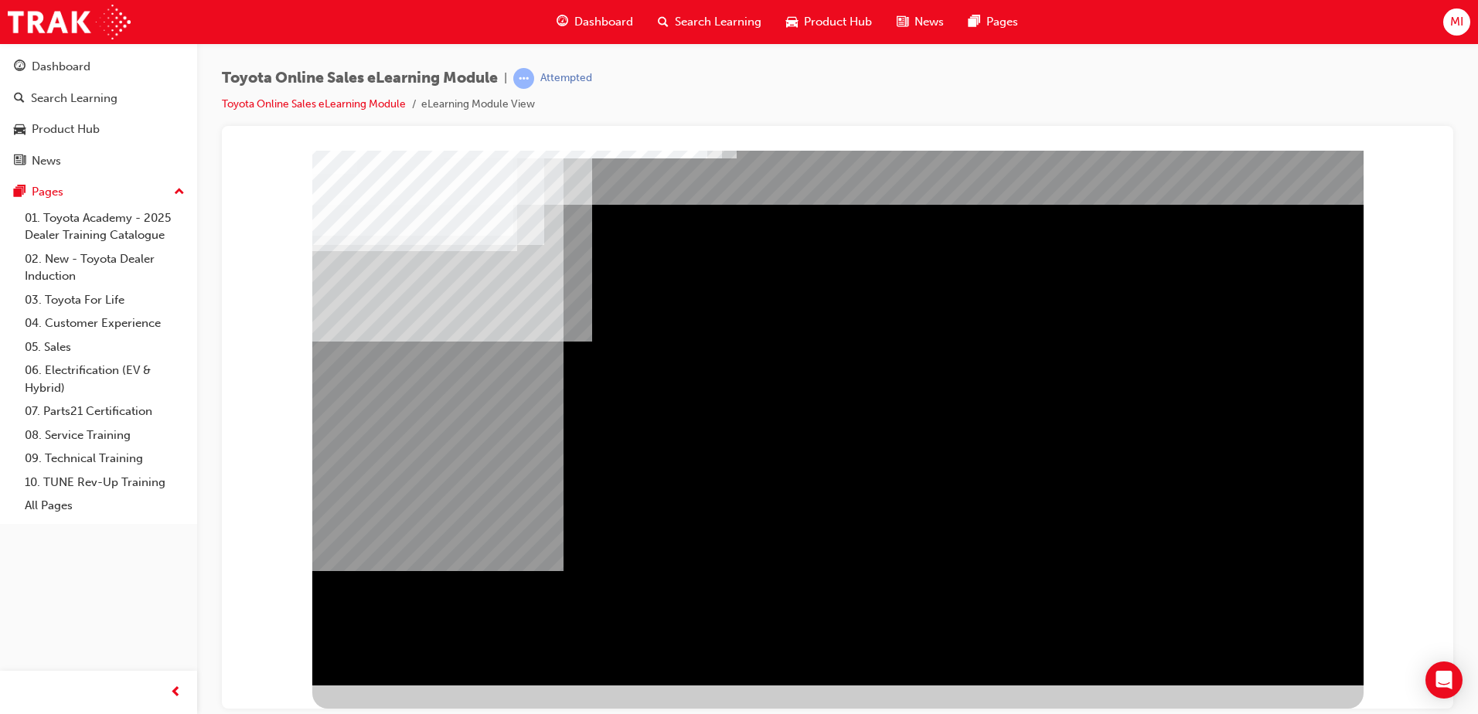
scroll to position [0, 0]
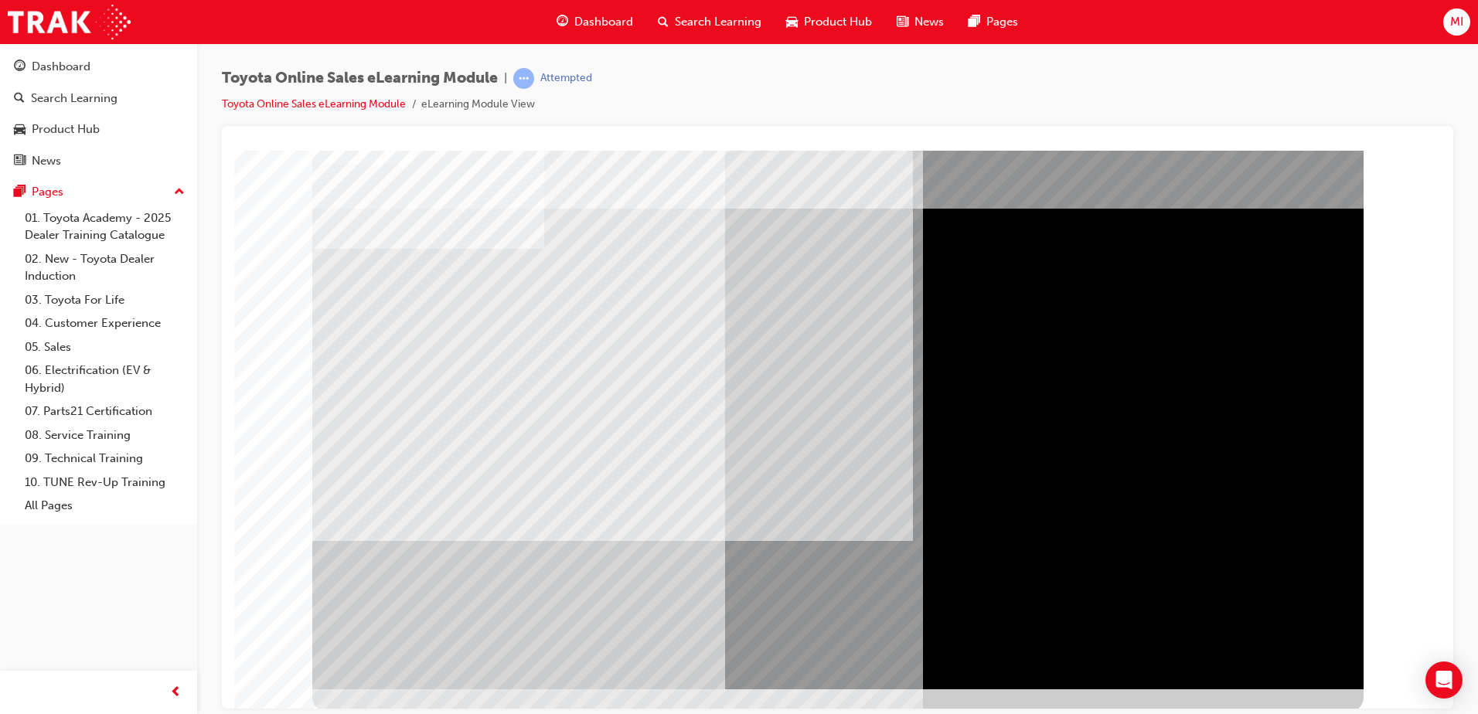
scroll to position [22, 0]
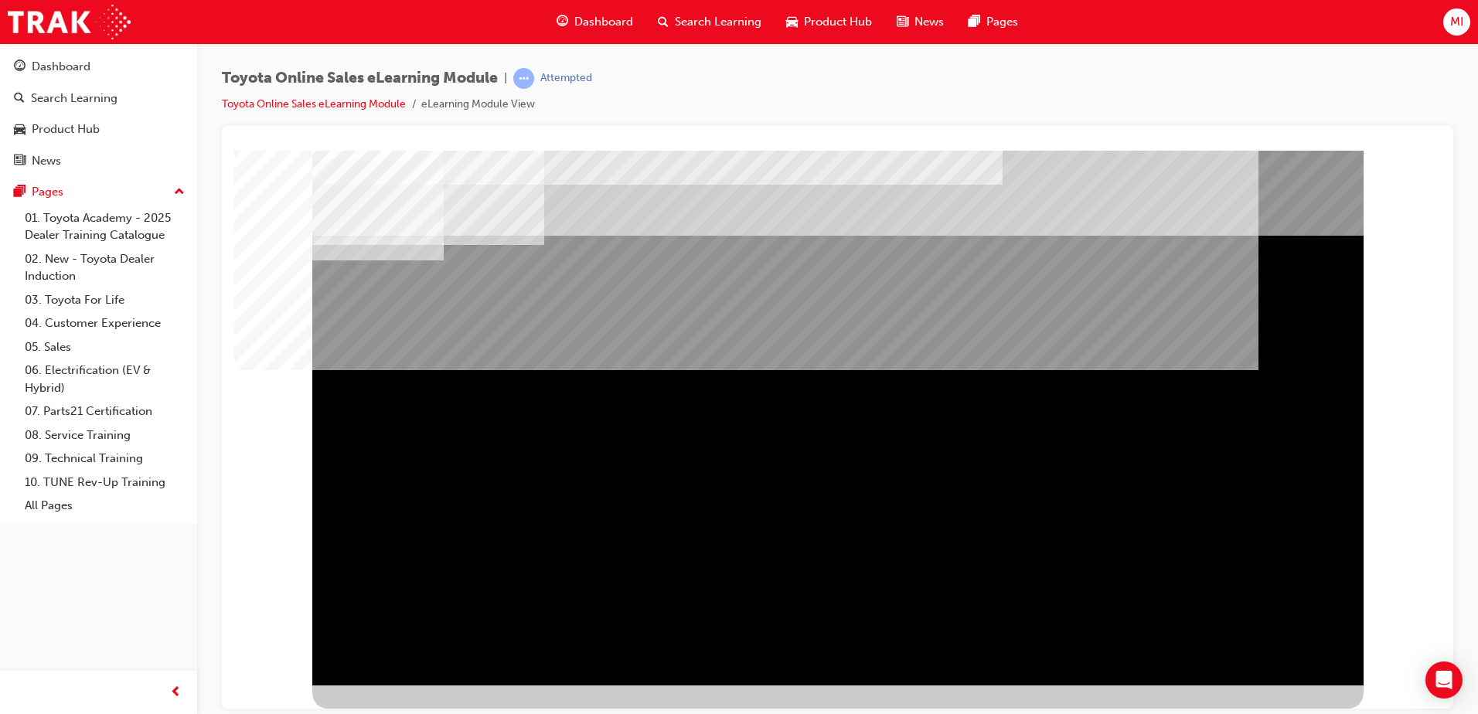
scroll to position [0, 0]
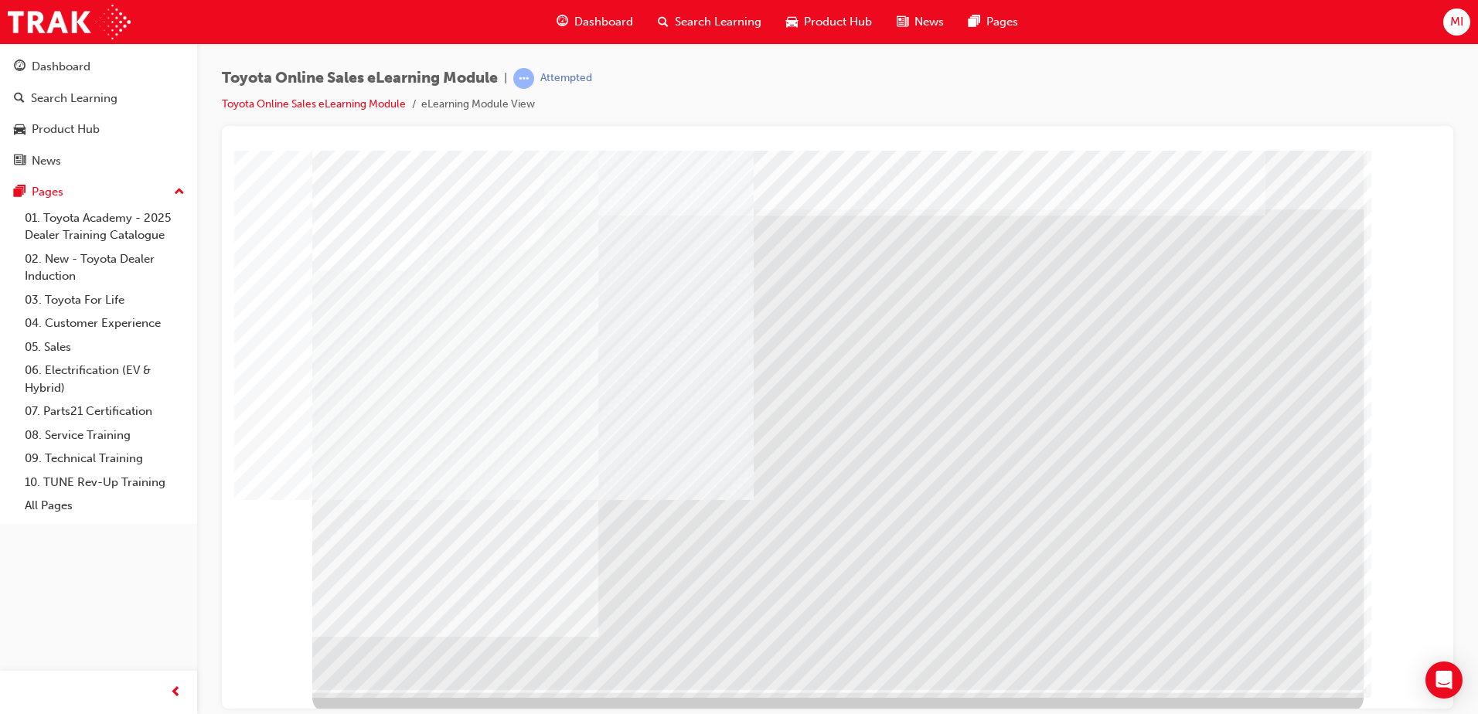
scroll to position [22, 0]
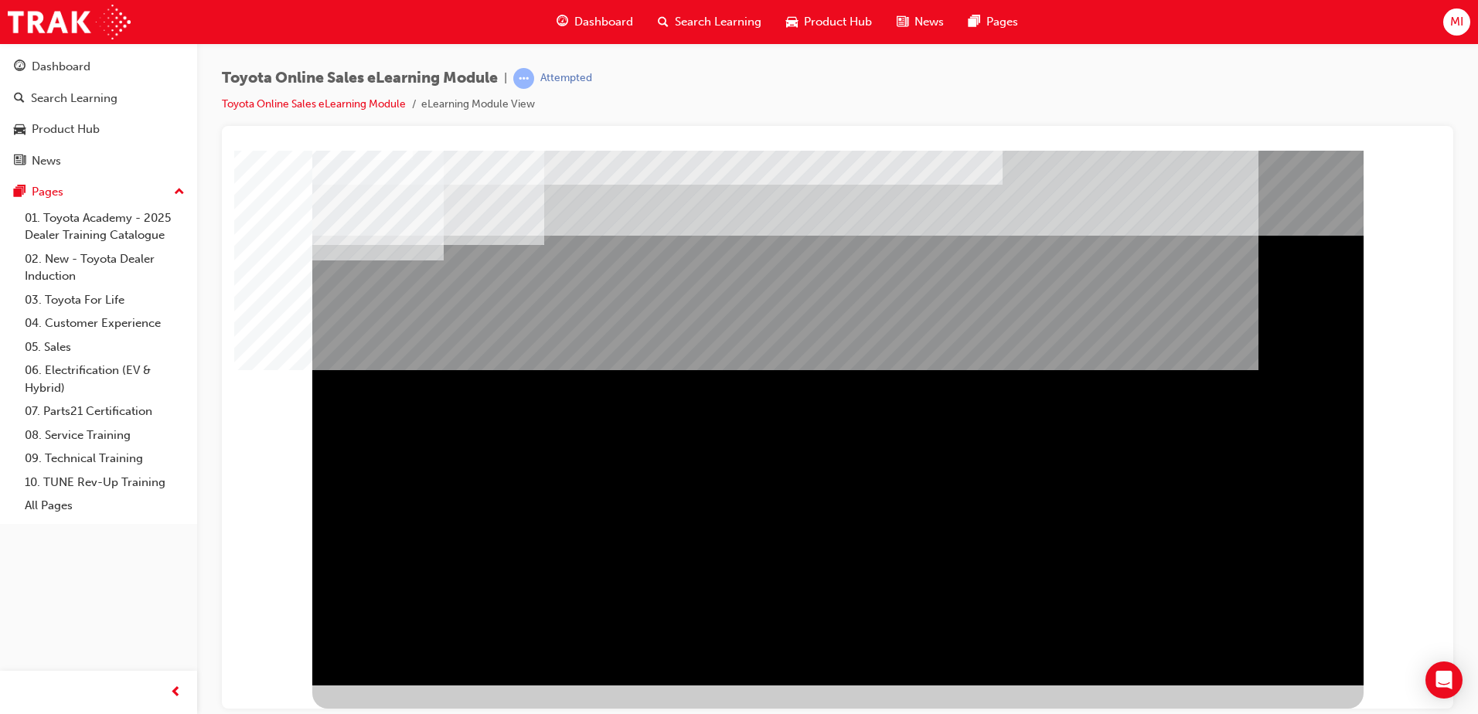
scroll to position [0, 0]
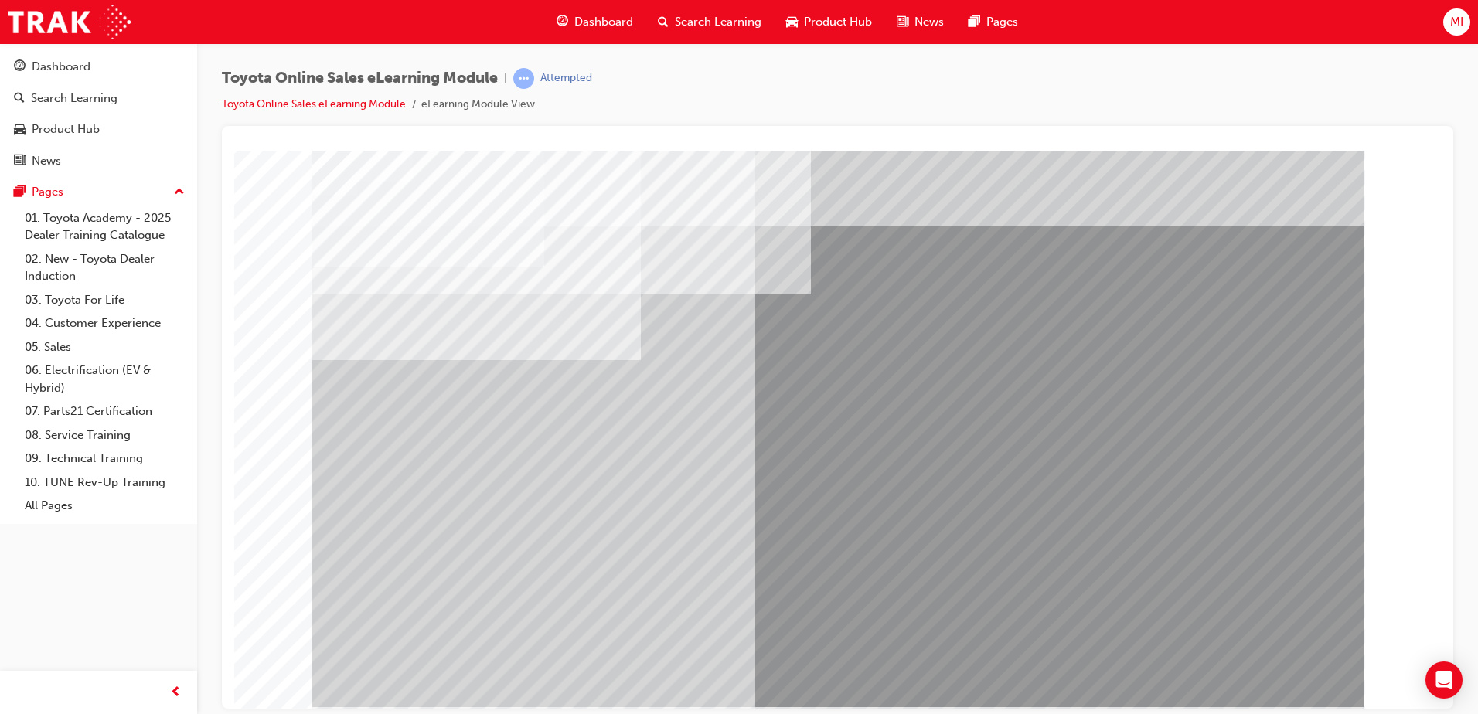
scroll to position [22, 0]
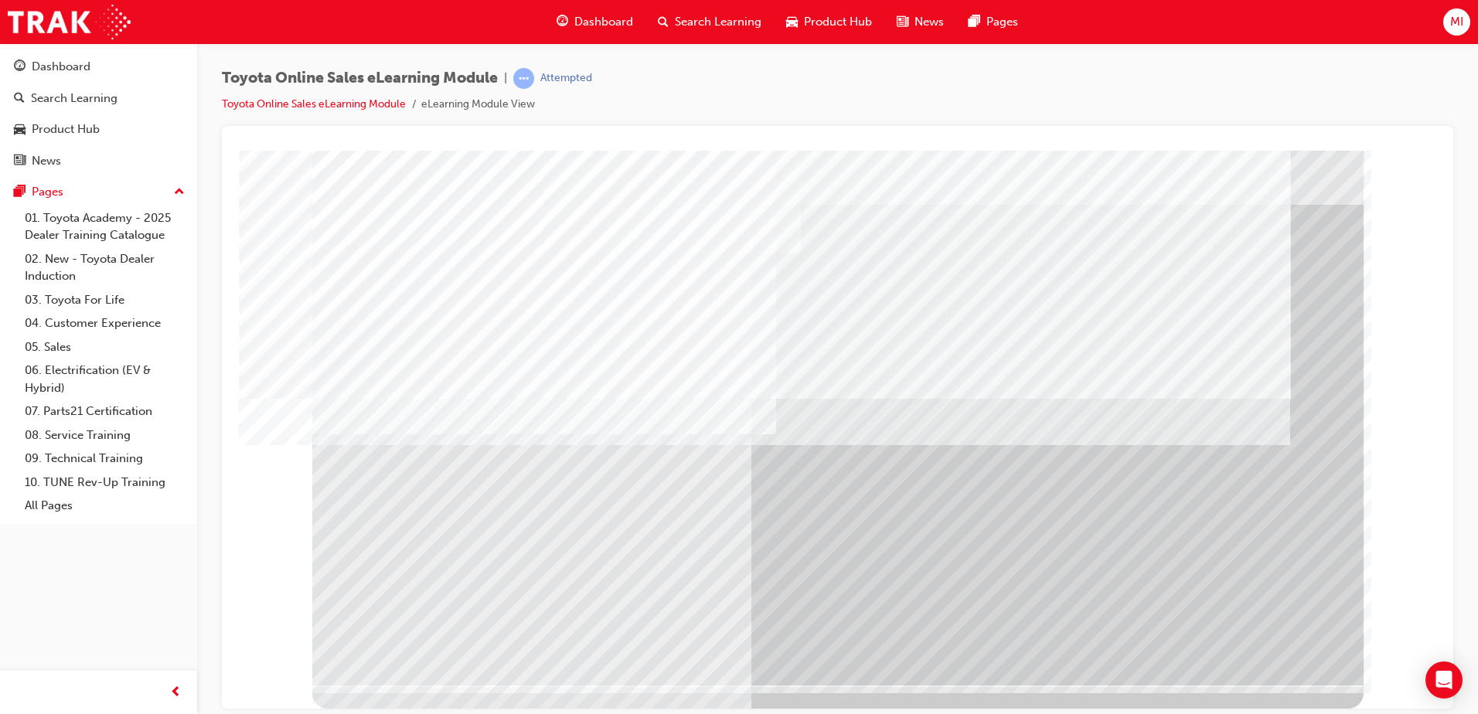
scroll to position [0, 0]
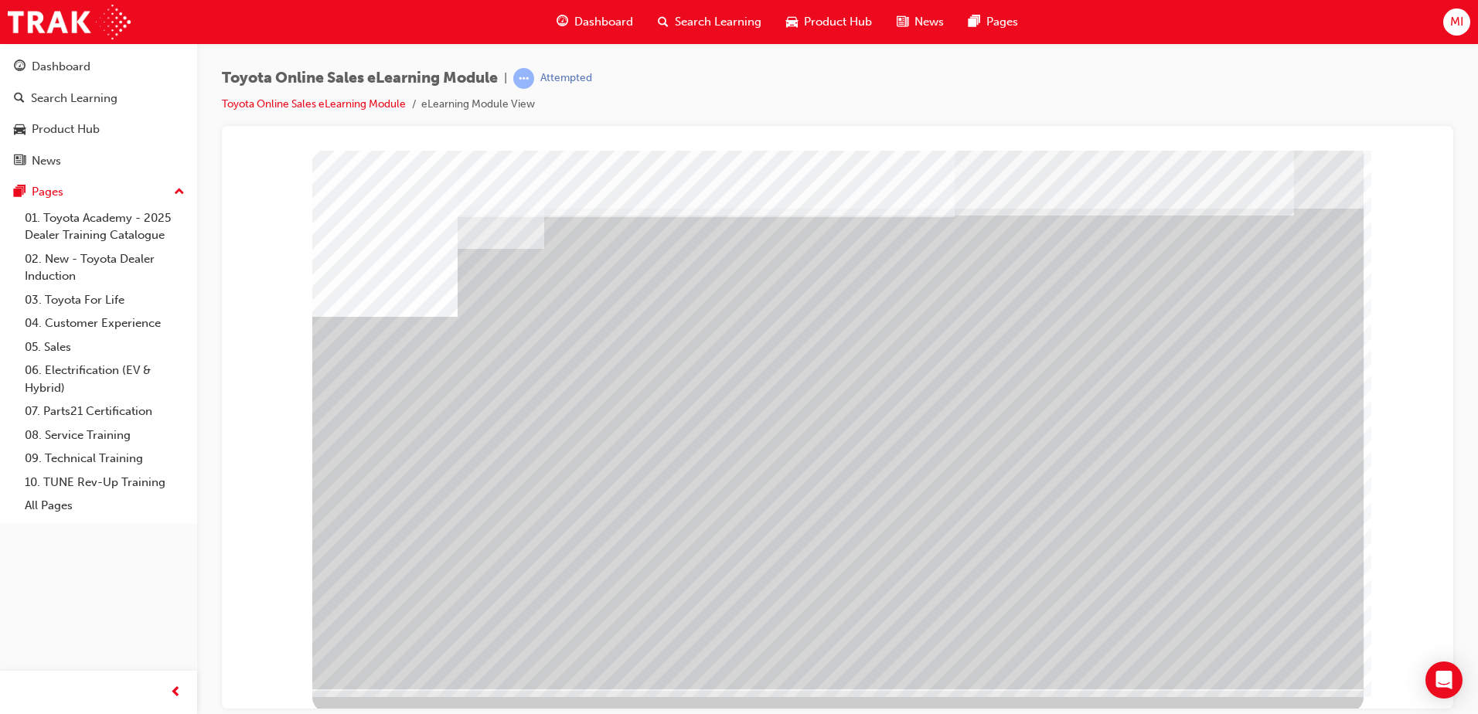
scroll to position [22, 0]
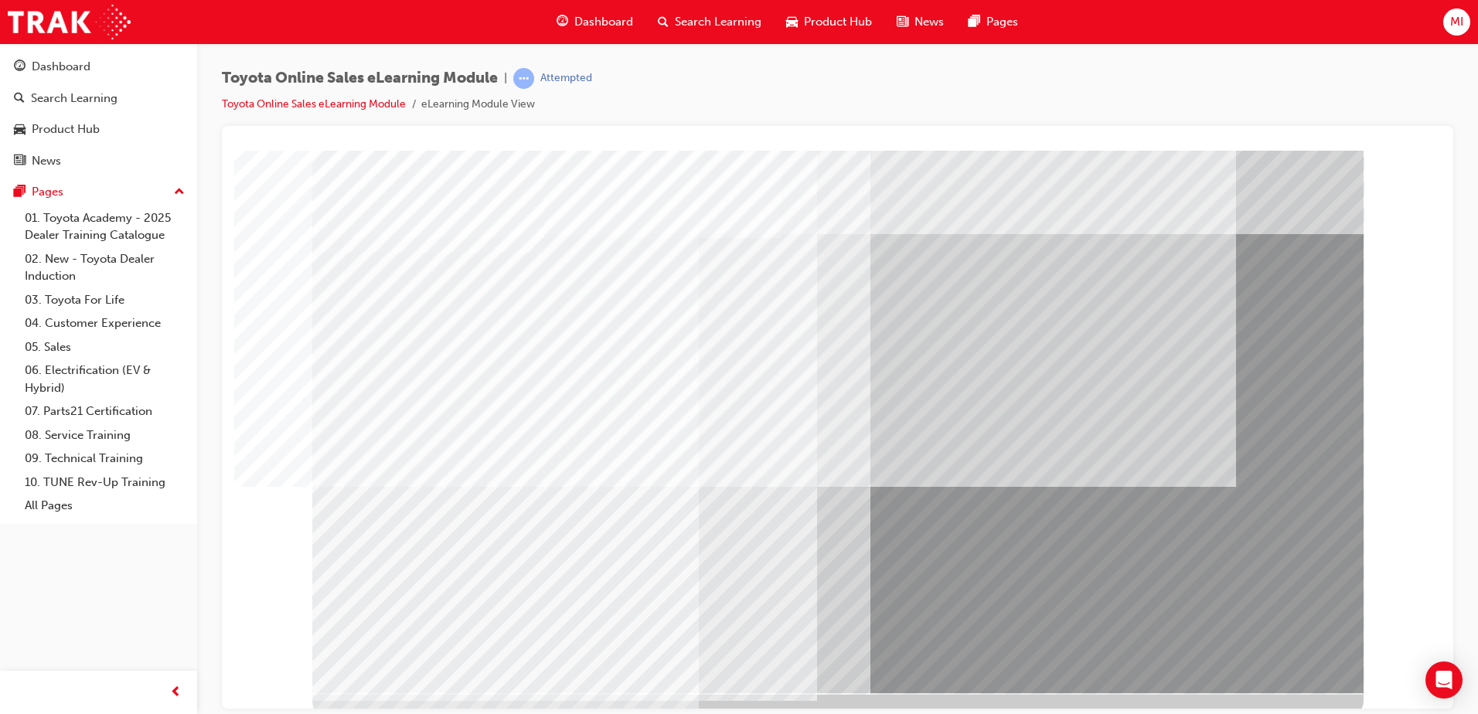
scroll to position [22, 0]
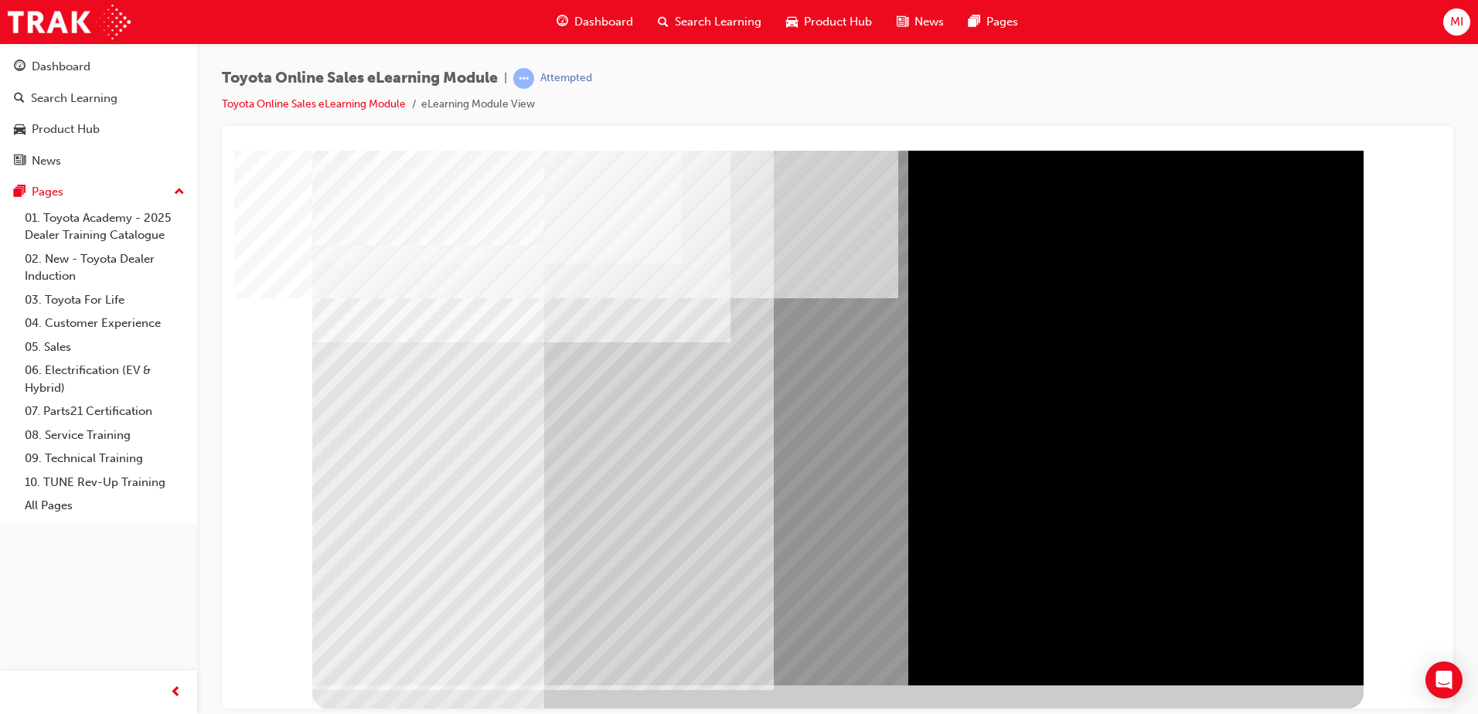
scroll to position [0, 0]
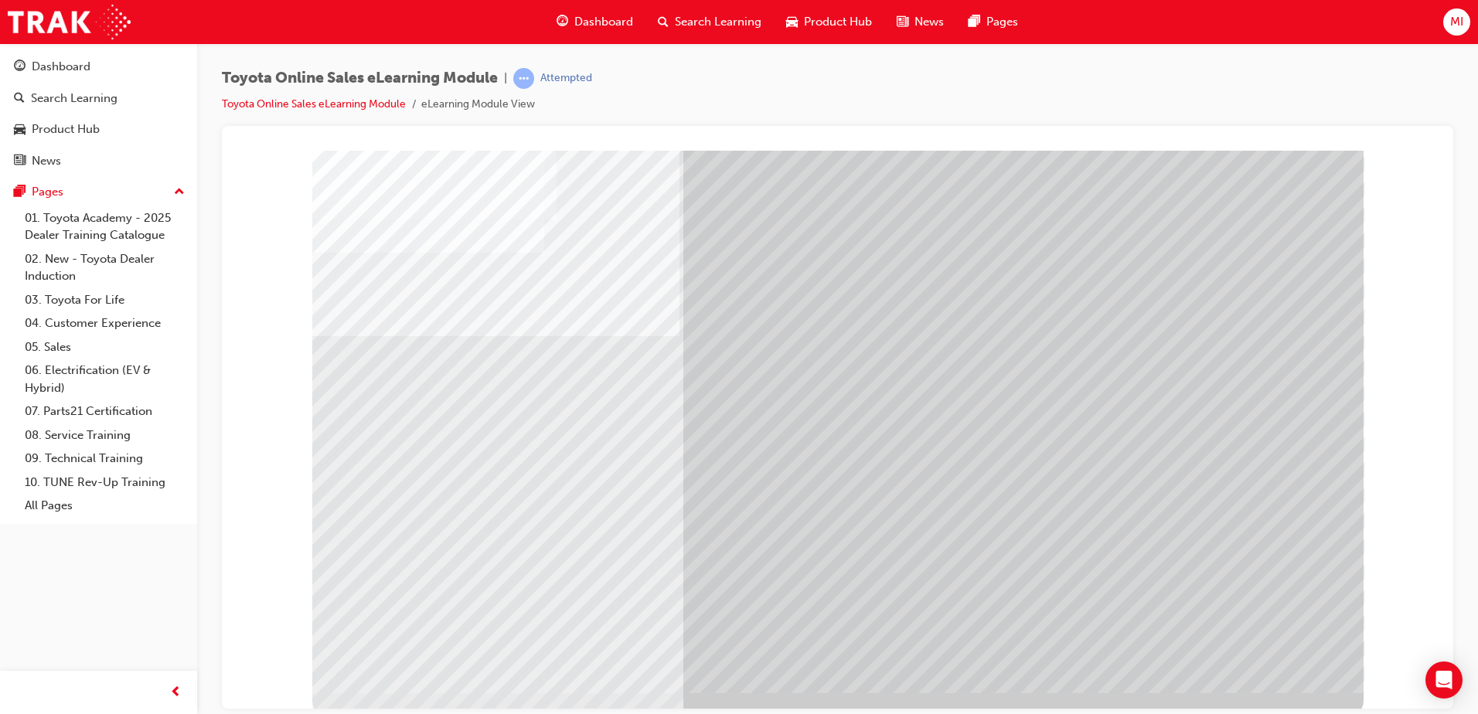
scroll to position [22, 0]
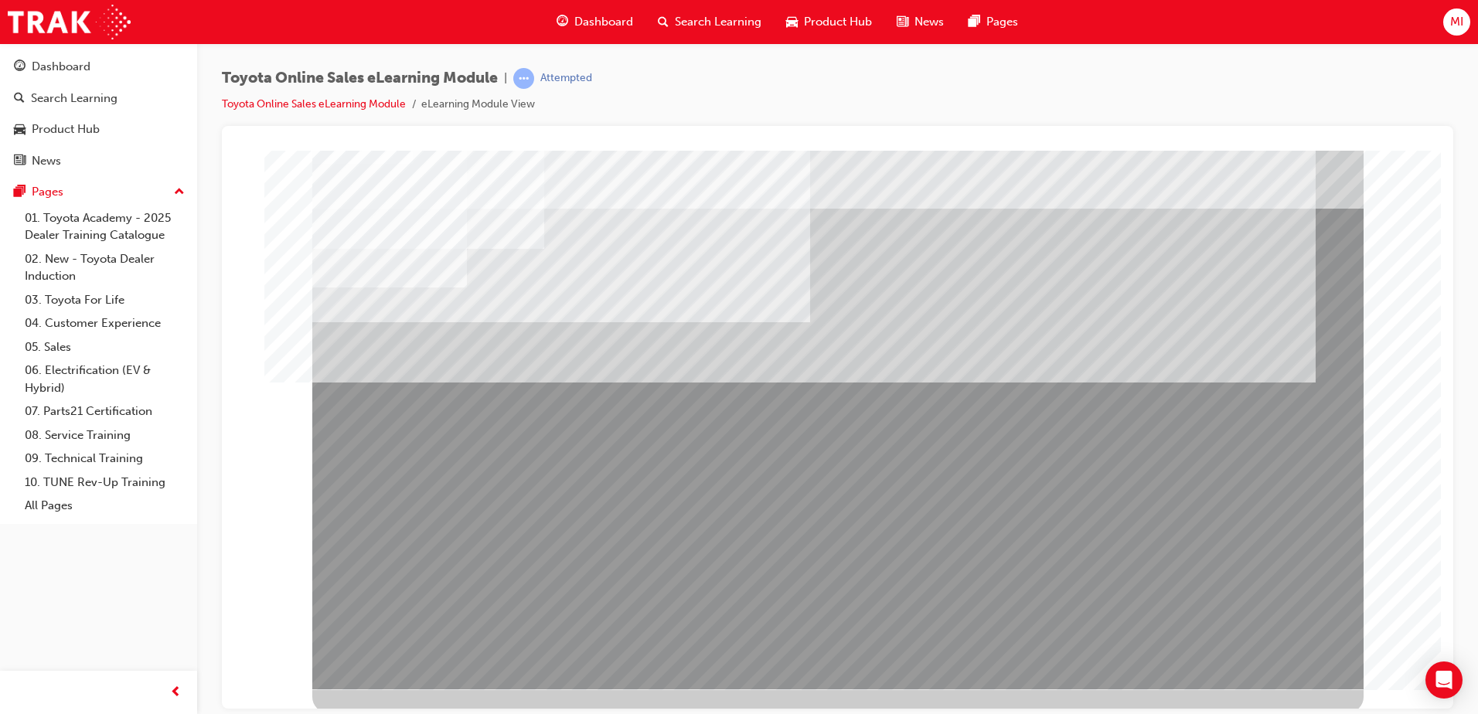
scroll to position [22, 0]
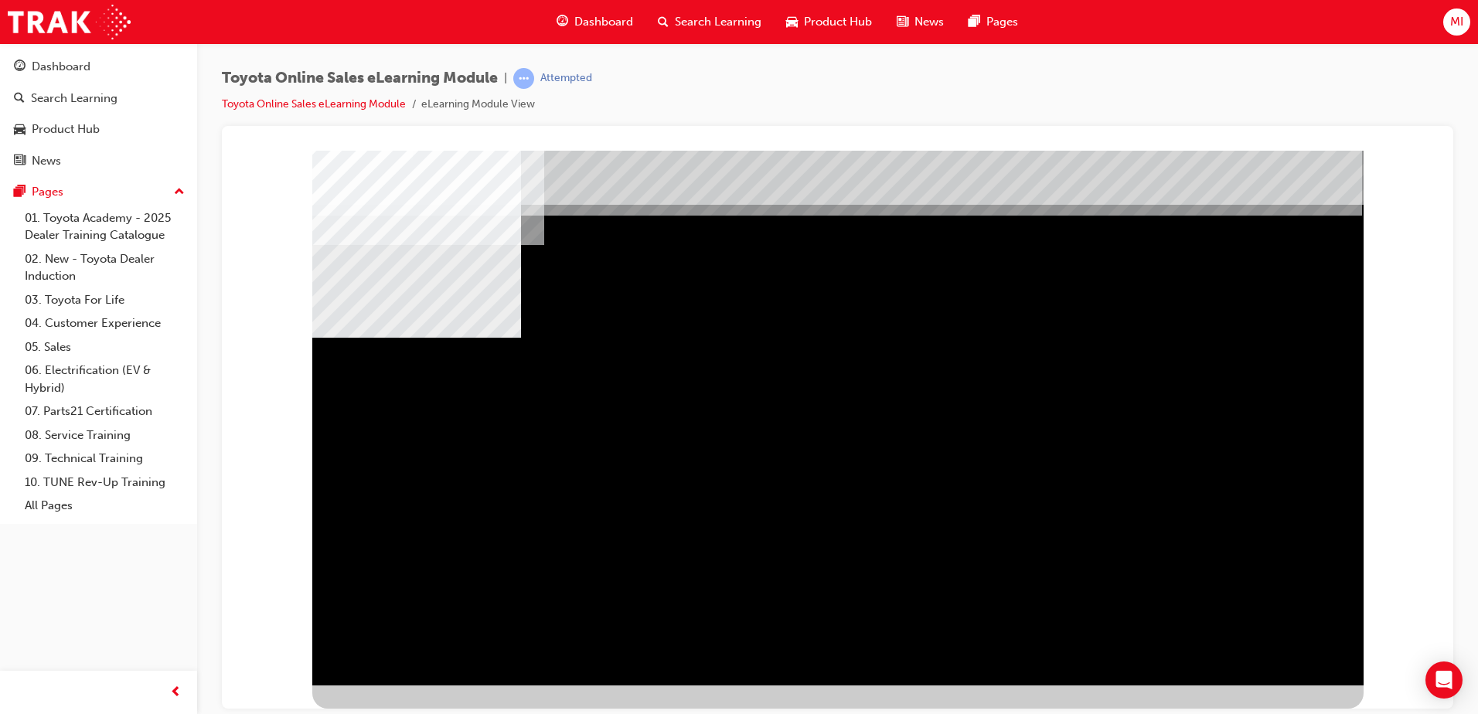
scroll to position [0, 0]
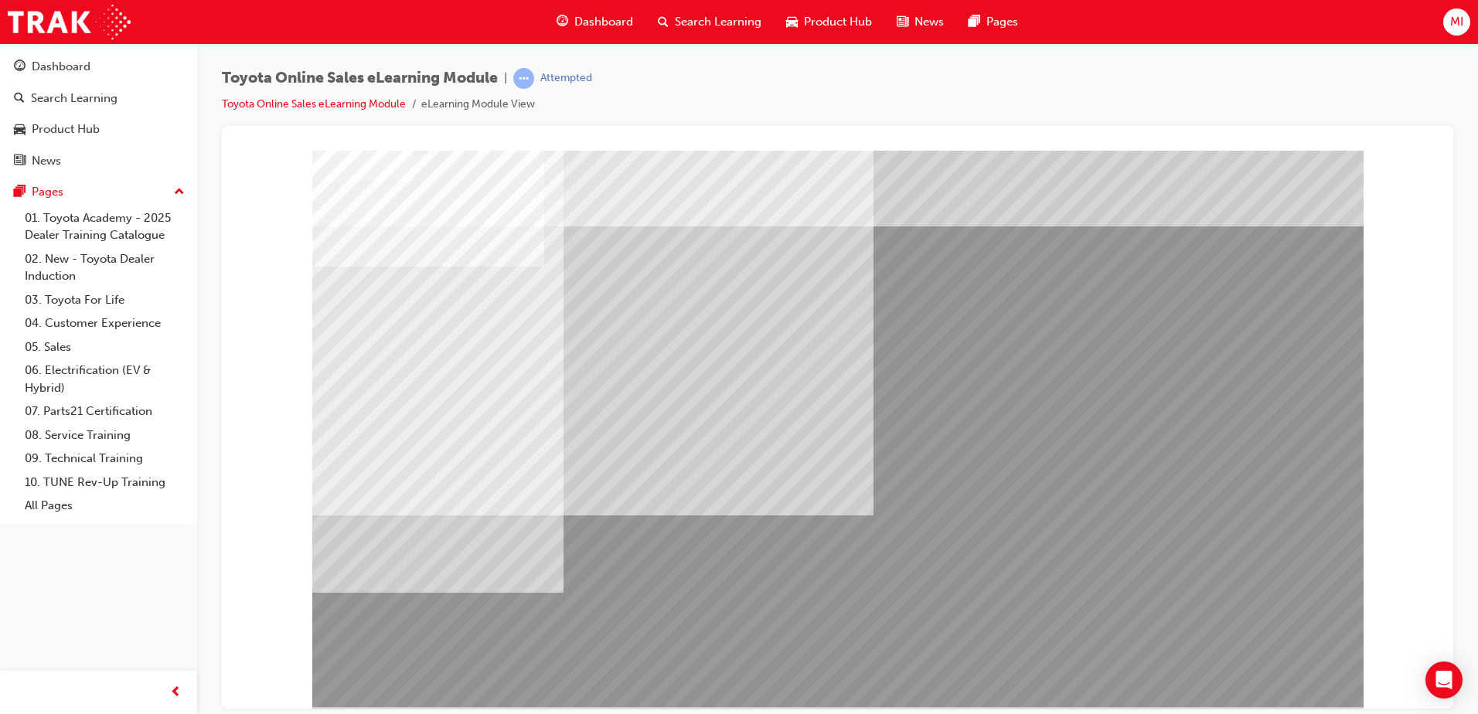
scroll to position [22, 0]
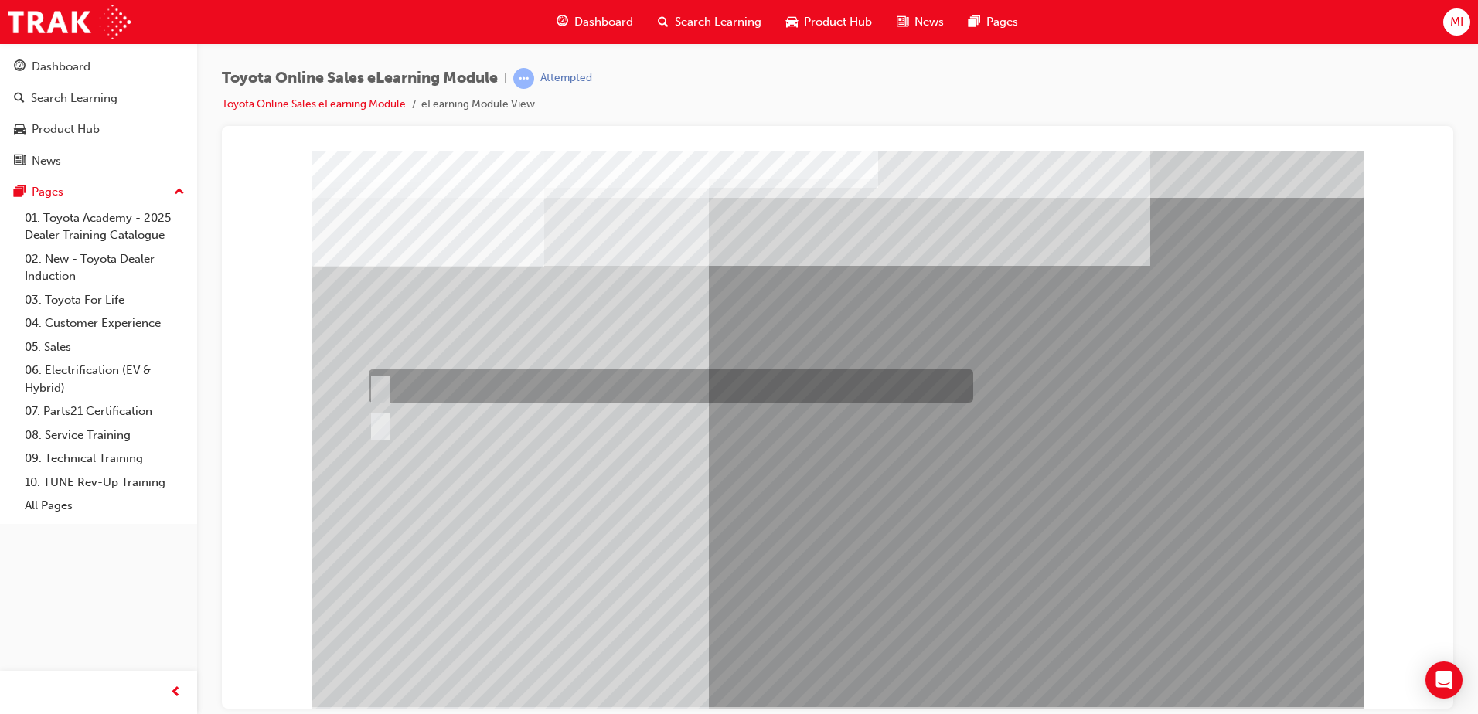
click at [378, 384] on input "True" at bounding box center [377, 386] width 17 height 17
radio input "true"
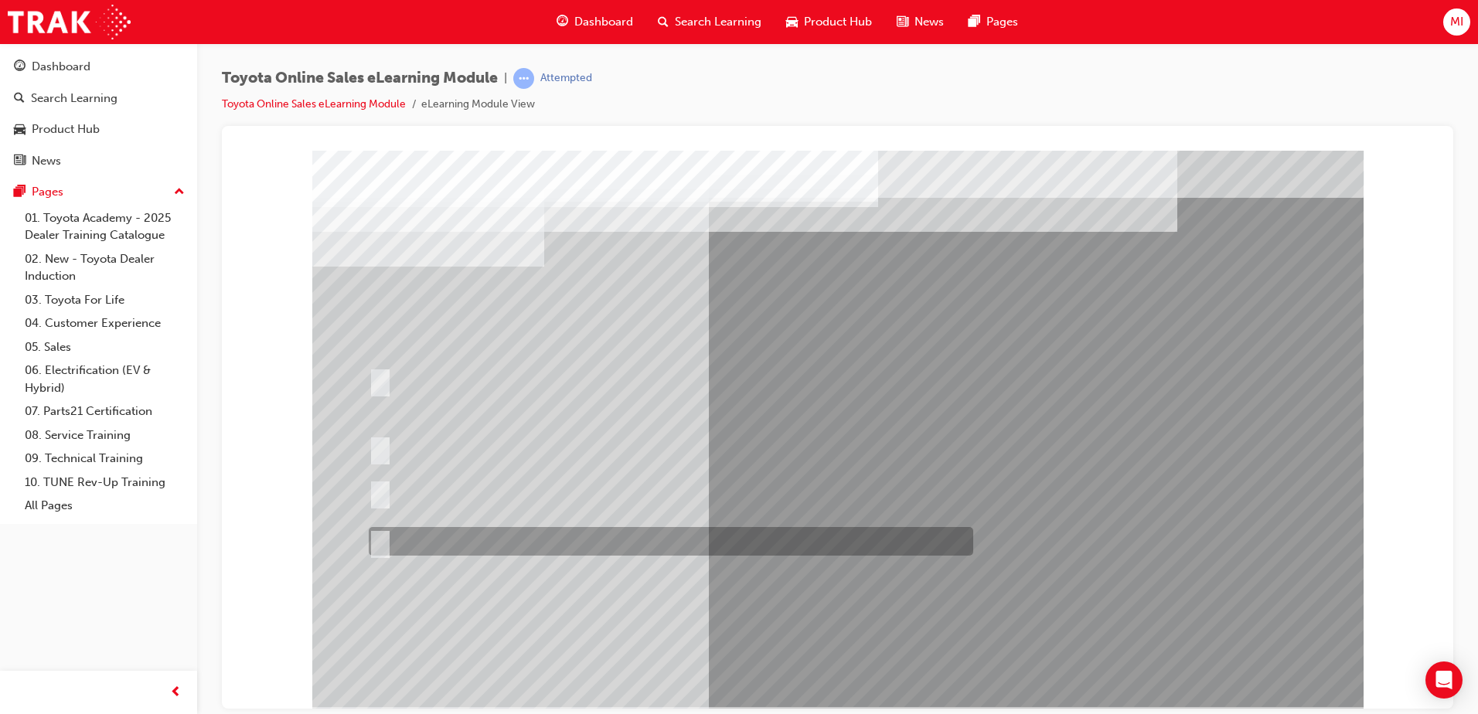
click at [376, 542] on input "It must be TMCA approved Dealer name." at bounding box center [377, 541] width 17 height 17
radio input "true"
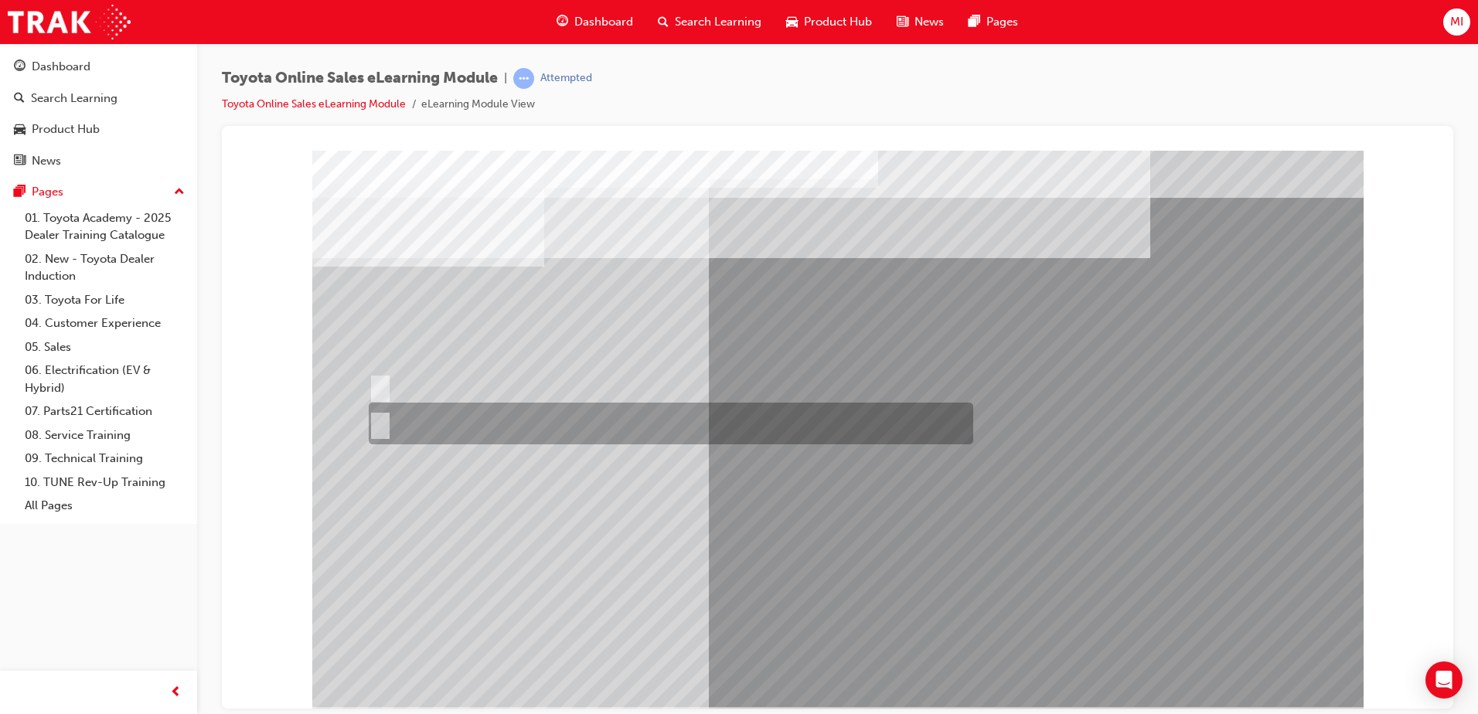
click at [421, 419] on div at bounding box center [667, 424] width 605 height 42
radio input "true"
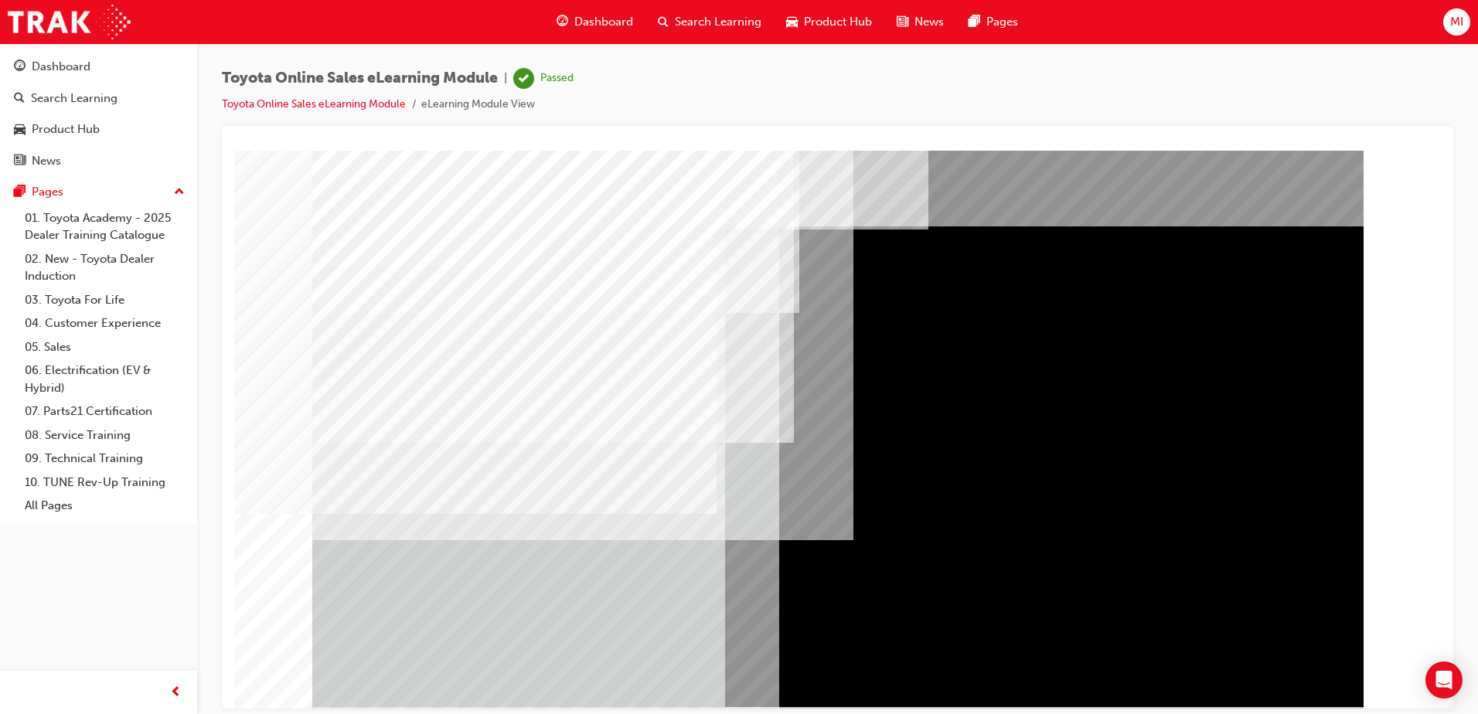
scroll to position [22, 0]
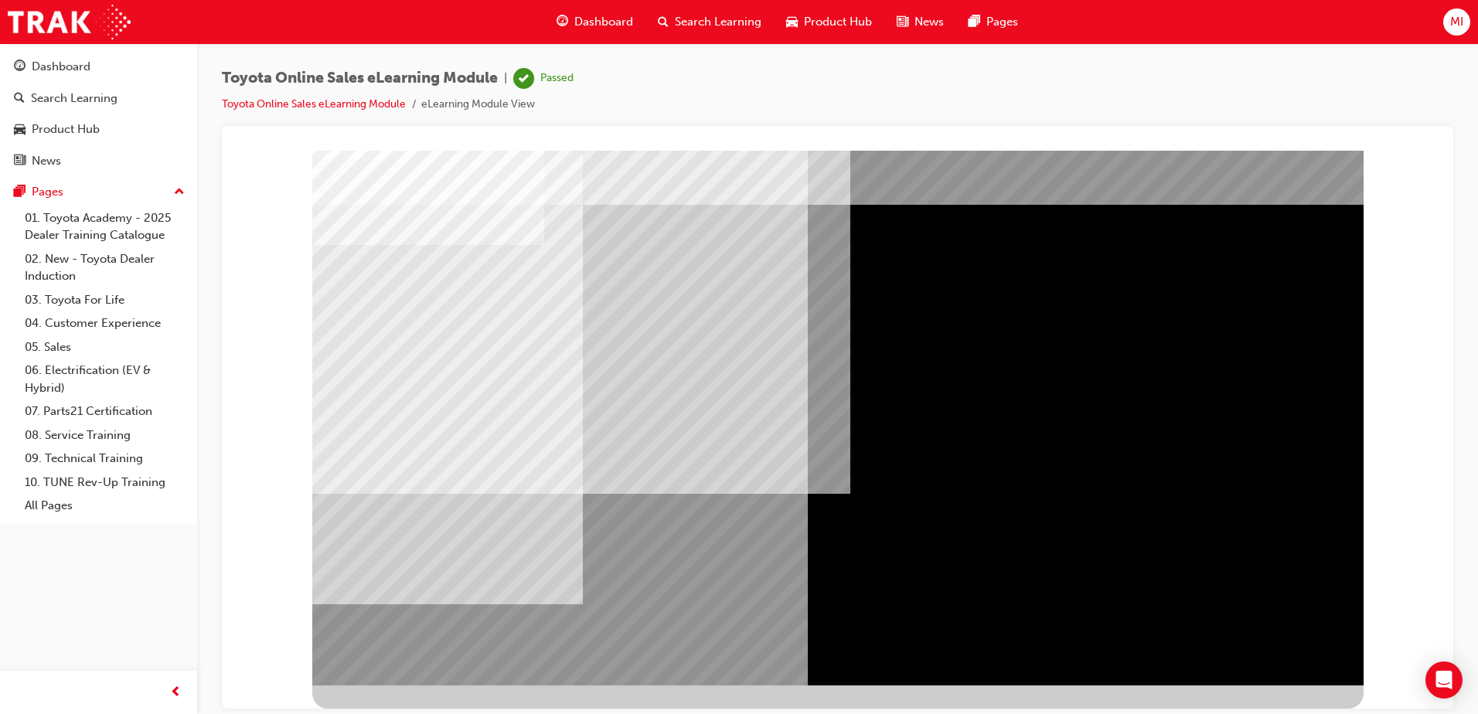
scroll to position [0, 0]
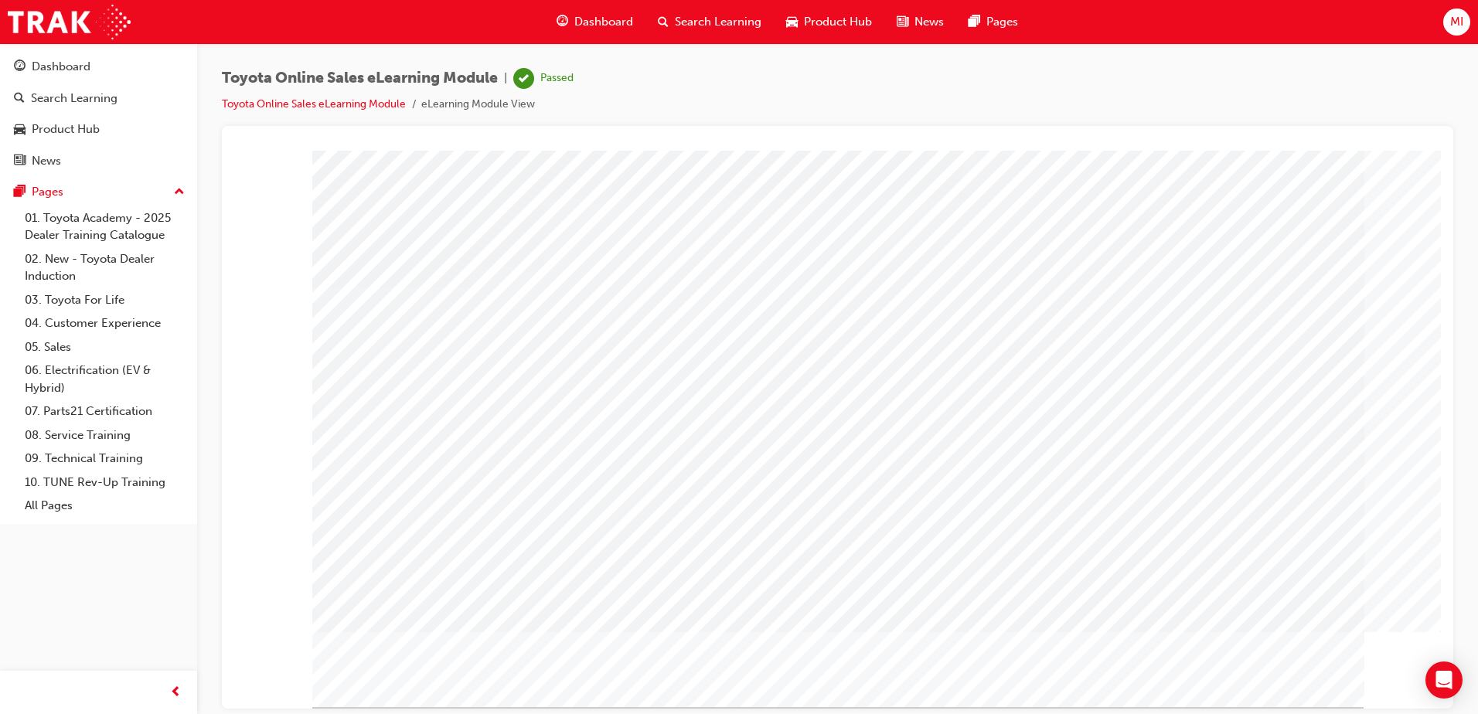
scroll to position [22, 0]
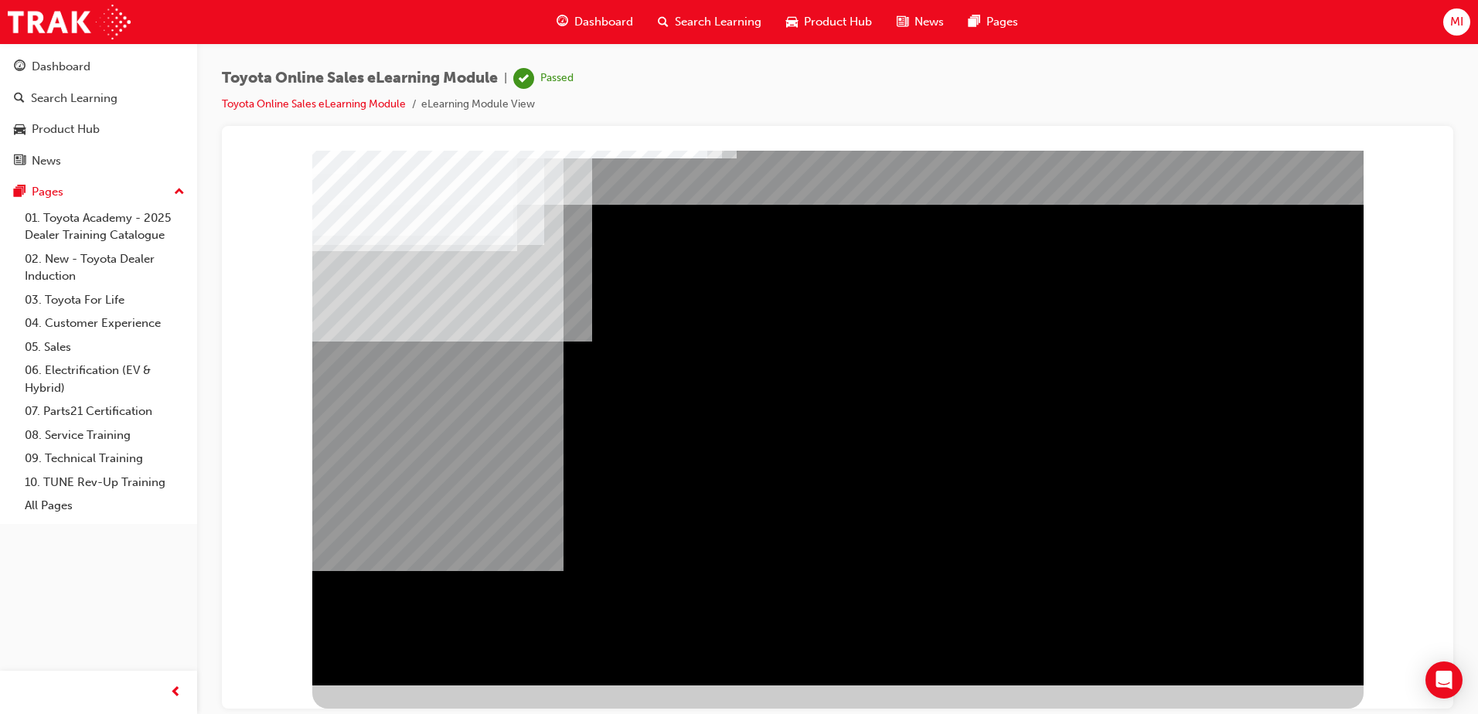
scroll to position [0, 0]
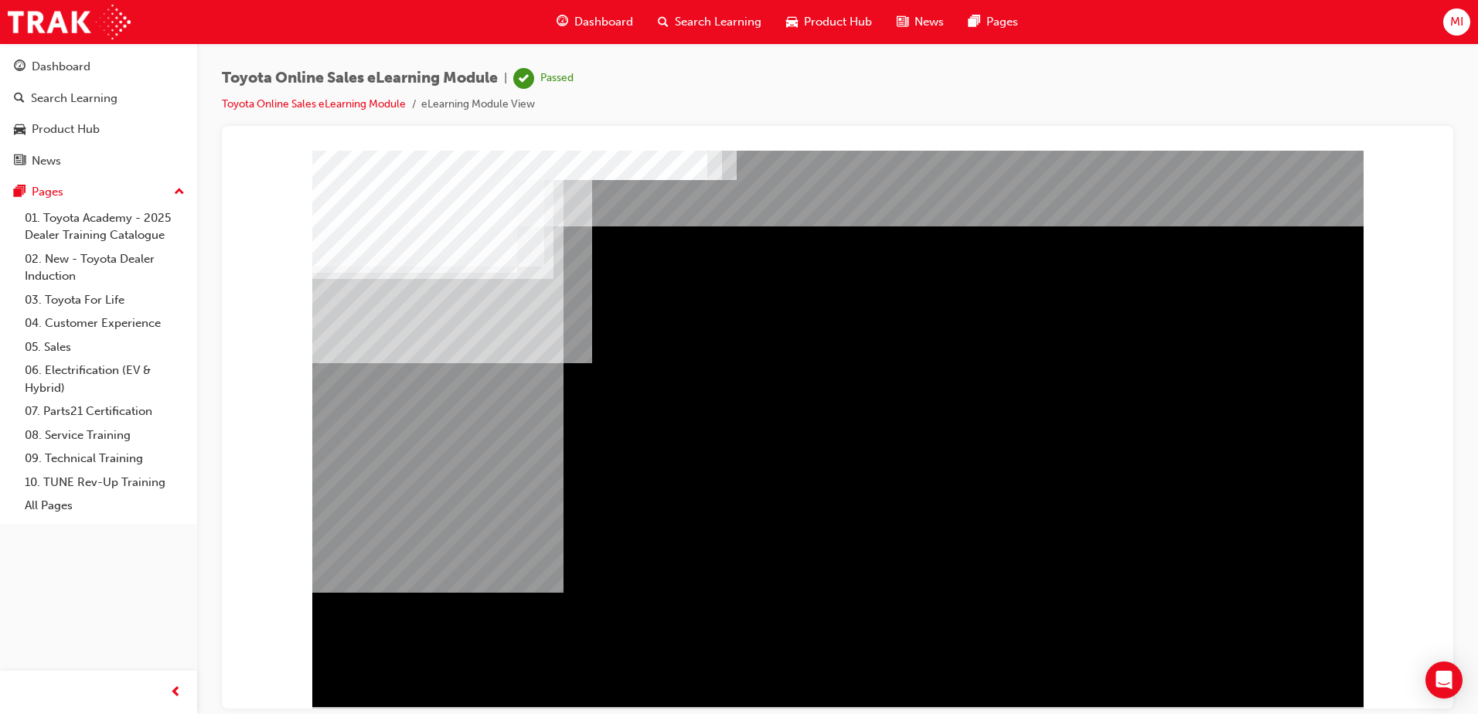
click at [410, 707] on div "BACK Trigger this button to go to the previous slide" at bounding box center [360, 721] width 97 height 28
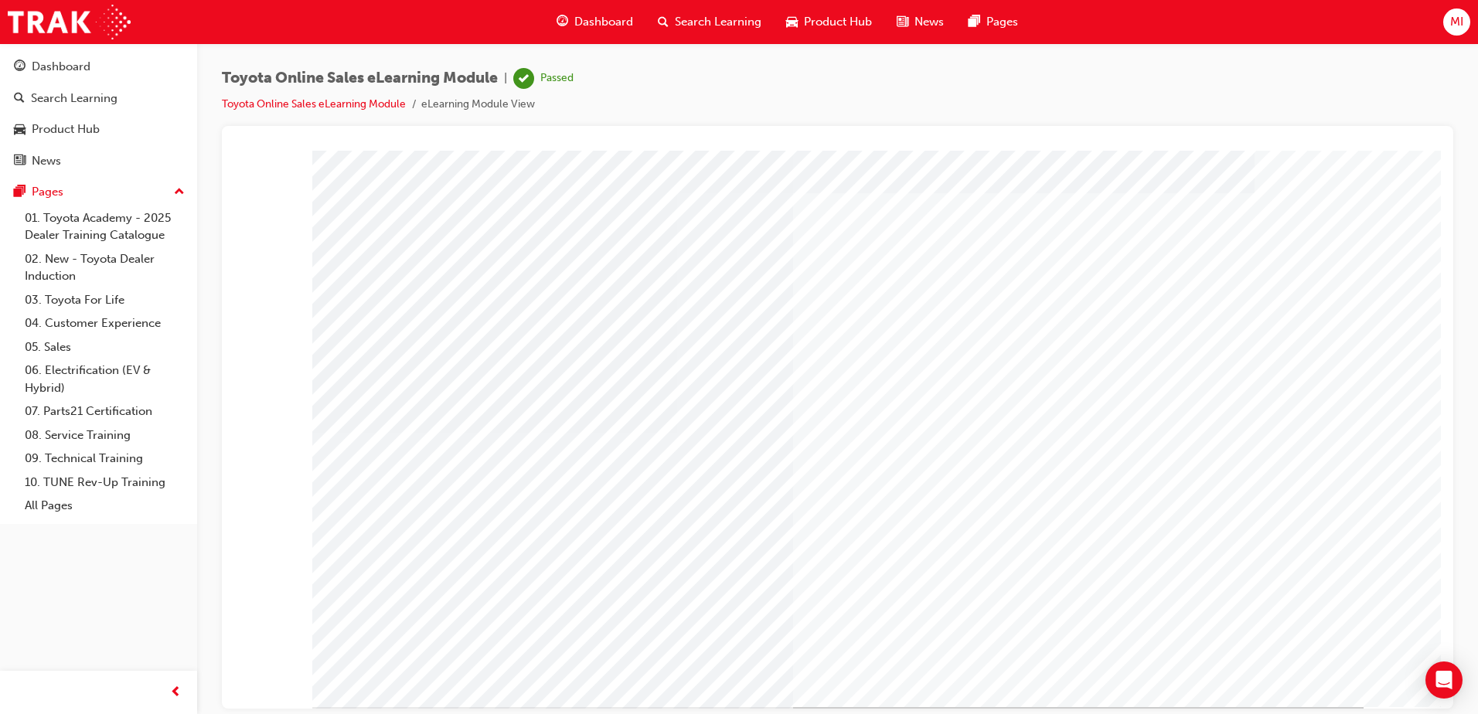
scroll to position [22, 0]
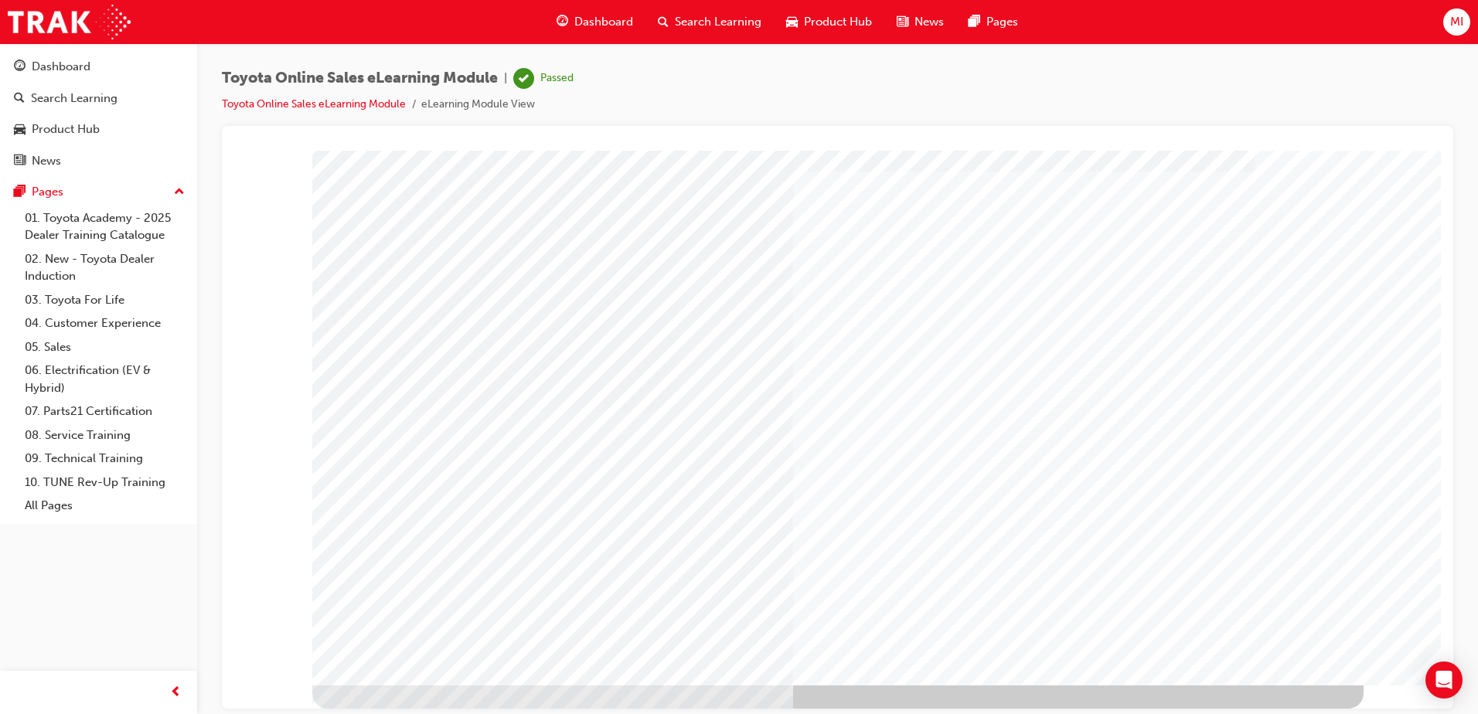
click at [87, 67] on div "Dashboard" at bounding box center [61, 67] width 59 height 18
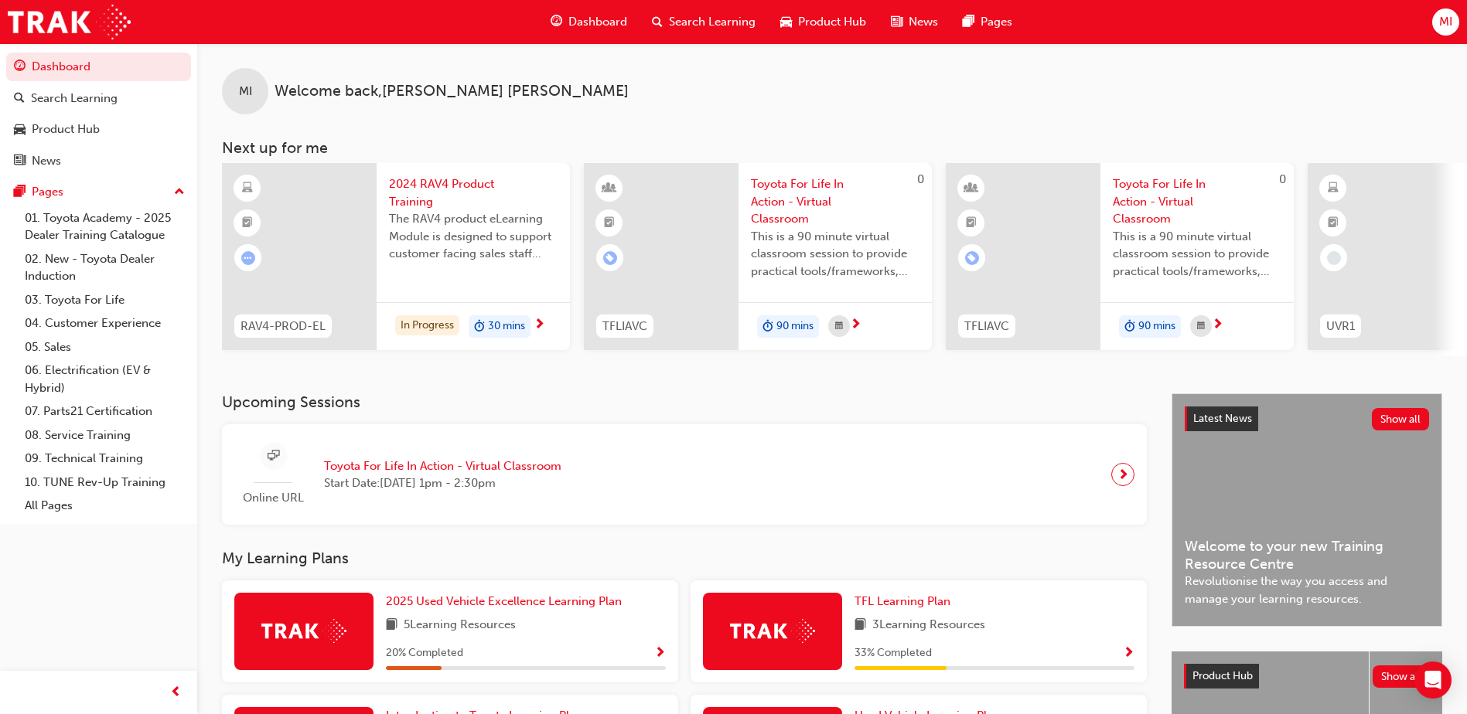
click at [612, 21] on span "Dashboard" at bounding box center [597, 22] width 59 height 18
click at [1448, 22] on span "MI" at bounding box center [1445, 22] width 13 height 18
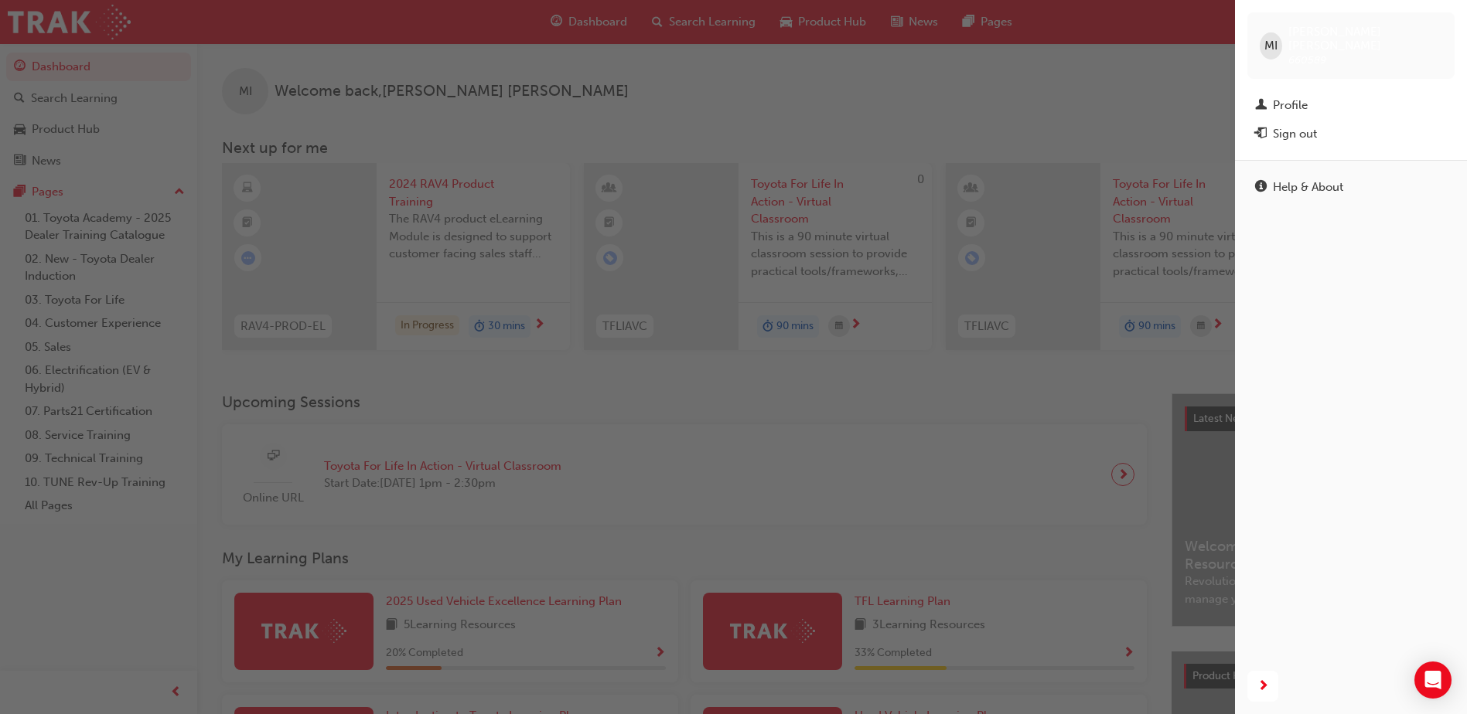
click at [1277, 42] on span "MI" at bounding box center [1270, 46] width 13 height 18
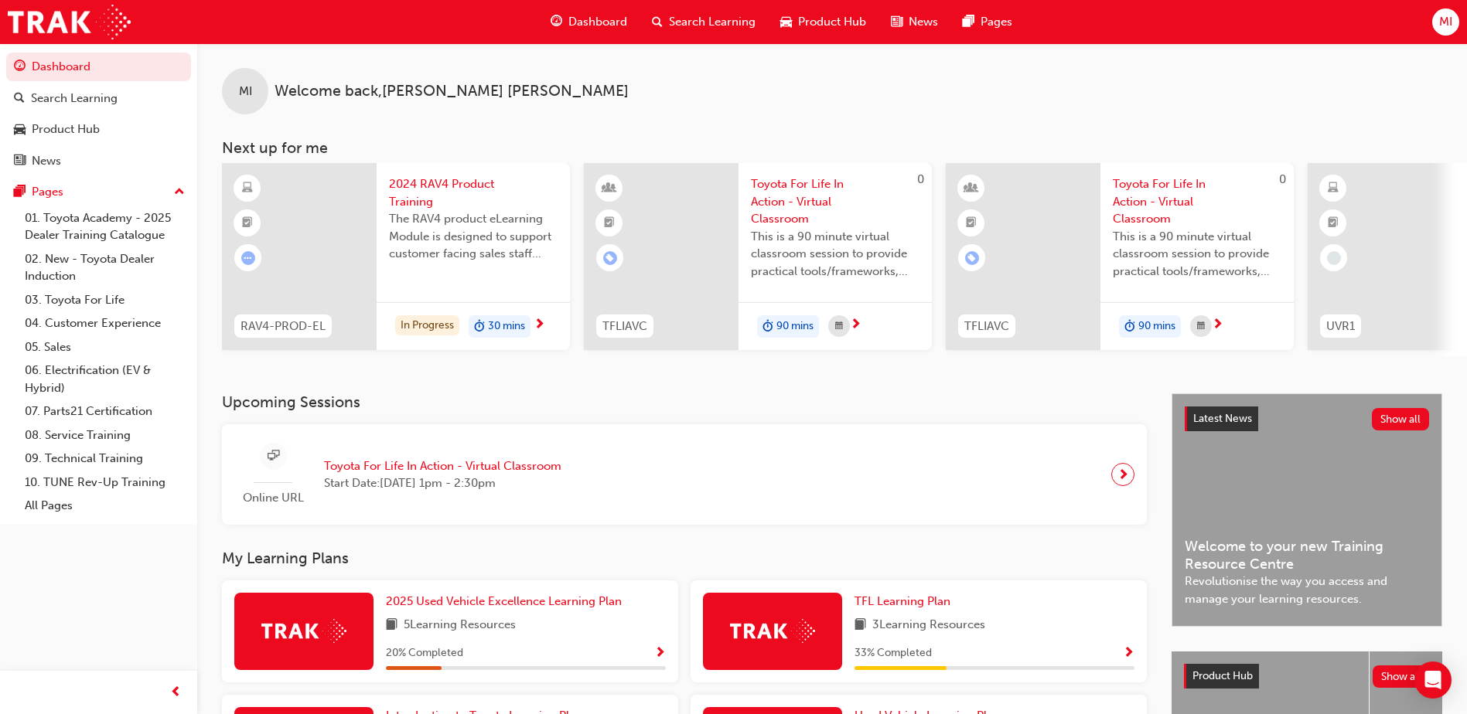
click at [1440, 19] on span "MI" at bounding box center [1445, 22] width 13 height 18
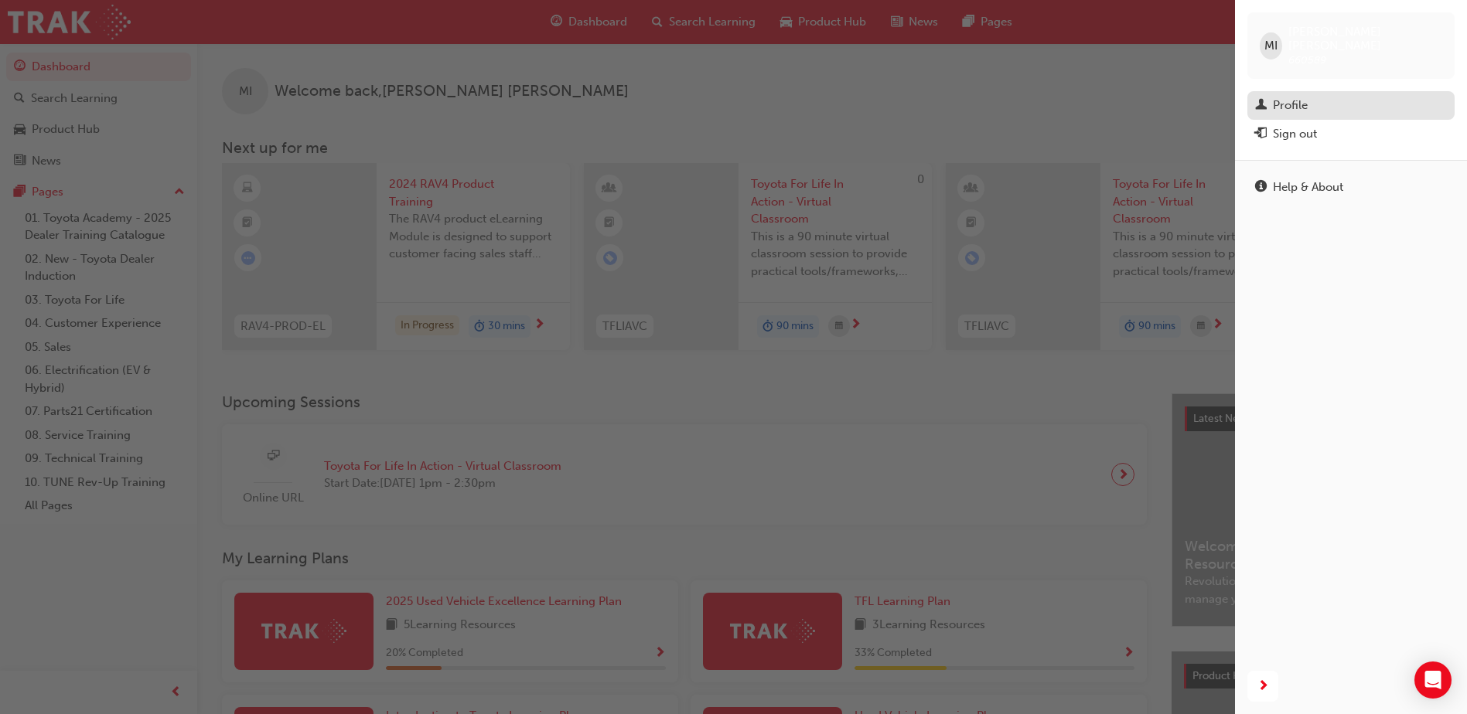
click at [1313, 96] on div "Profile" at bounding box center [1351, 105] width 192 height 19
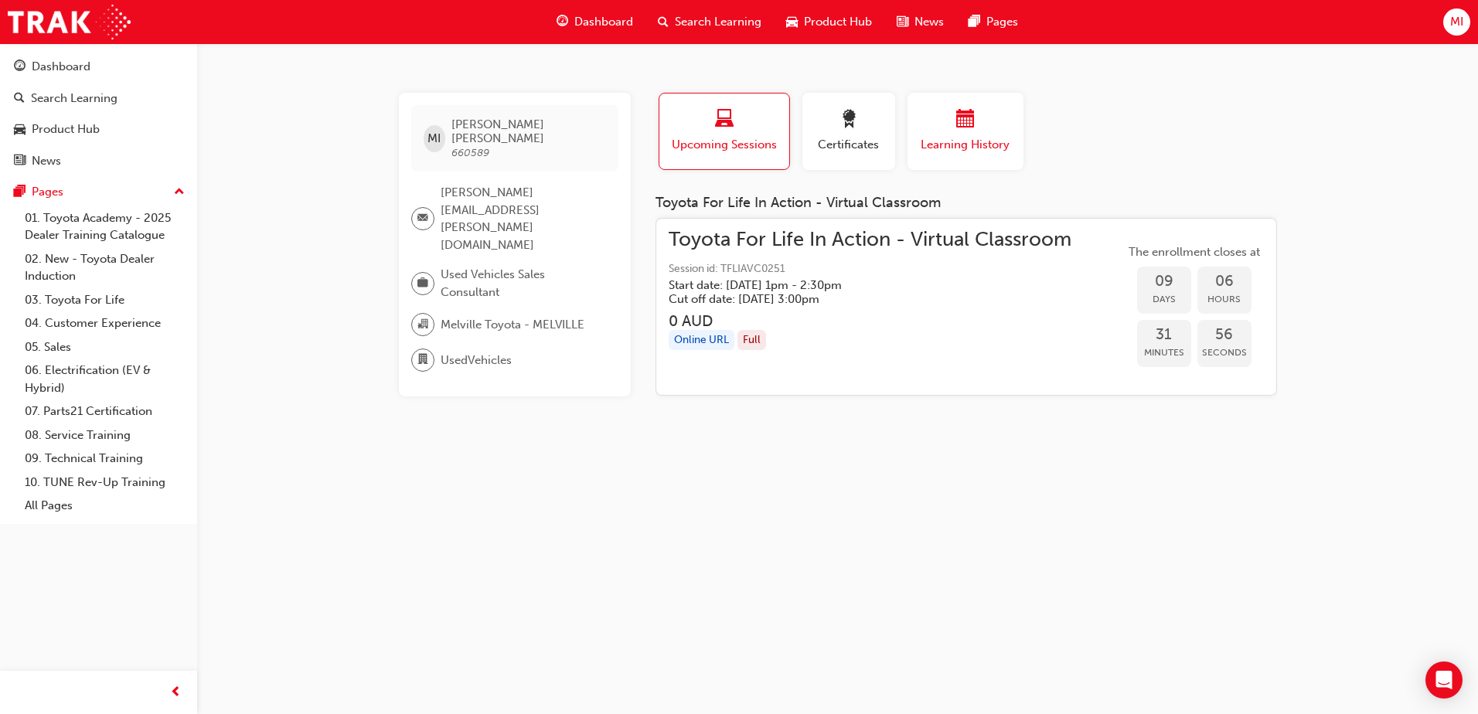
click at [959, 138] on span "Learning History" at bounding box center [965, 145] width 93 height 18
